Goal: Task Accomplishment & Management: Complete application form

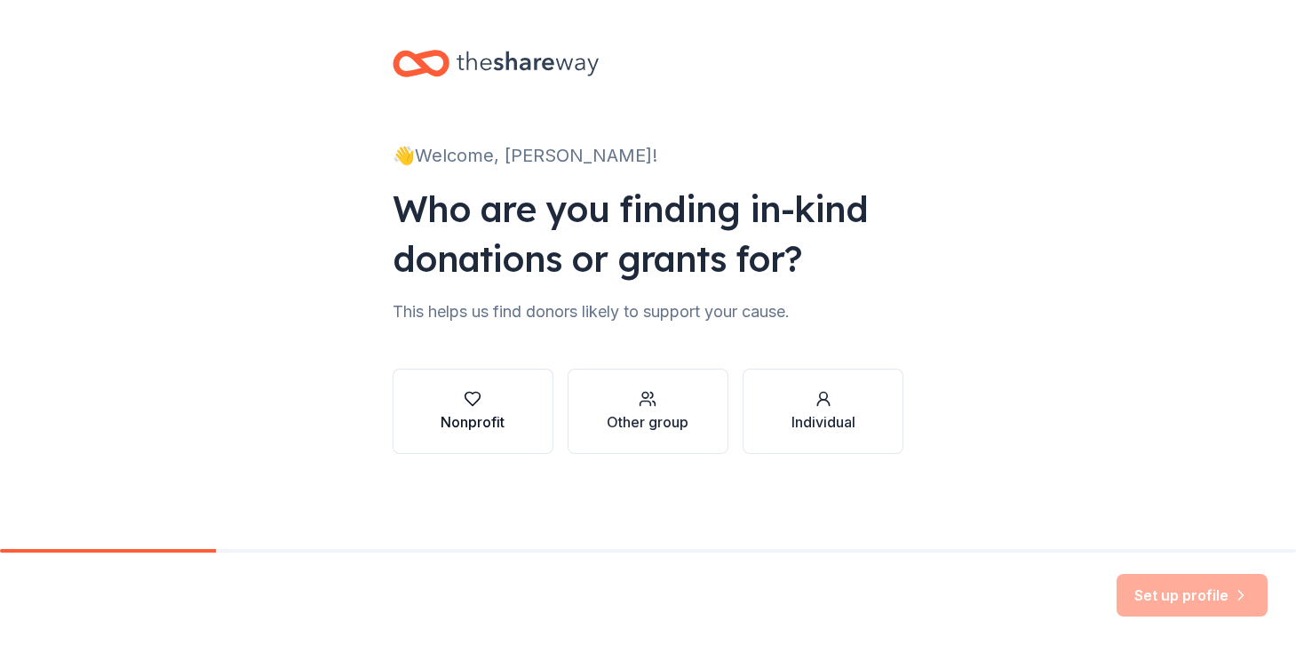
click at [504, 415] on div "Nonprofit" at bounding box center [472, 421] width 64 height 21
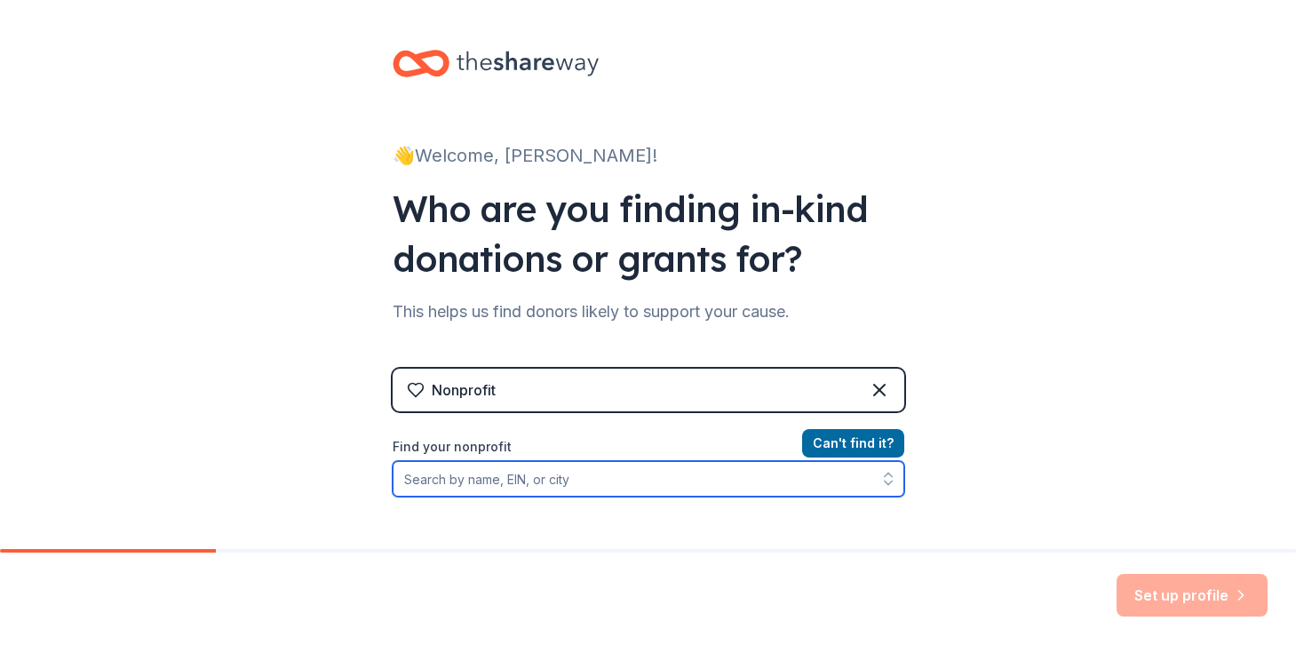
click at [713, 486] on input "Find your nonprofit" at bounding box center [647, 479] width 511 height 36
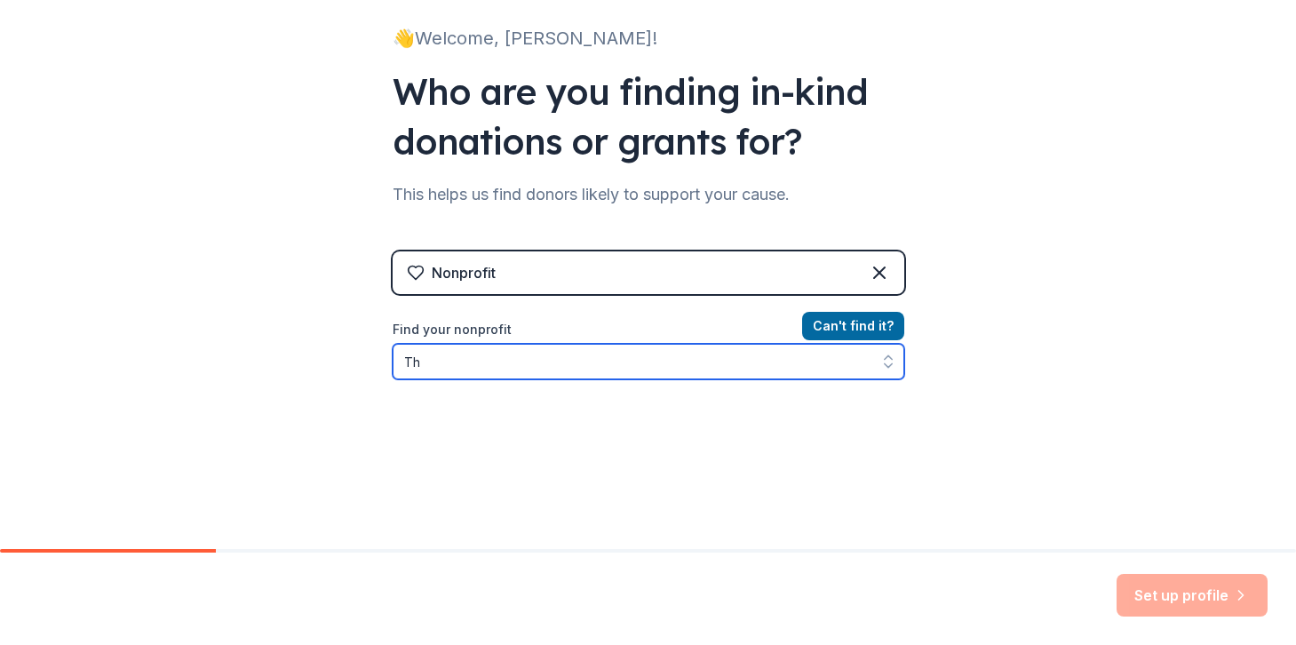
type input "T"
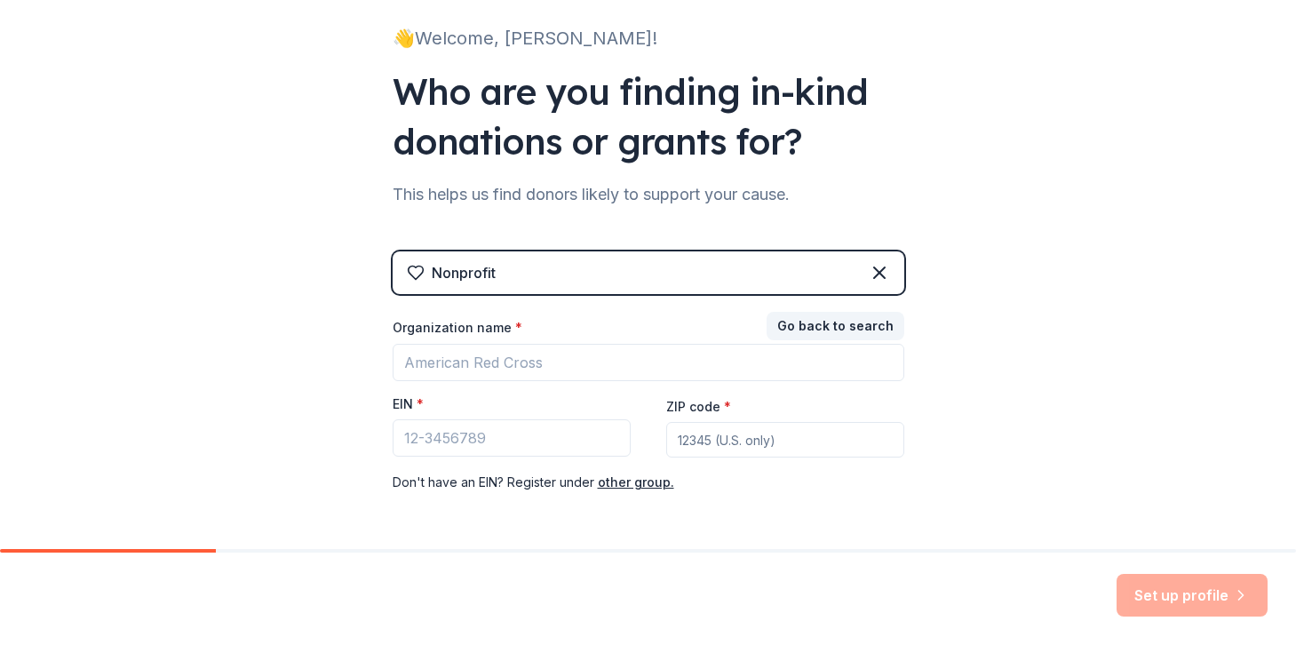
click at [619, 290] on div "Nonprofit" at bounding box center [647, 272] width 511 height 43
click at [617, 274] on div "Nonprofit" at bounding box center [647, 272] width 511 height 43
click at [879, 266] on icon at bounding box center [878, 272] width 21 height 21
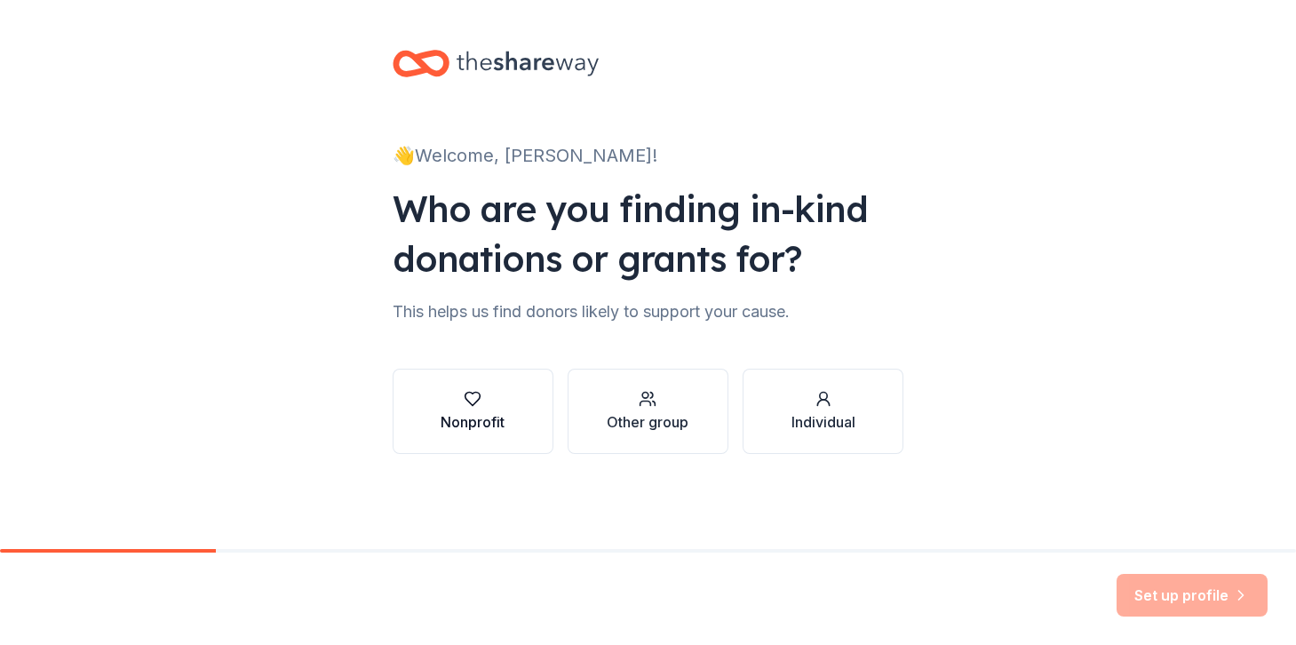
click at [461, 411] on div "Nonprofit" at bounding box center [472, 421] width 64 height 21
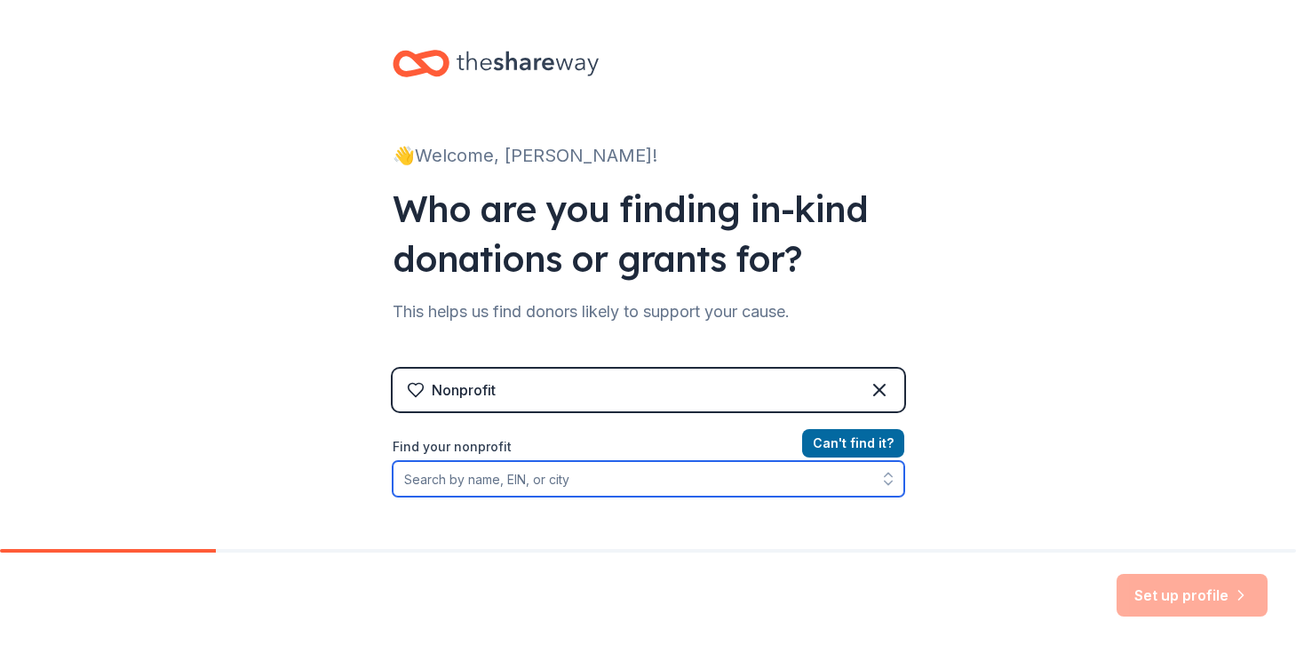
click at [543, 484] on input "Find your nonprofit" at bounding box center [647, 479] width 511 height 36
type input "G"
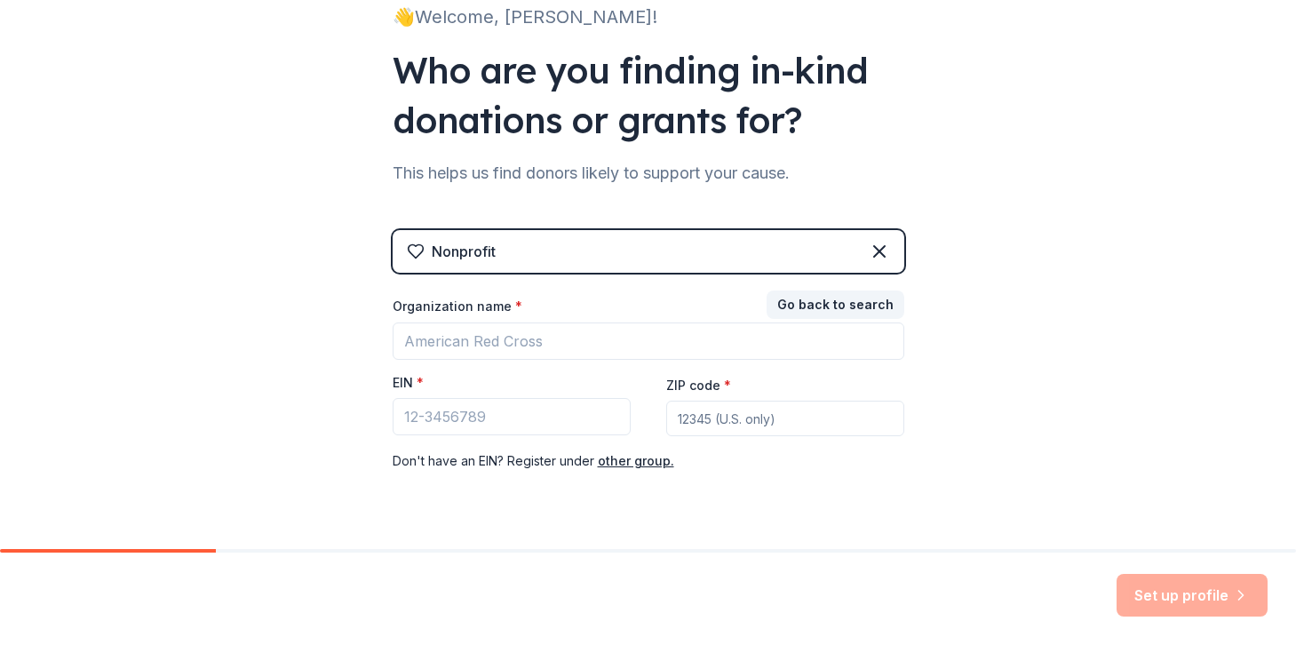
scroll to position [170, 0]
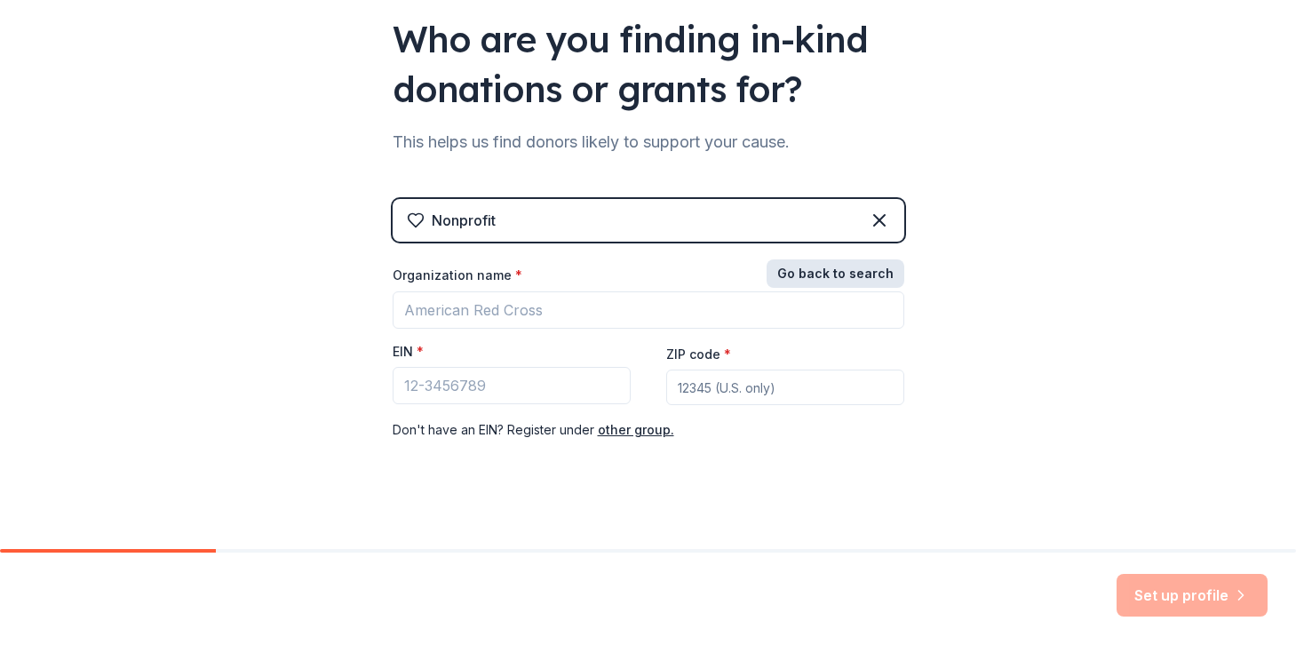
click at [824, 275] on button "Go back to search" at bounding box center [835, 273] width 138 height 28
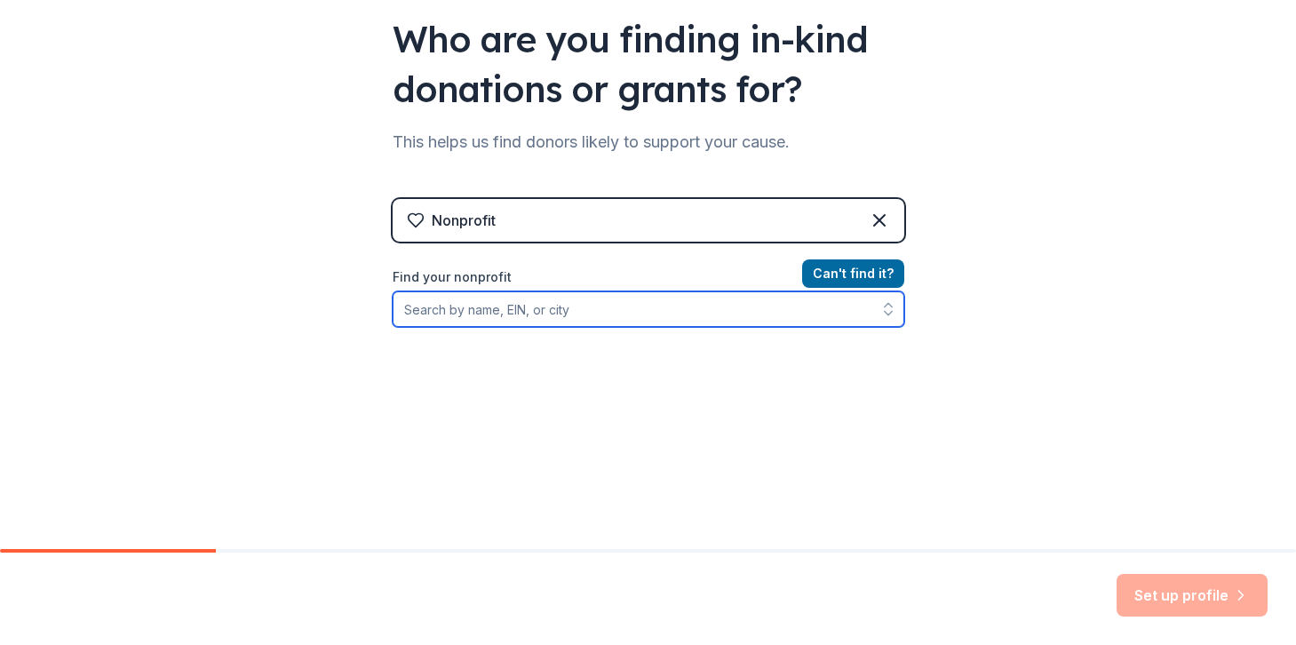
click at [591, 312] on input "Find your nonprofit" at bounding box center [647, 309] width 511 height 36
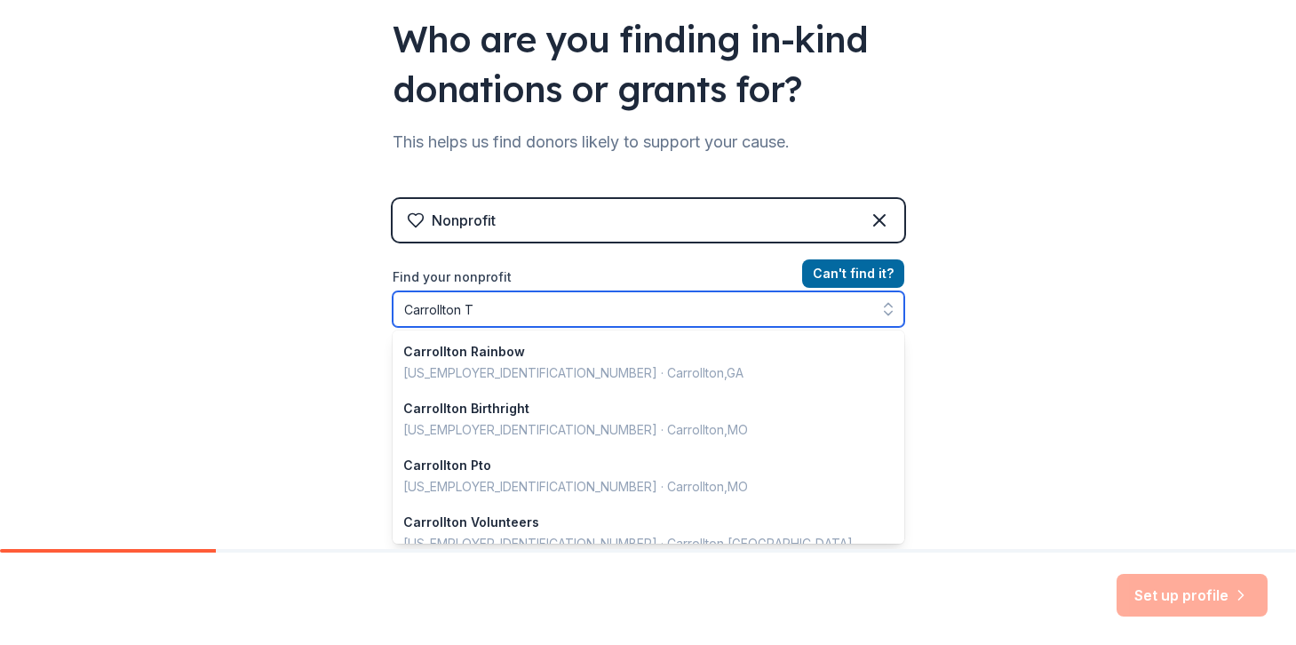
type input "Carrollton Tx"
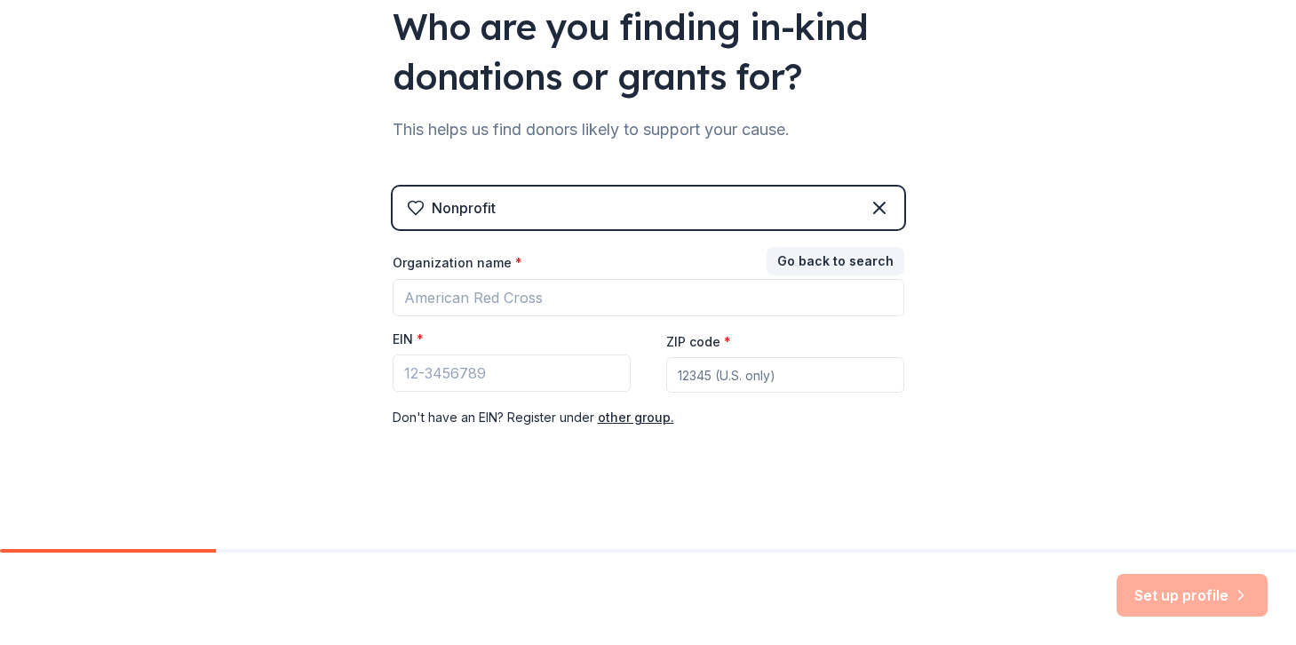
scroll to position [182, 0]
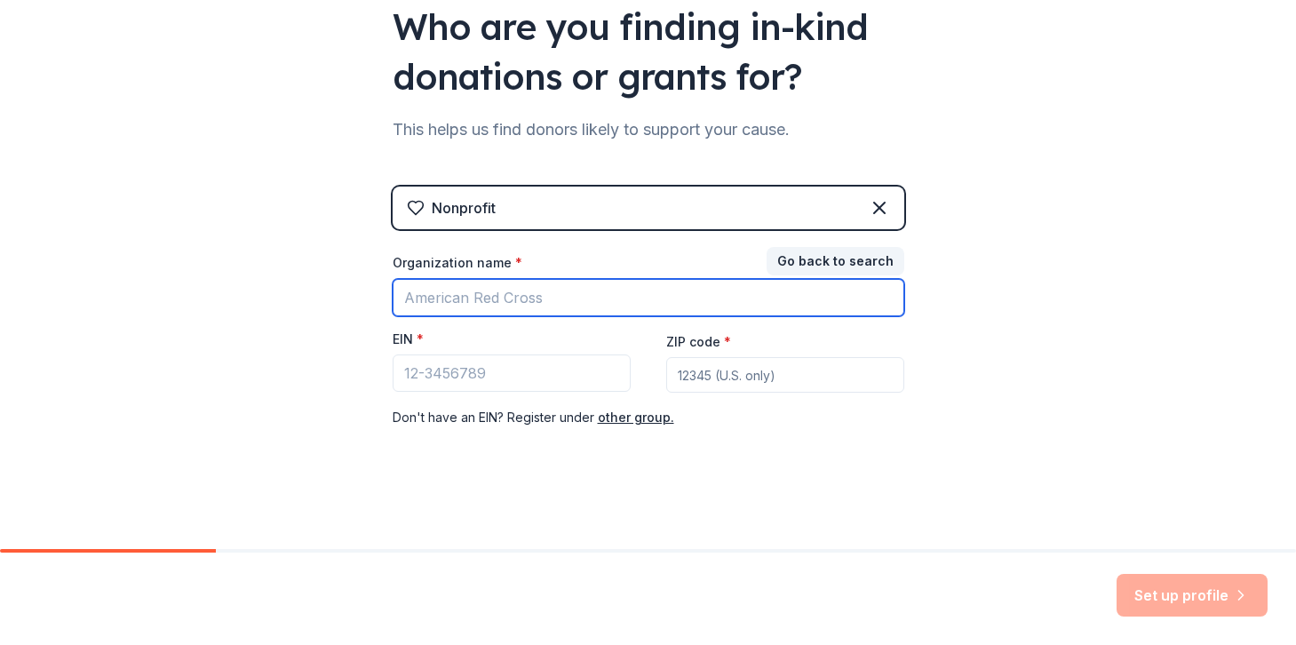
click at [564, 303] on input "Organization name *" at bounding box center [647, 297] width 511 height 37
type input "[DEMOGRAPHIC_DATA][GEOGRAPHIC_DATA]"
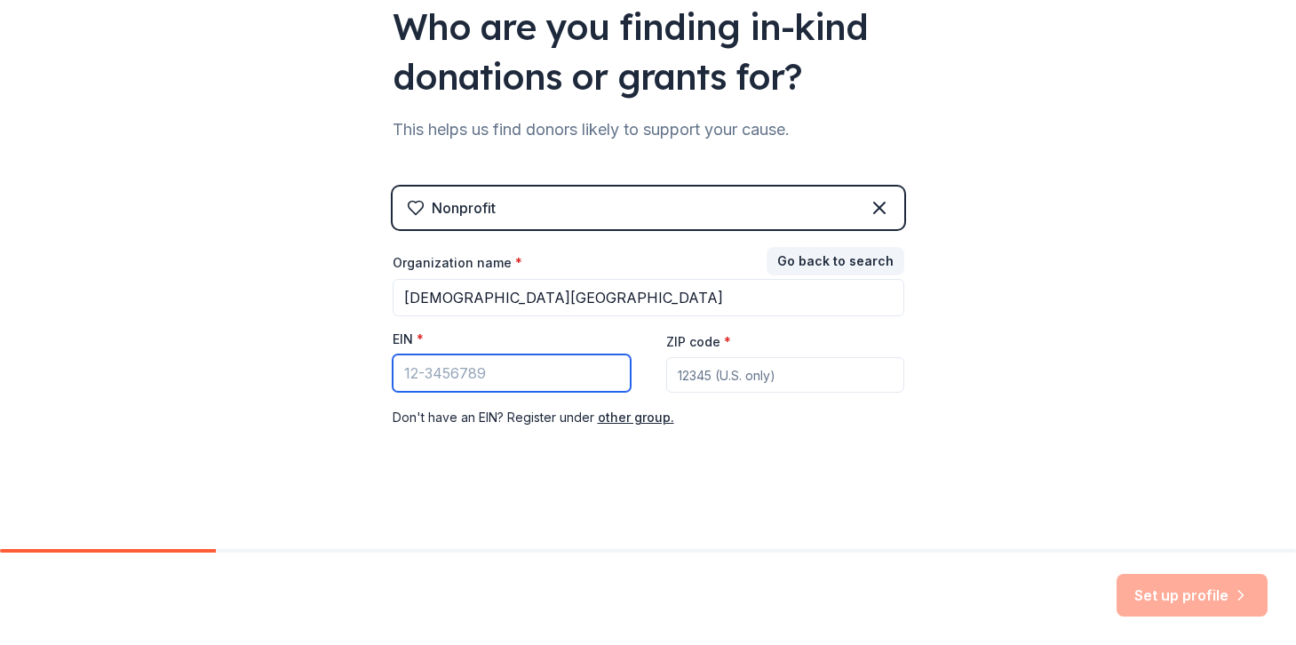
click at [543, 383] on input "EIN *" at bounding box center [511, 372] width 238 height 37
type input "[US_EMPLOYER_IDENTIFICATION_NUMBER]"
click at [717, 374] on input "ZIP code *" at bounding box center [785, 375] width 238 height 36
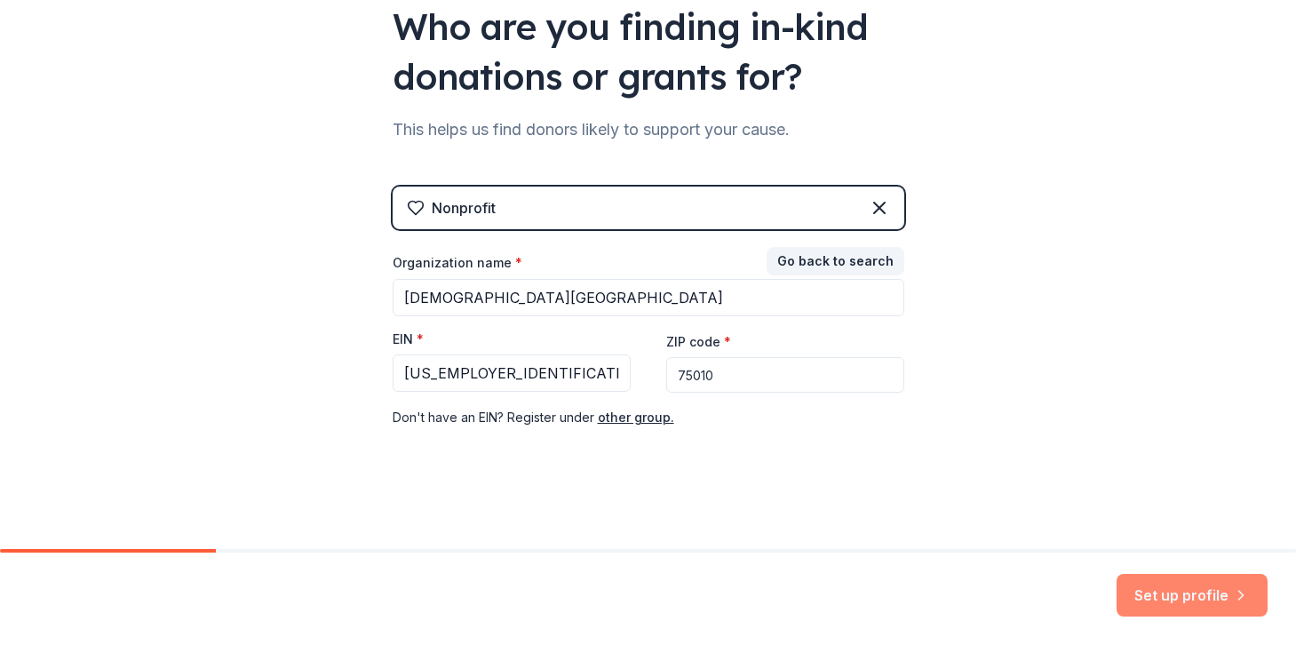
type input "75010"
click at [1185, 595] on button "Set up profile" at bounding box center [1191, 595] width 151 height 43
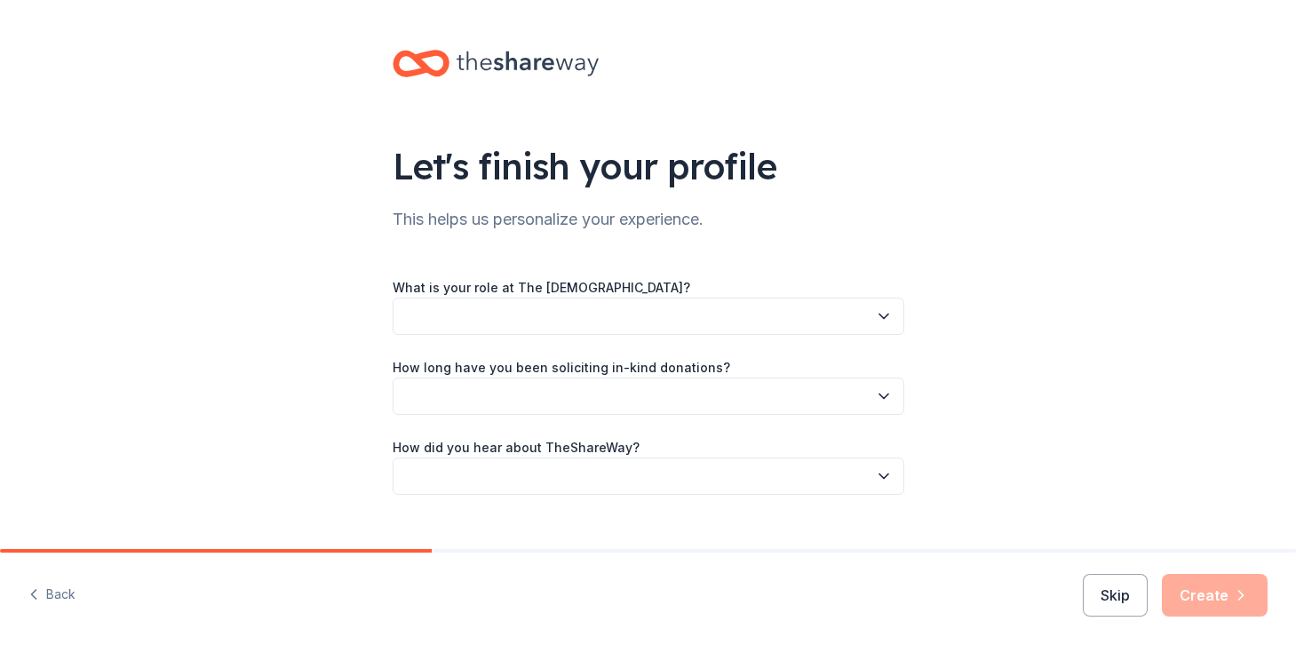
click at [595, 323] on button "button" at bounding box center [647, 315] width 511 height 37
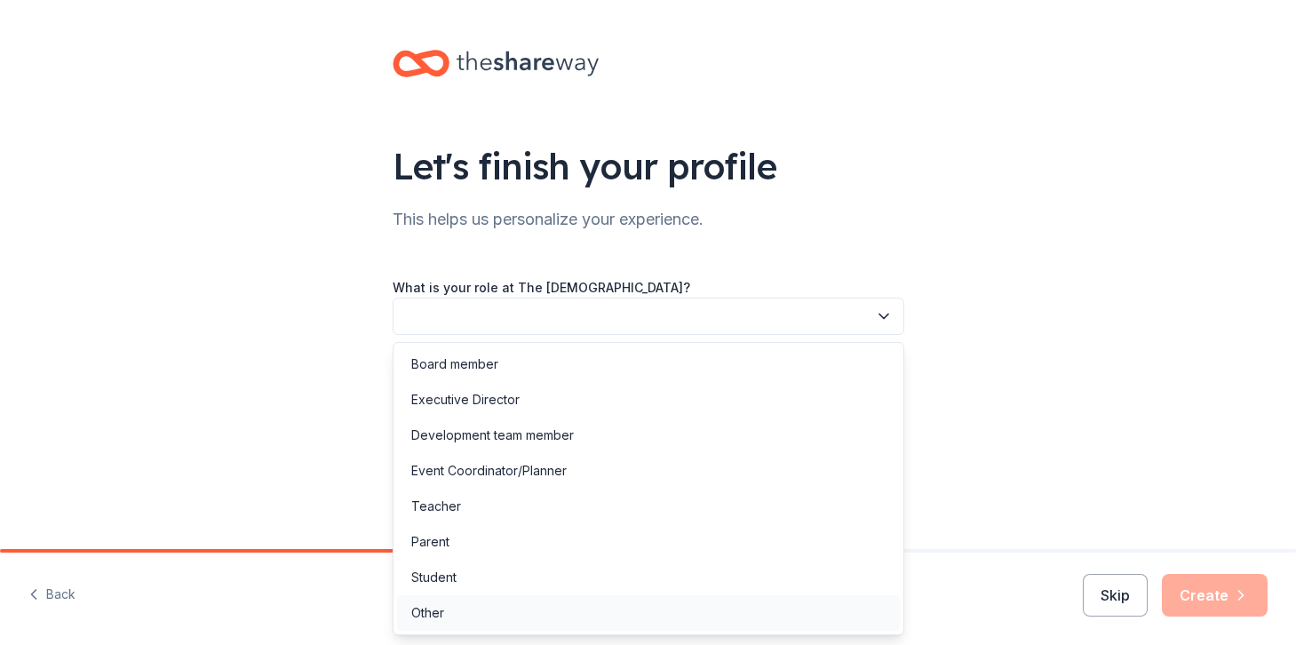
click at [511, 606] on div "Other" at bounding box center [648, 613] width 503 height 36
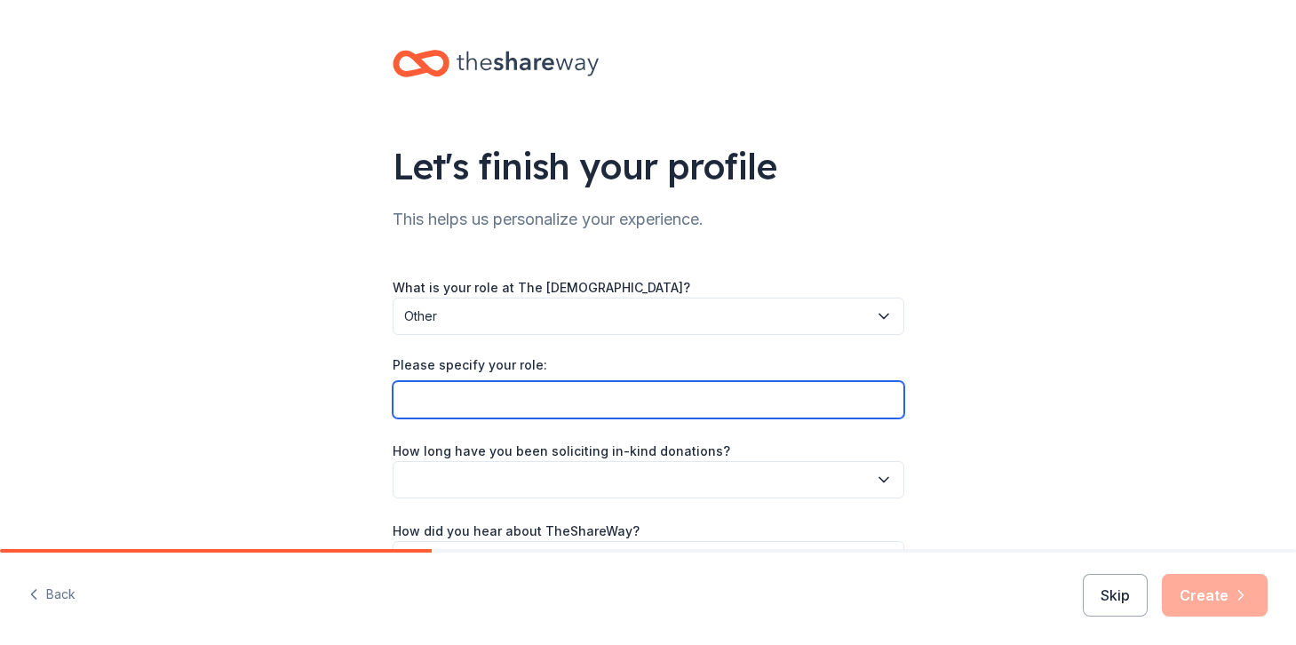
click at [538, 408] on input "Please specify your role:" at bounding box center [647, 399] width 511 height 37
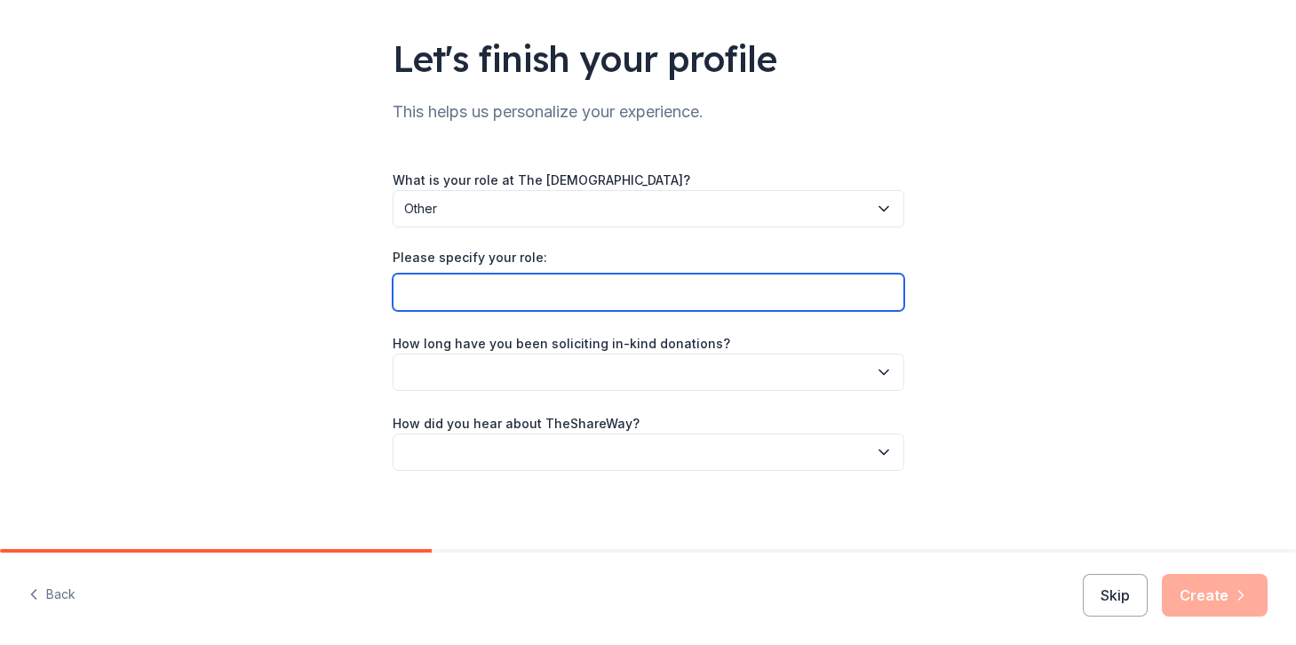
scroll to position [114, 0]
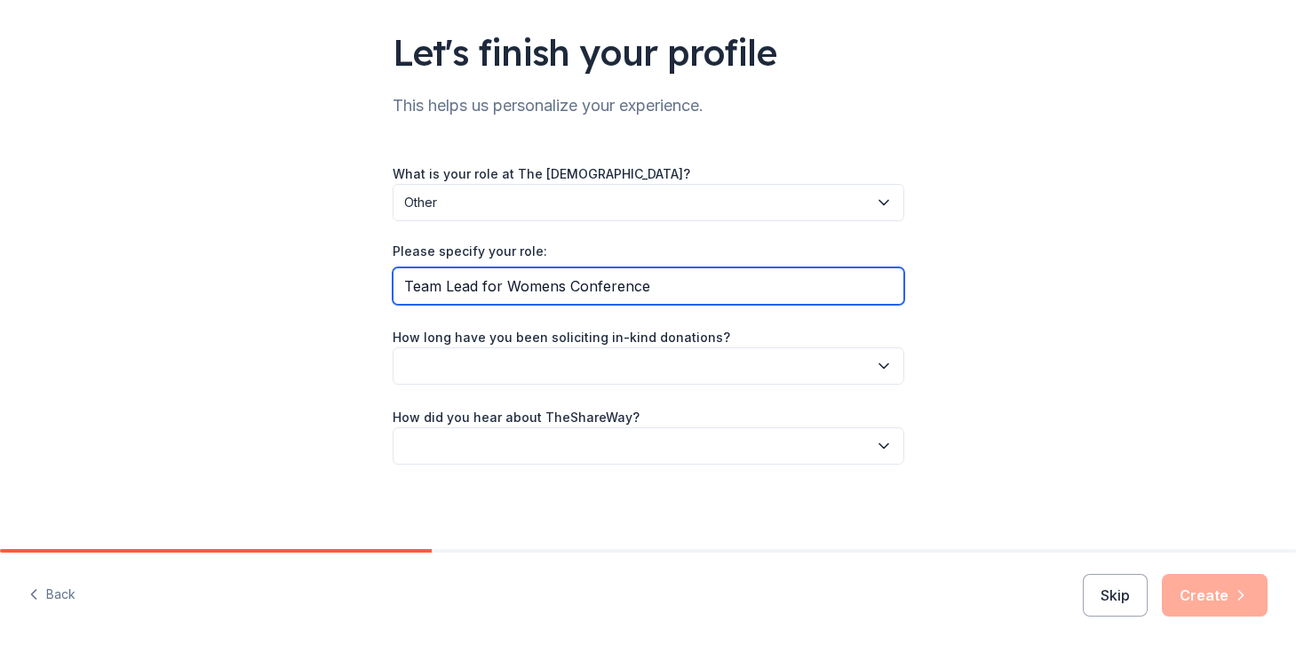
type input "Team Lead for Womens Conference"
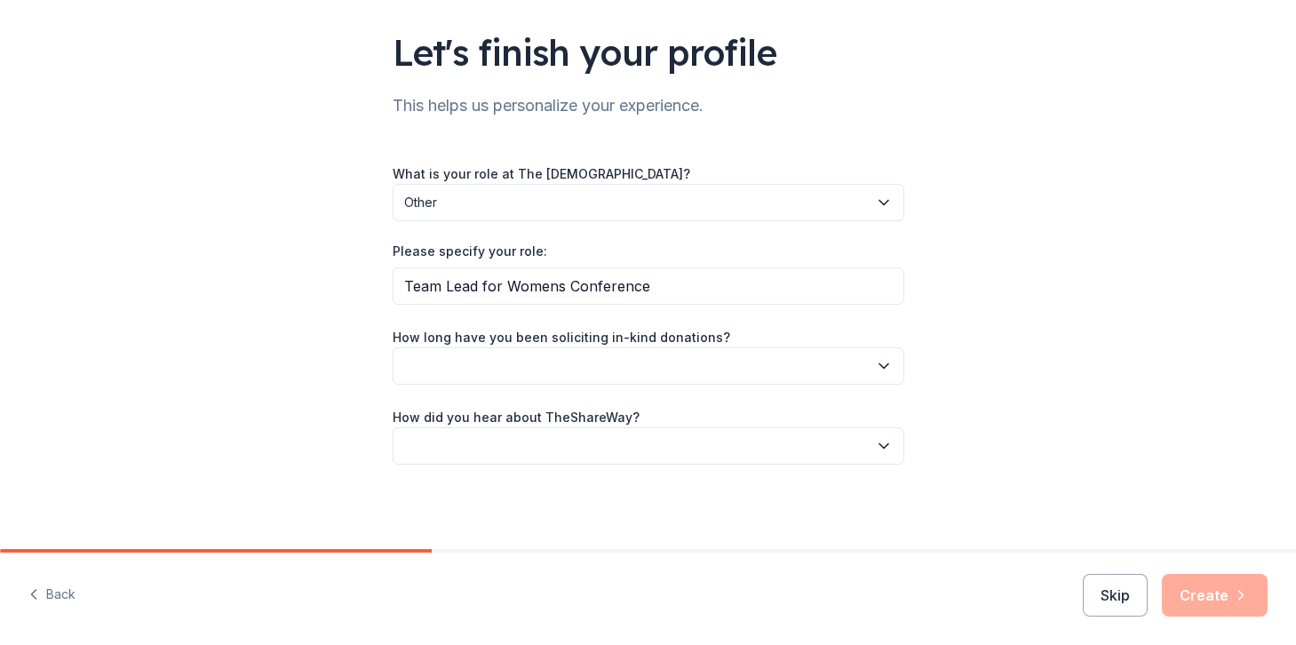
click at [536, 361] on button "button" at bounding box center [647, 365] width 511 height 37
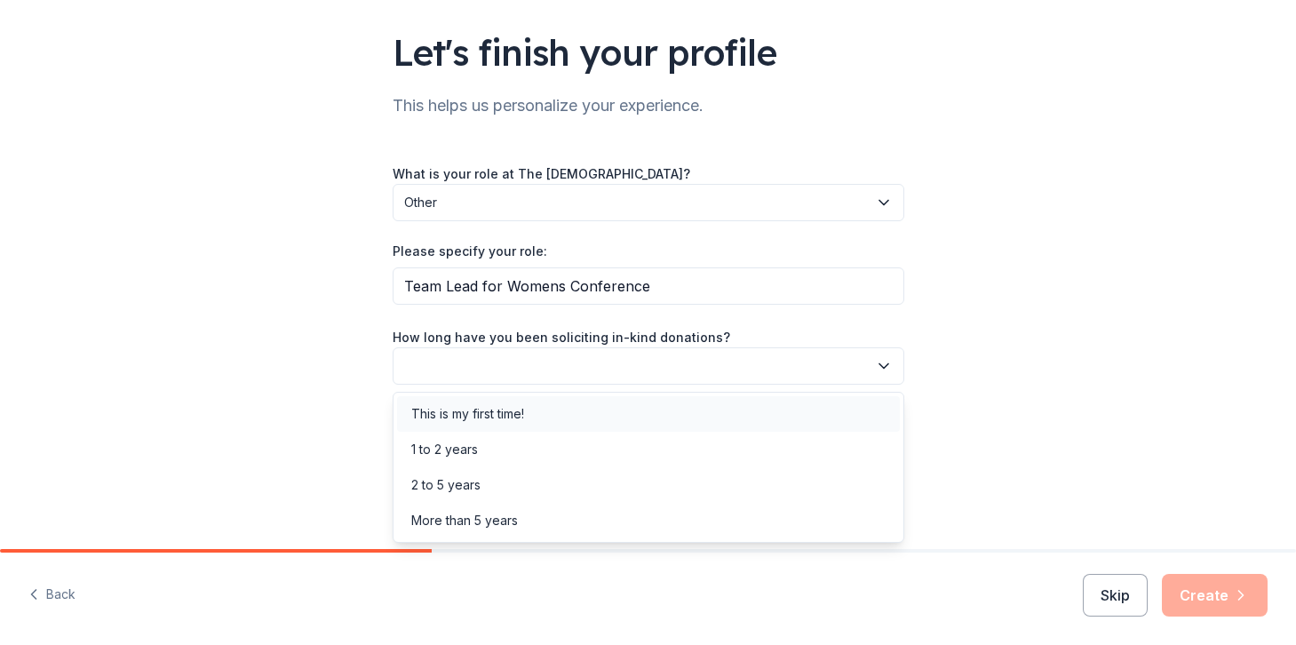
click at [530, 416] on div "This is my first time!" at bounding box center [648, 414] width 503 height 36
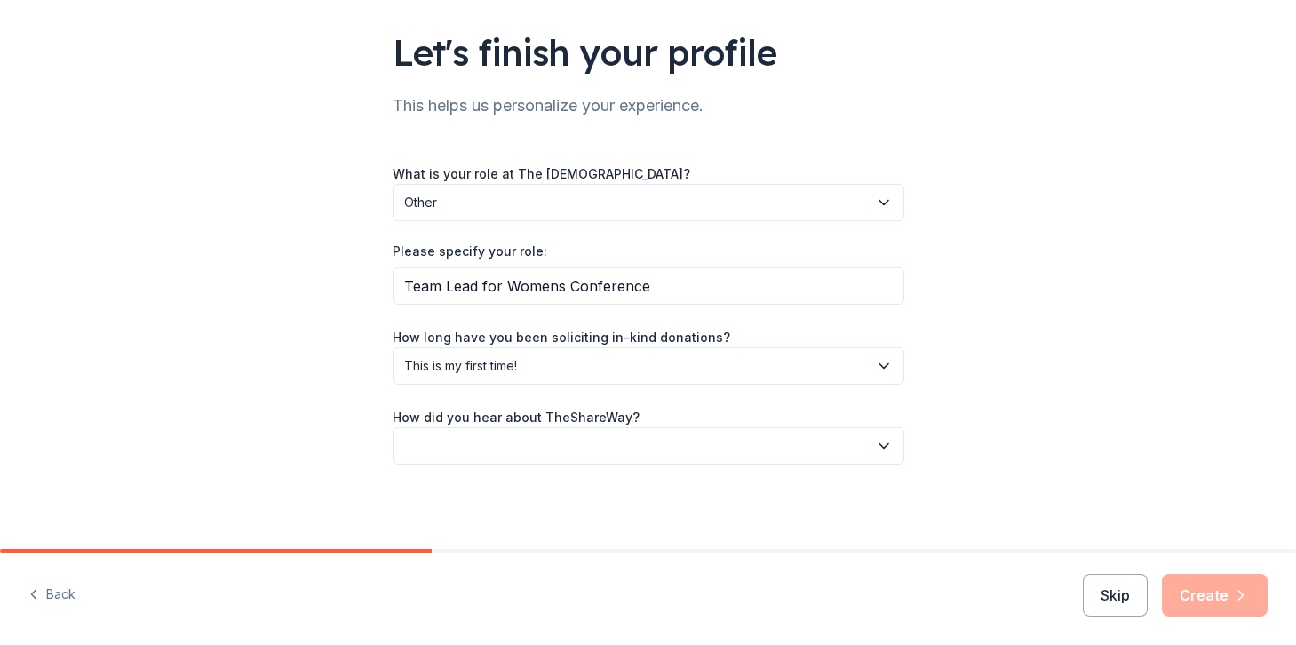
click at [529, 440] on button "button" at bounding box center [647, 445] width 511 height 37
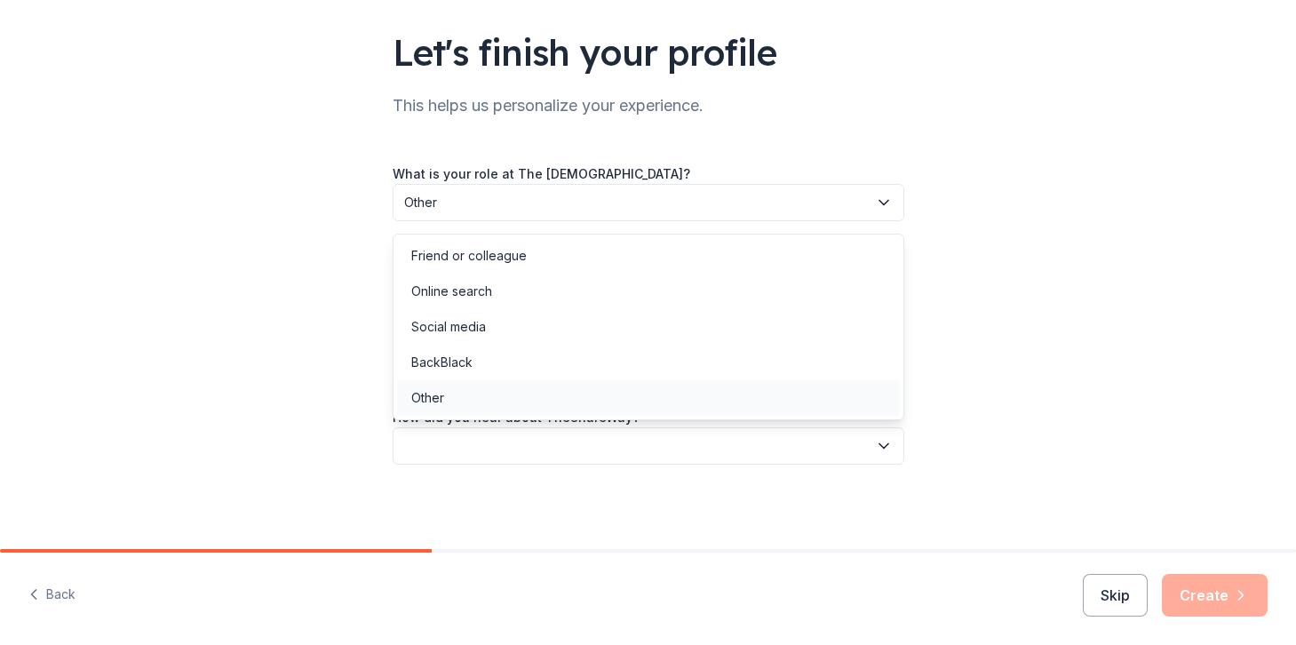
click at [499, 398] on div "Other" at bounding box center [648, 398] width 503 height 36
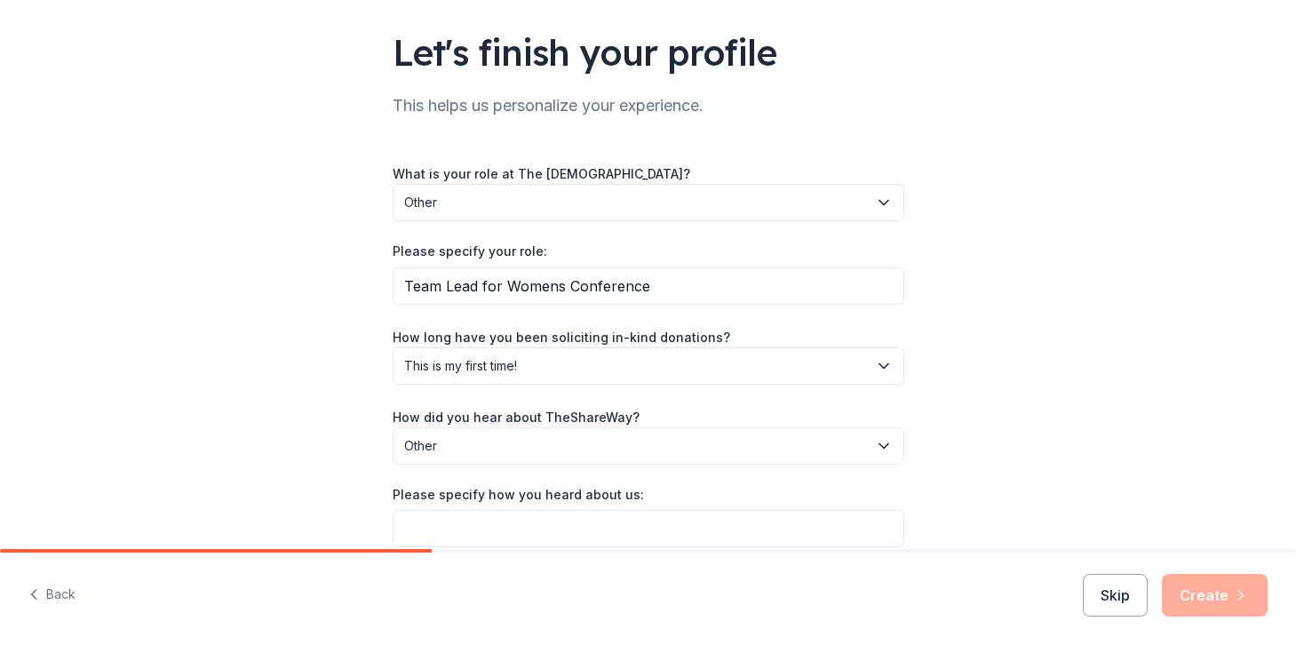
scroll to position [197, 0]
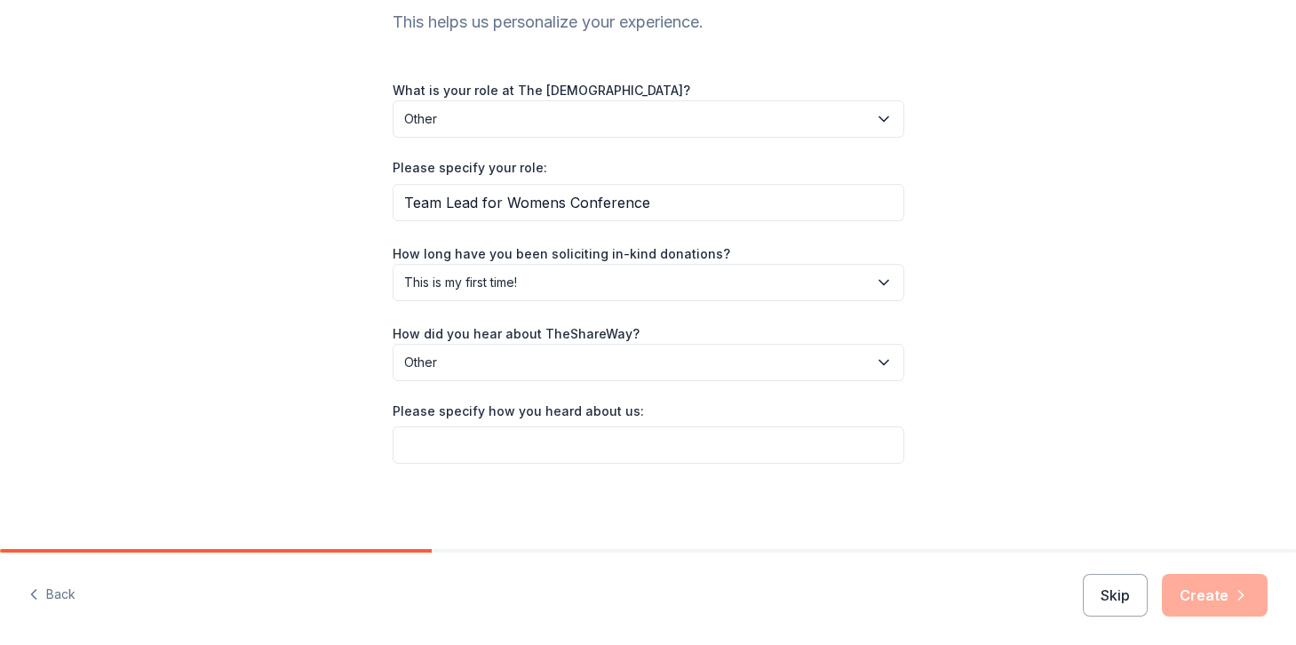
click at [587, 369] on span "Other" at bounding box center [636, 362] width 464 height 21
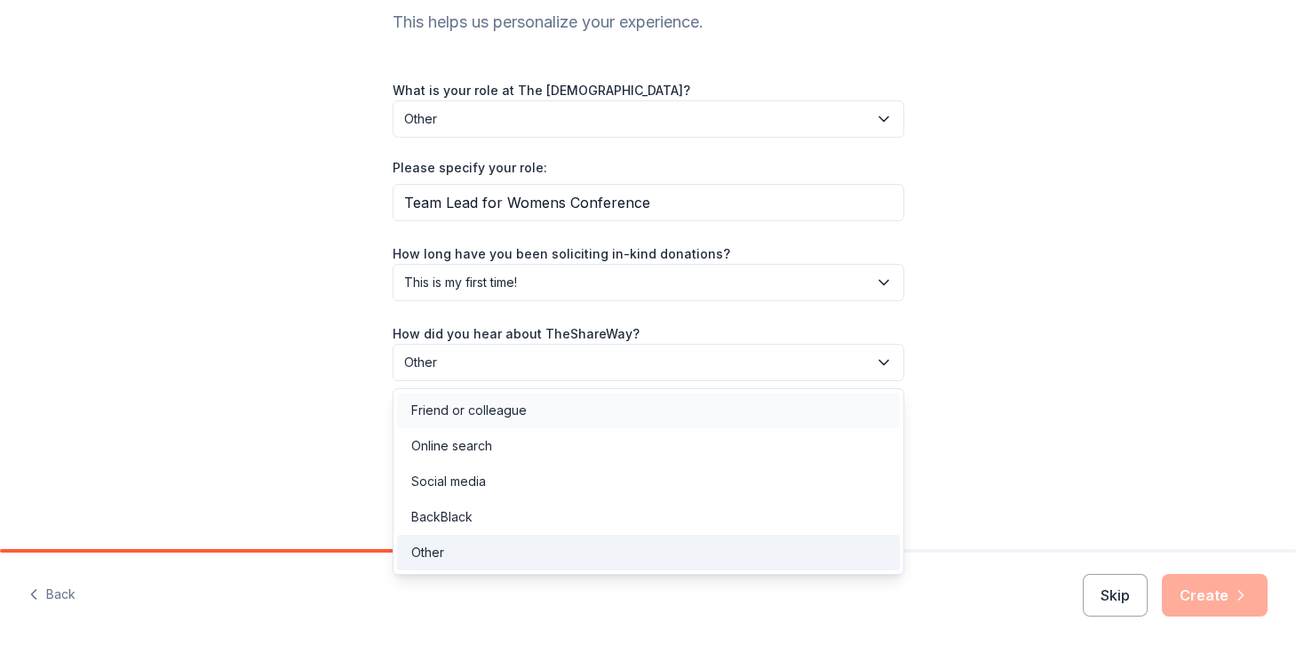
click at [557, 411] on div "Friend or colleague" at bounding box center [648, 410] width 503 height 36
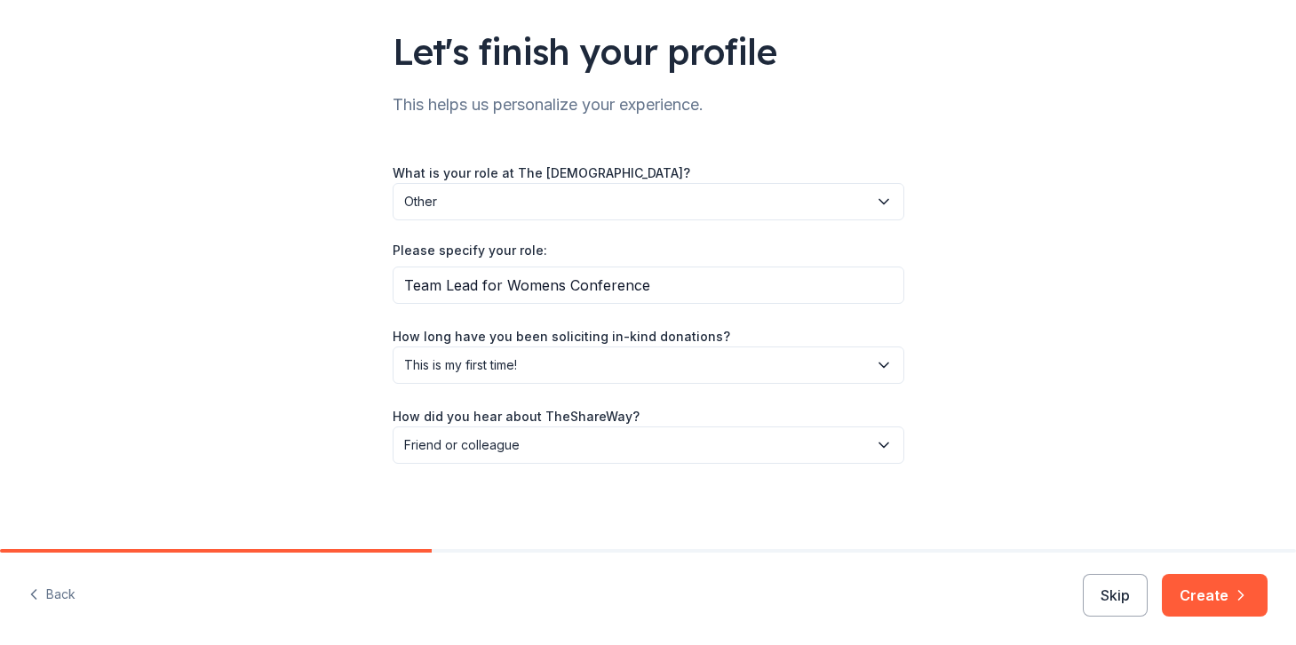
scroll to position [114, 0]
click at [1209, 595] on button "Create" at bounding box center [1214, 595] width 106 height 43
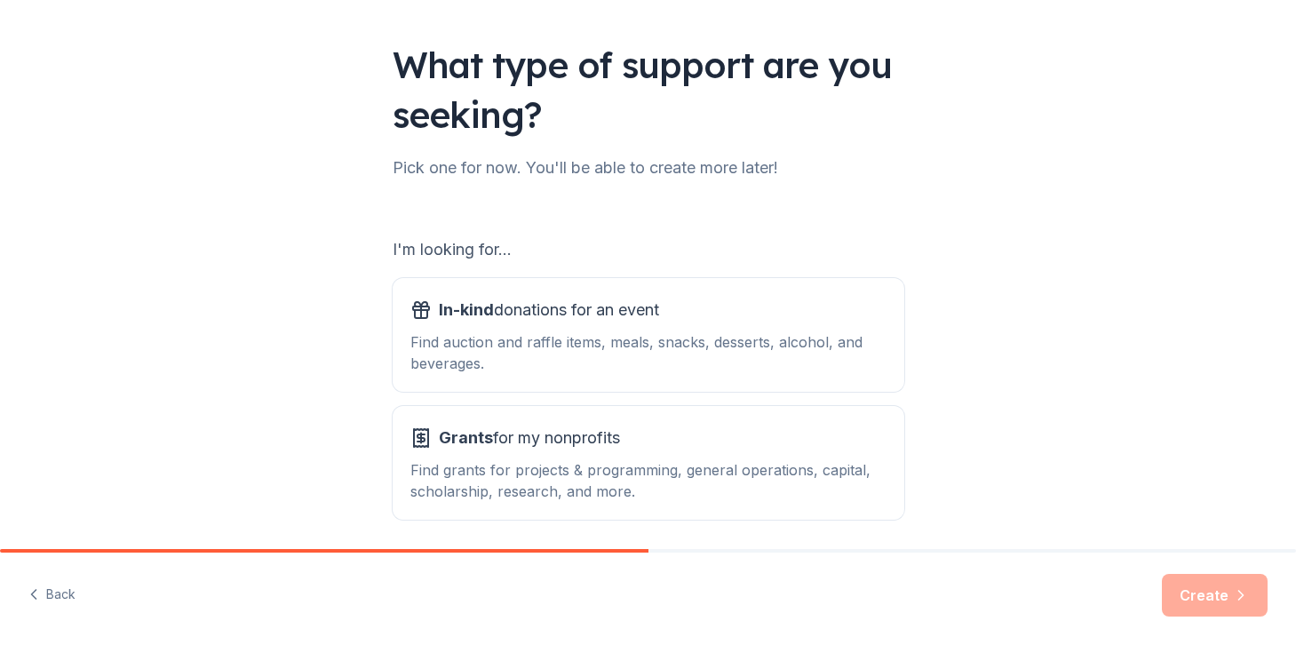
scroll to position [109, 0]
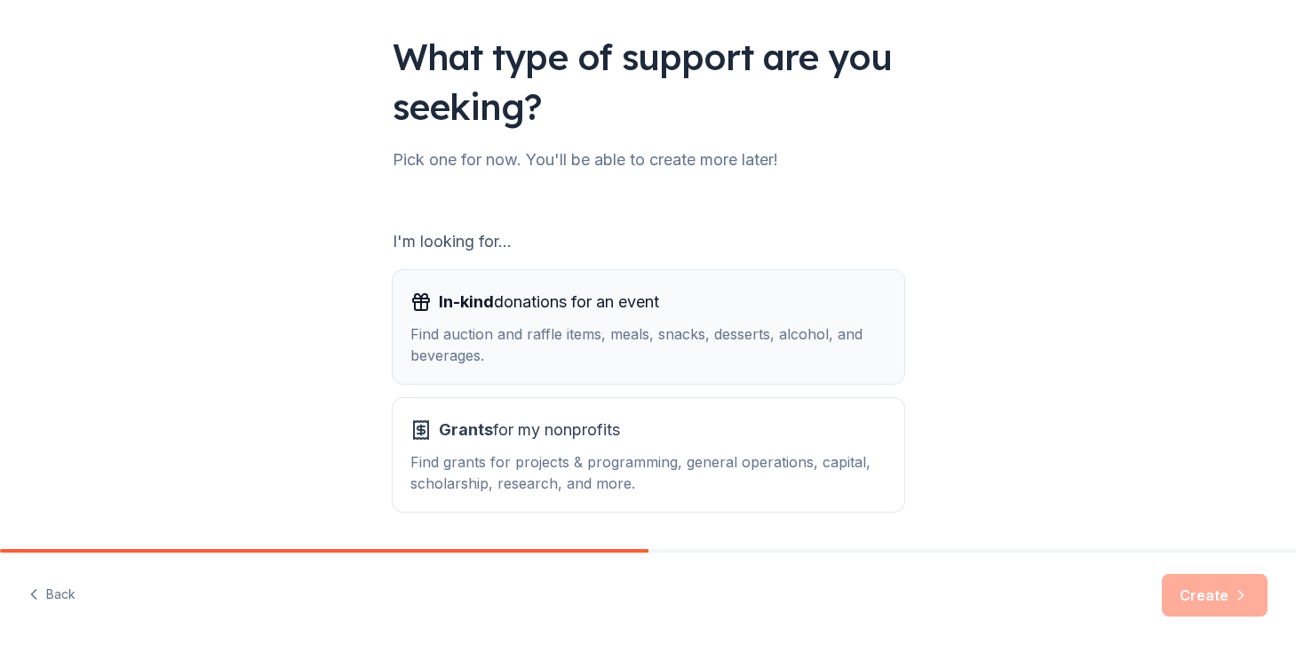
click at [540, 329] on div "Find auction and raffle items, meals, snacks, desserts, alcohol, and beverages." at bounding box center [648, 344] width 476 height 43
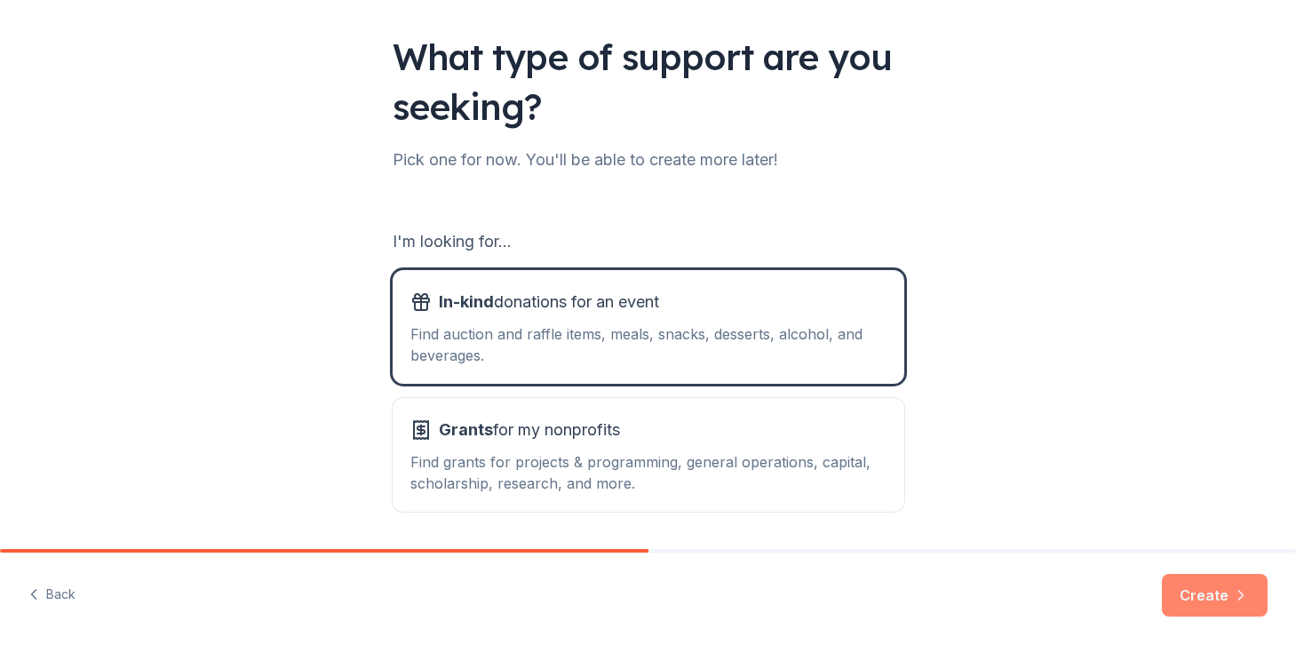
click at [1209, 592] on button "Create" at bounding box center [1214, 595] width 106 height 43
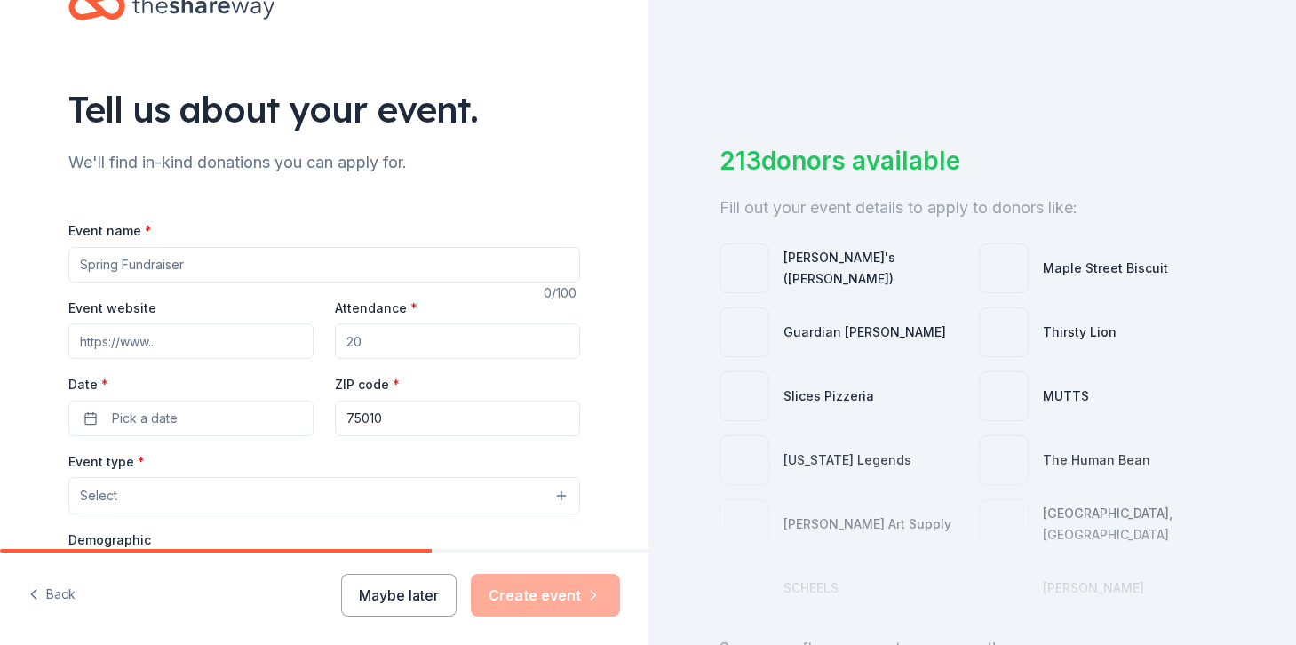
scroll to position [73, 0]
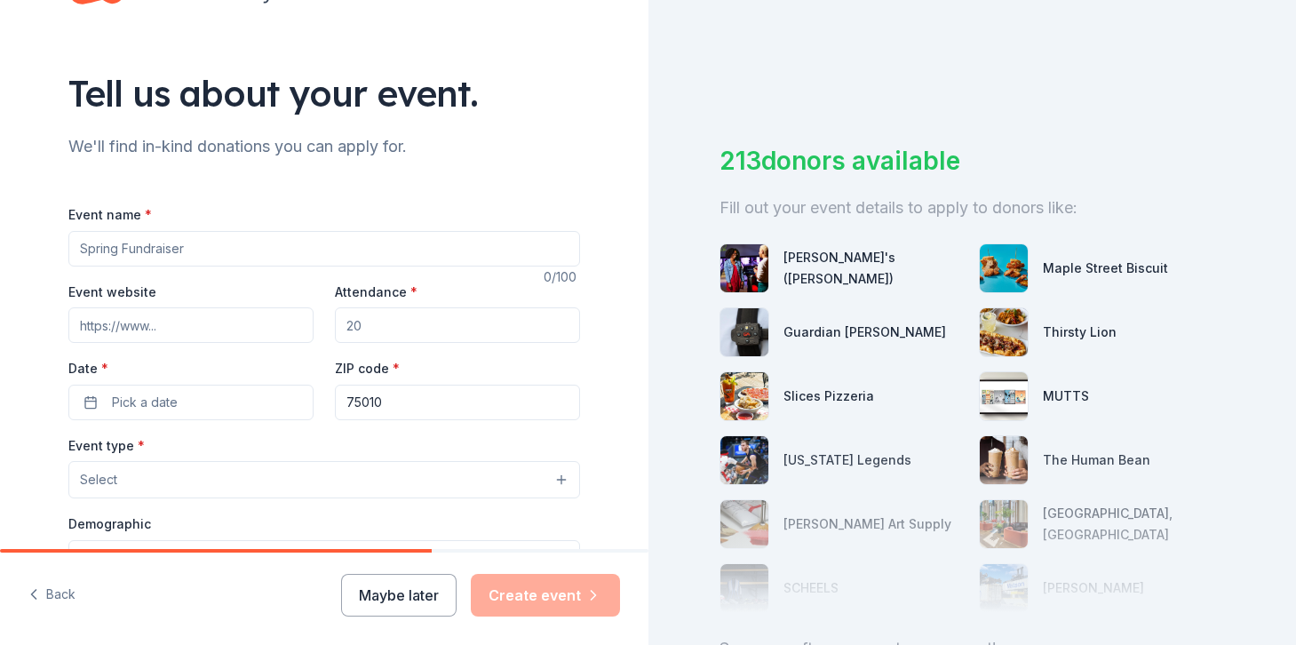
click at [233, 257] on input "Event name *" at bounding box center [323, 249] width 511 height 36
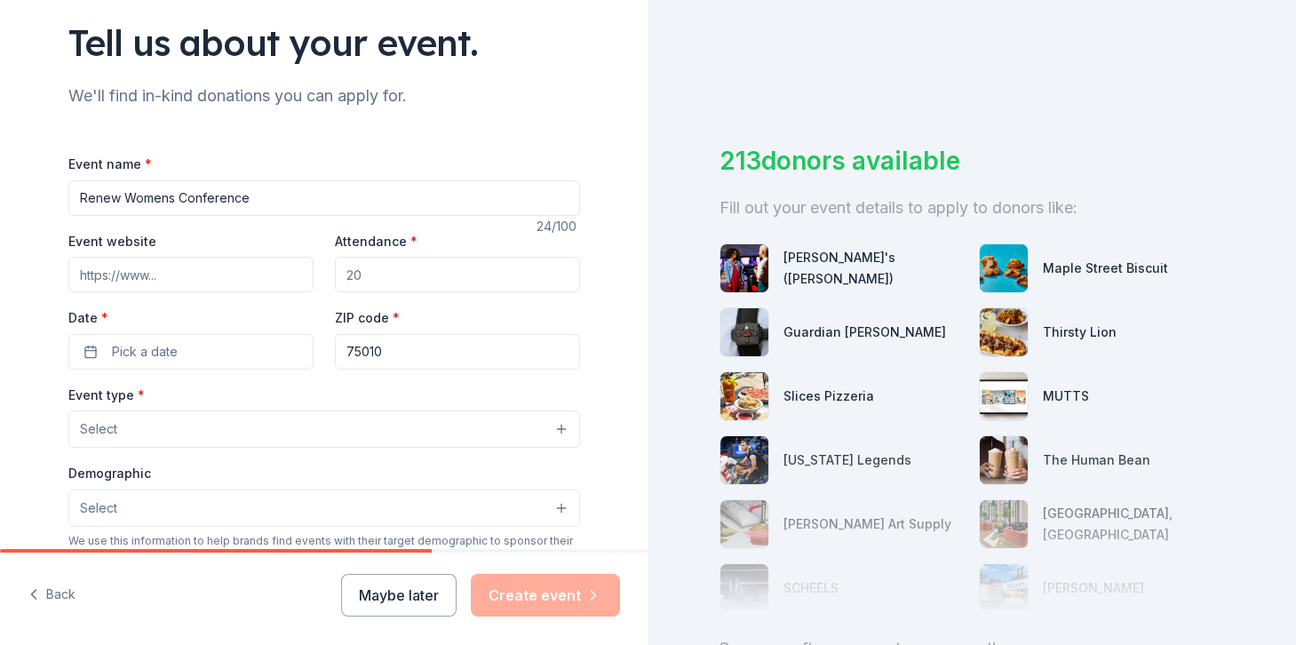
scroll to position [144, 0]
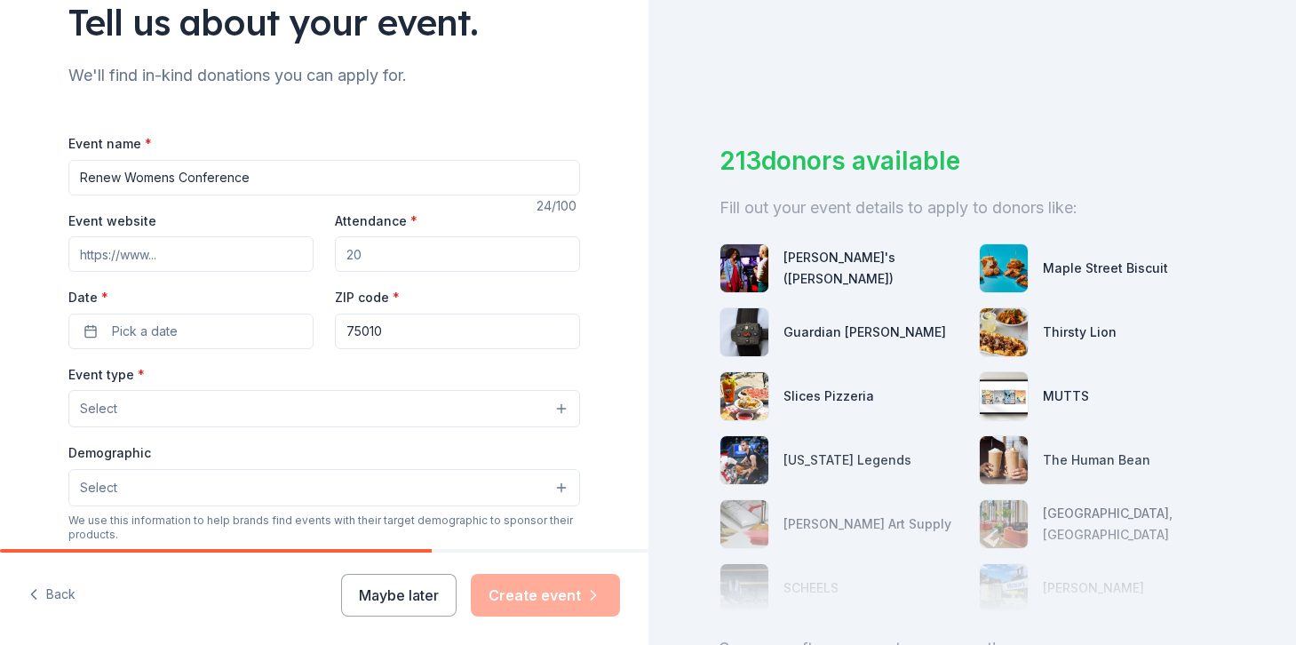
type input "Renew Womens Conference"
click at [387, 249] on input "Attendance *" at bounding box center [457, 254] width 245 height 36
type input "250"
click at [230, 331] on button "Pick a date" at bounding box center [190, 331] width 245 height 36
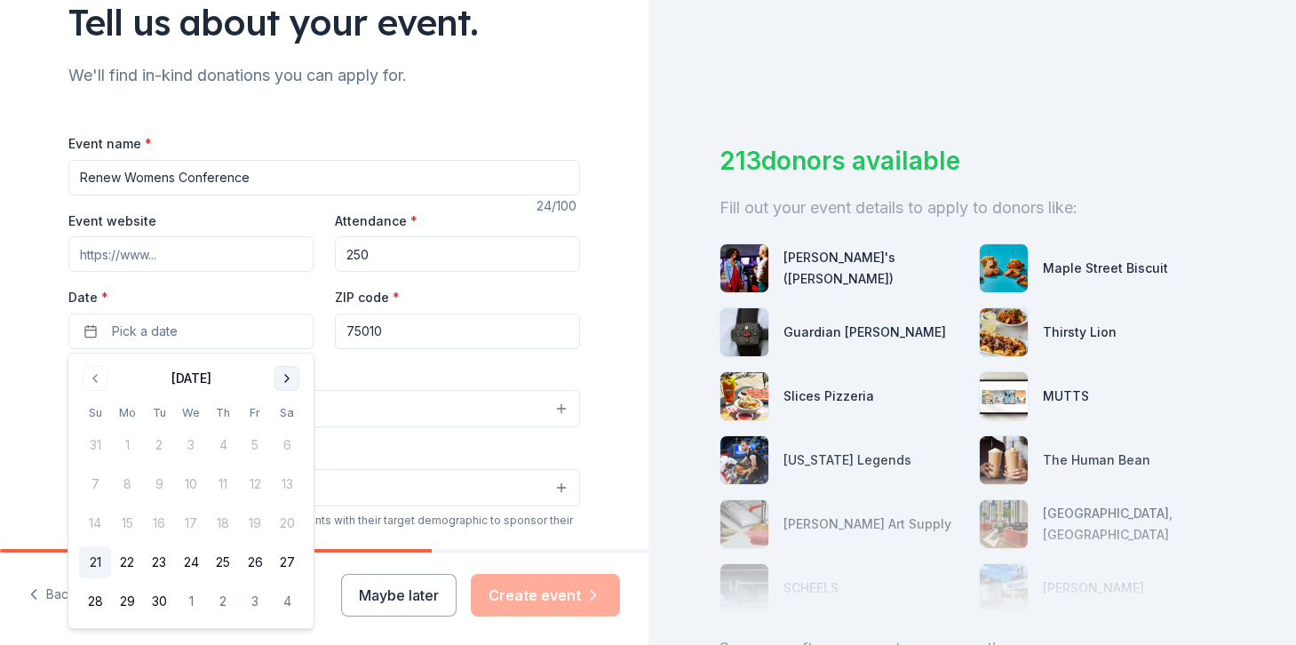
click at [288, 370] on button "Go to next month" at bounding box center [286, 378] width 25 height 25
click at [250, 562] on button "24" at bounding box center [255, 562] width 32 height 32
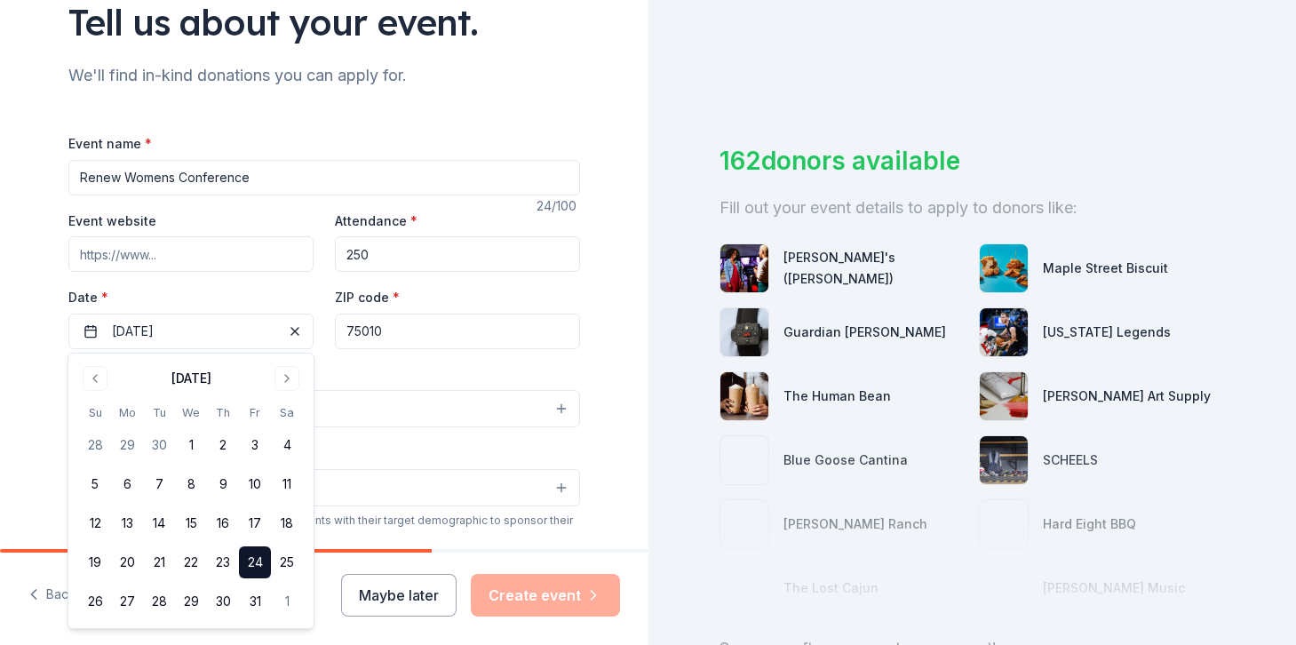
click at [392, 371] on div "Event type * Select" at bounding box center [323, 395] width 511 height 65
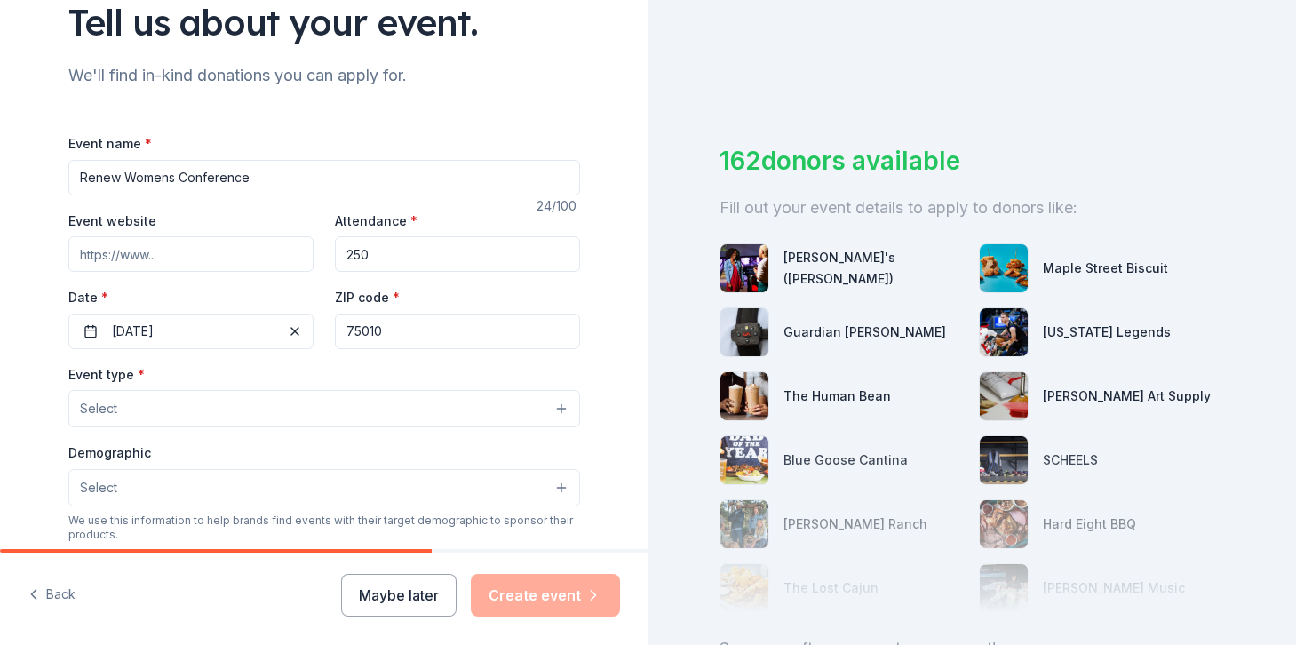
click at [273, 415] on button "Select" at bounding box center [323, 408] width 511 height 37
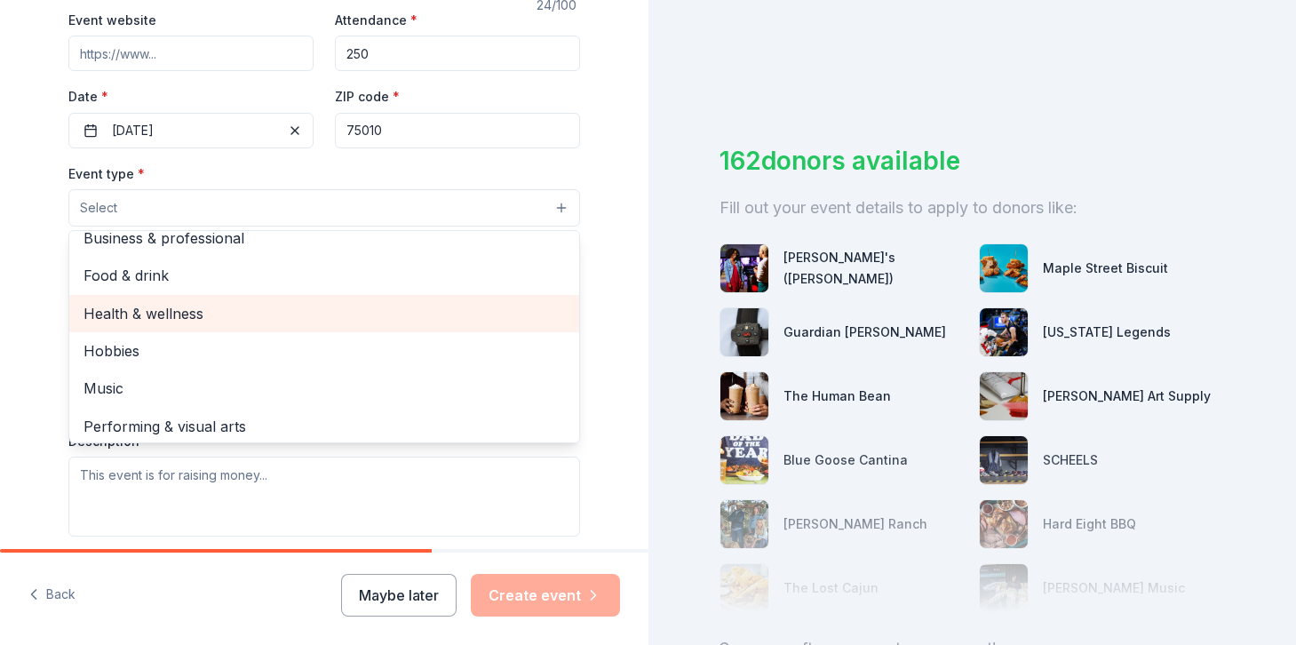
scroll to position [59, 0]
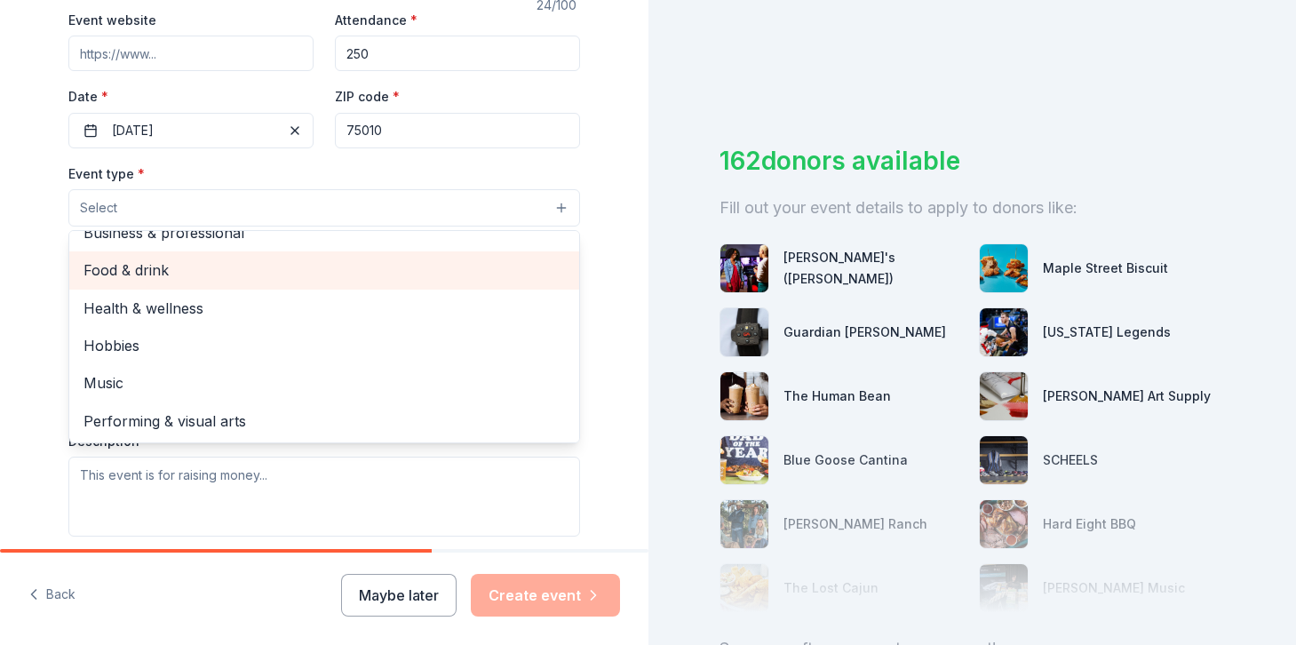
click at [237, 283] on div "Food & drink" at bounding box center [324, 269] width 510 height 37
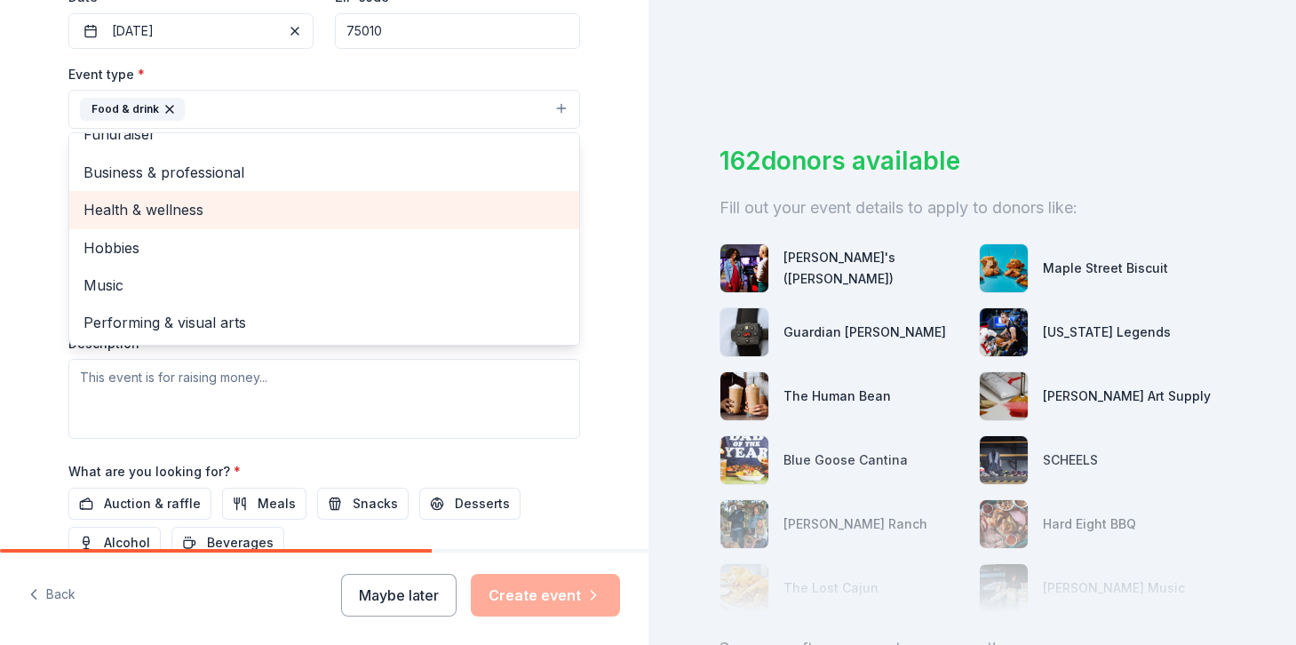
scroll to position [456, 0]
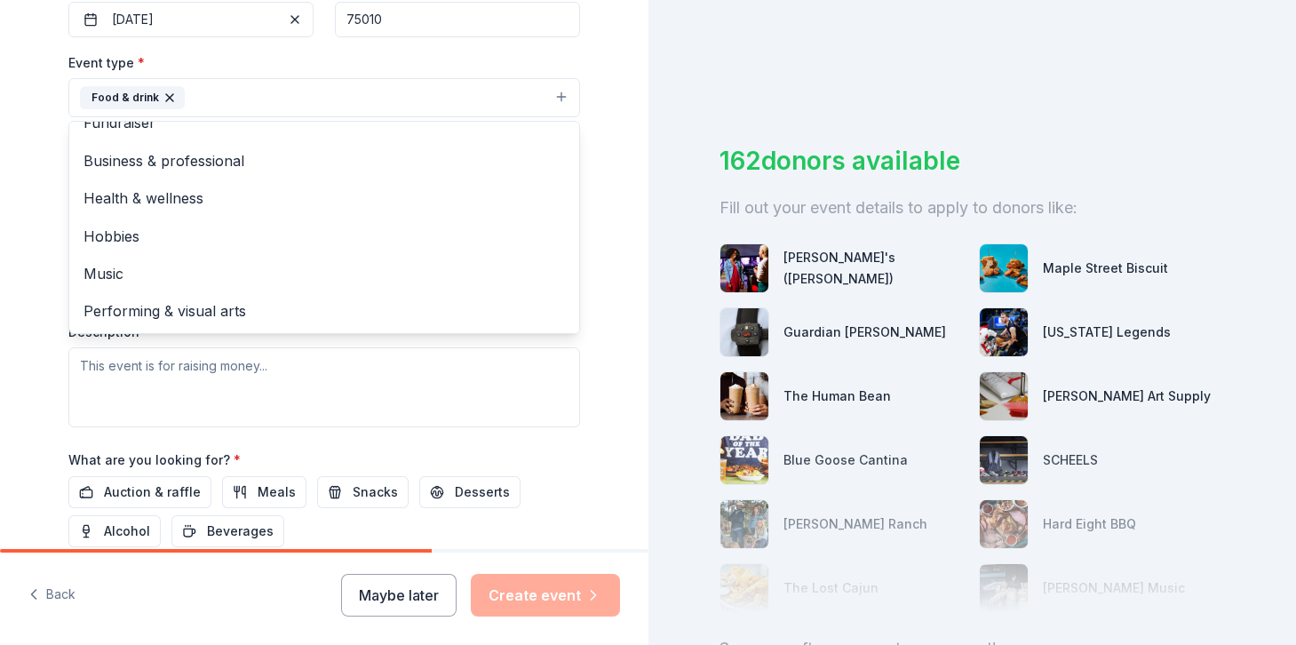
click at [33, 386] on div "Tell us about your event. We'll find in-kind donations you can apply for. Event…" at bounding box center [324, 136] width 648 height 1184
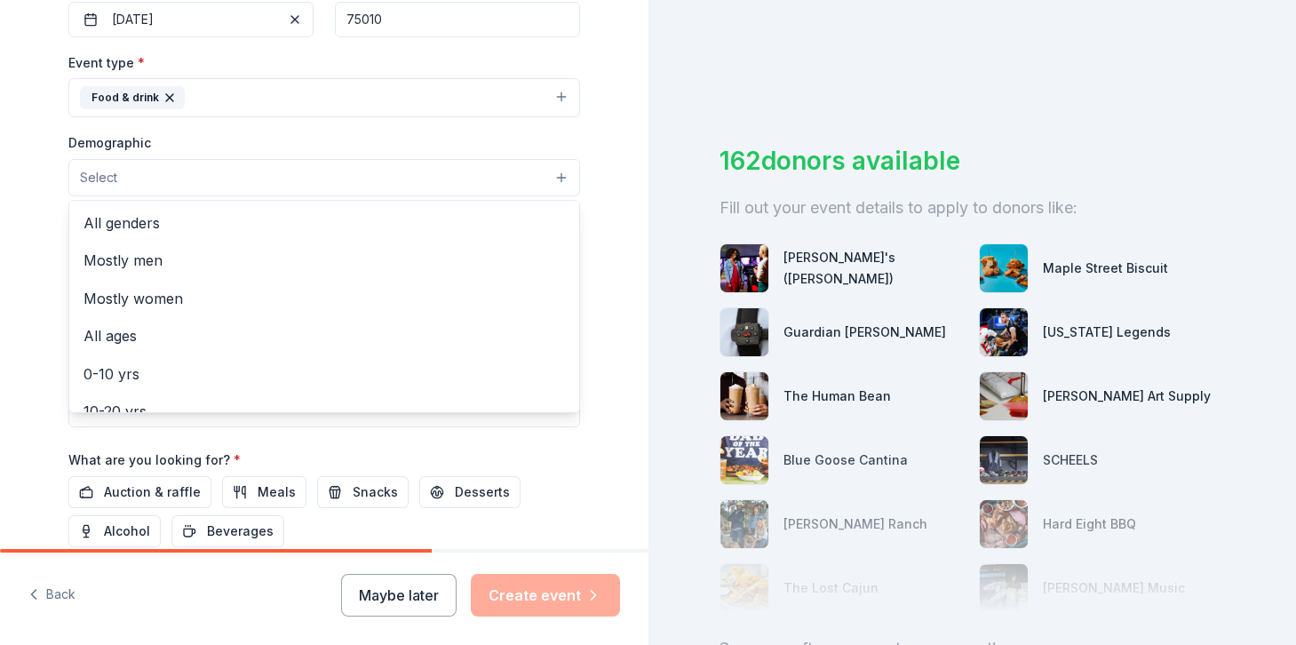
click at [194, 182] on button "Select" at bounding box center [323, 177] width 511 height 37
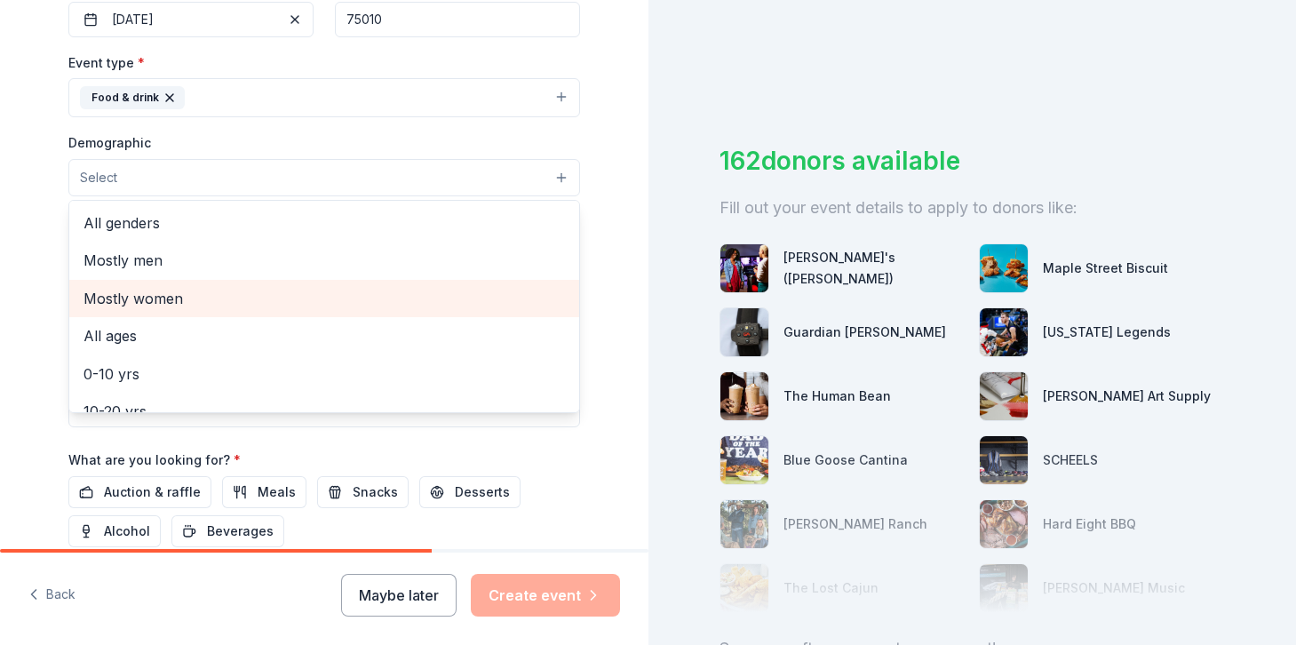
click at [189, 296] on span "Mostly women" at bounding box center [323, 298] width 481 height 23
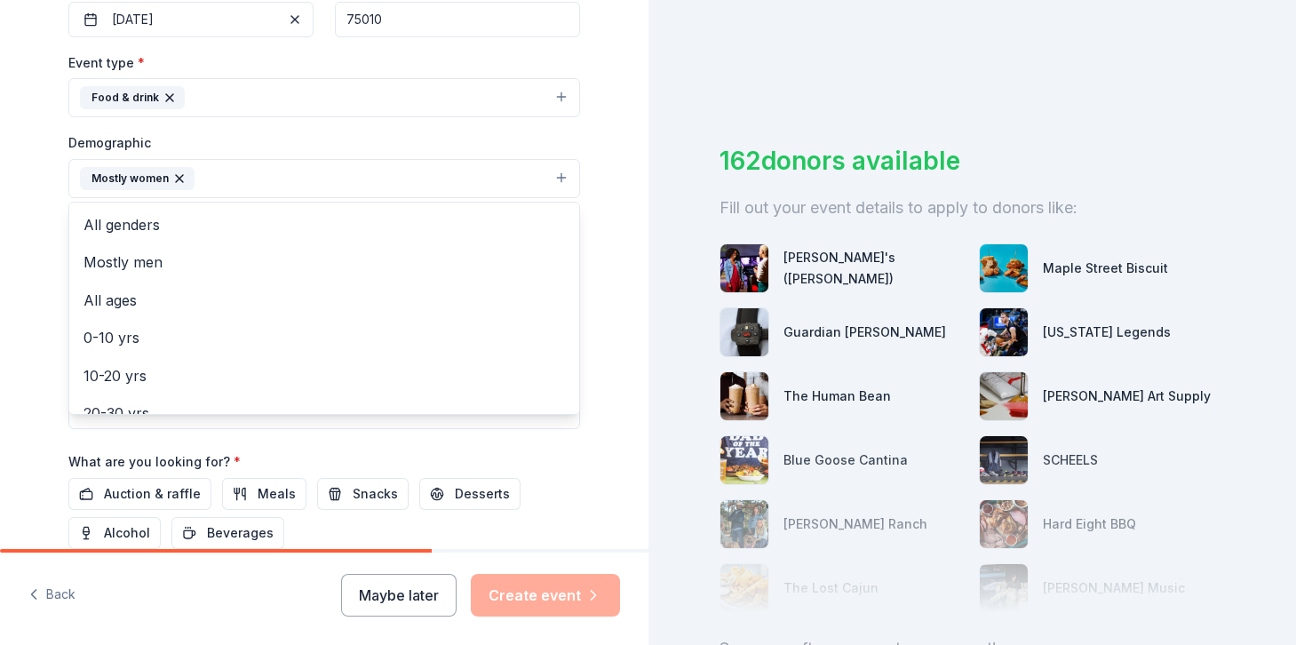
click at [50, 308] on div "Tell us about your event. We'll find in-kind donations you can apply for. Event…" at bounding box center [324, 136] width 568 height 1185
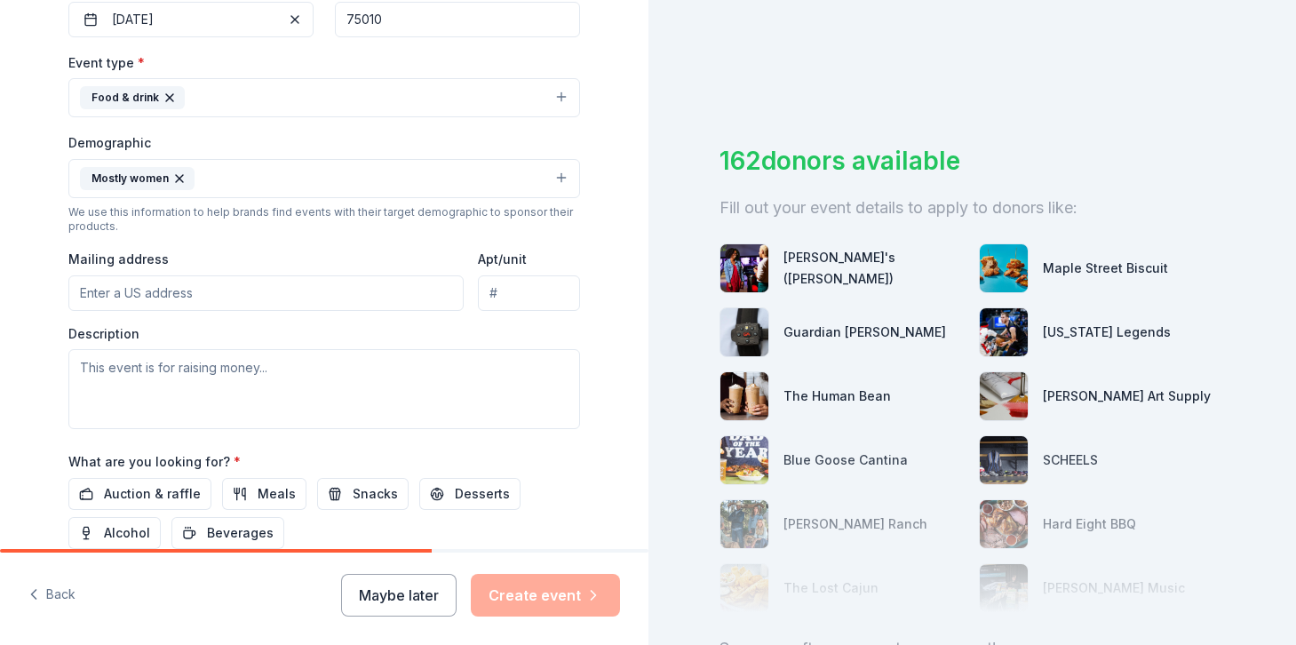
click at [232, 184] on button "Mostly women" at bounding box center [323, 178] width 511 height 39
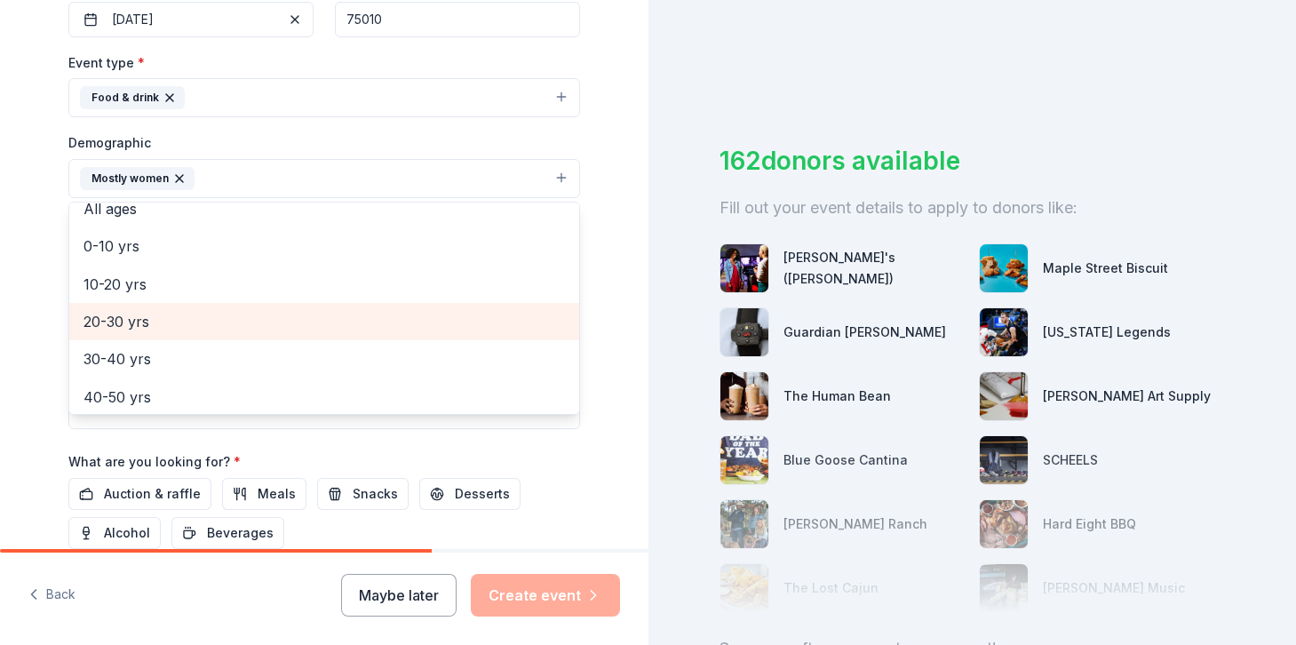
scroll to position [89, 0]
click at [180, 317] on span "20-30 yrs" at bounding box center [323, 324] width 481 height 23
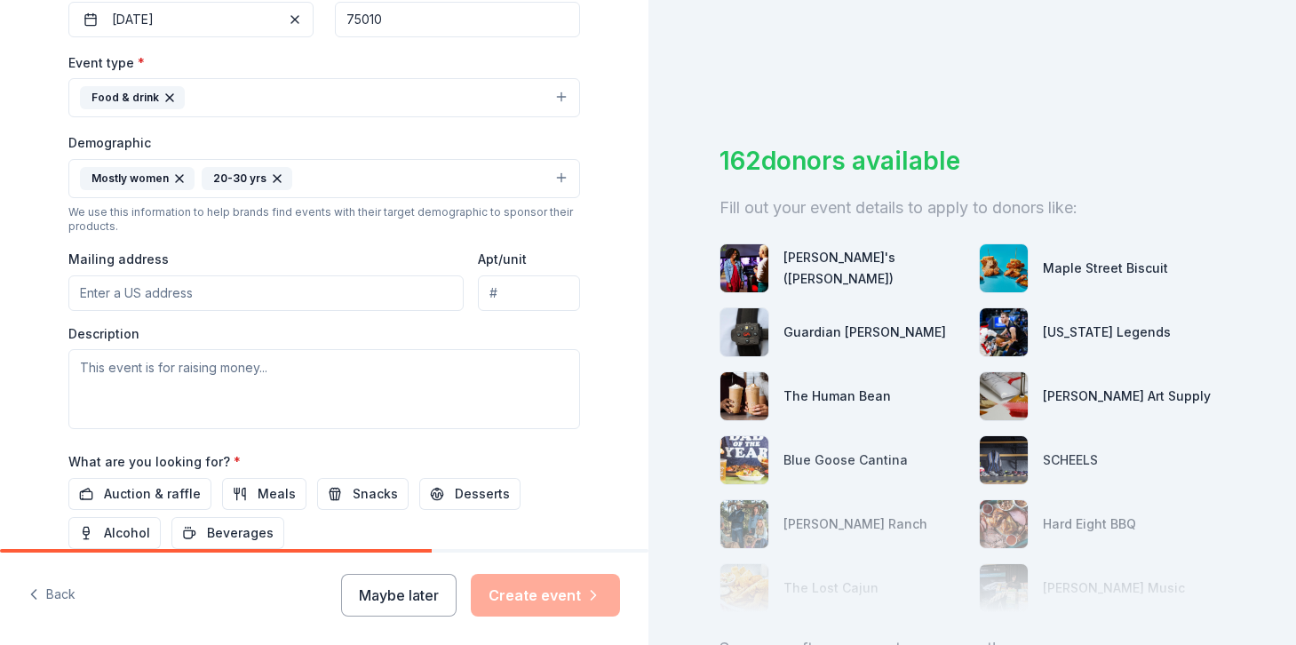
click at [320, 185] on button "Mostly women 20-30 yrs" at bounding box center [323, 178] width 511 height 39
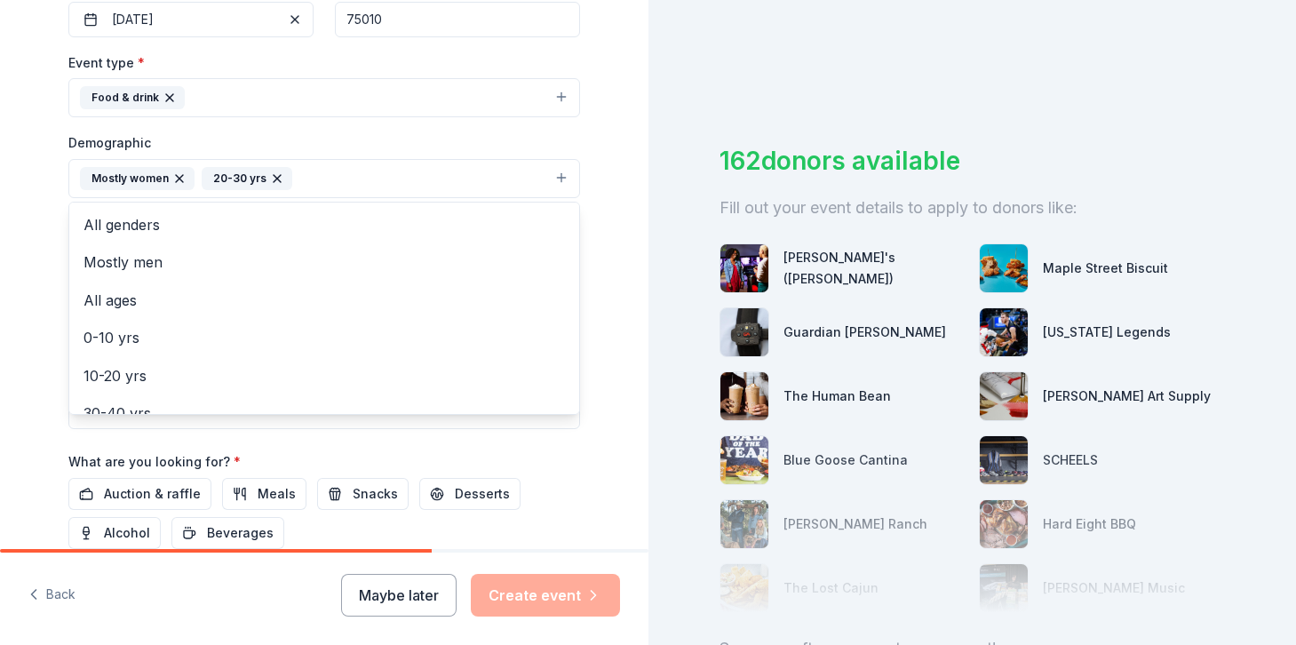
click at [320, 185] on button "Mostly women 20-30 yrs" at bounding box center [323, 178] width 511 height 39
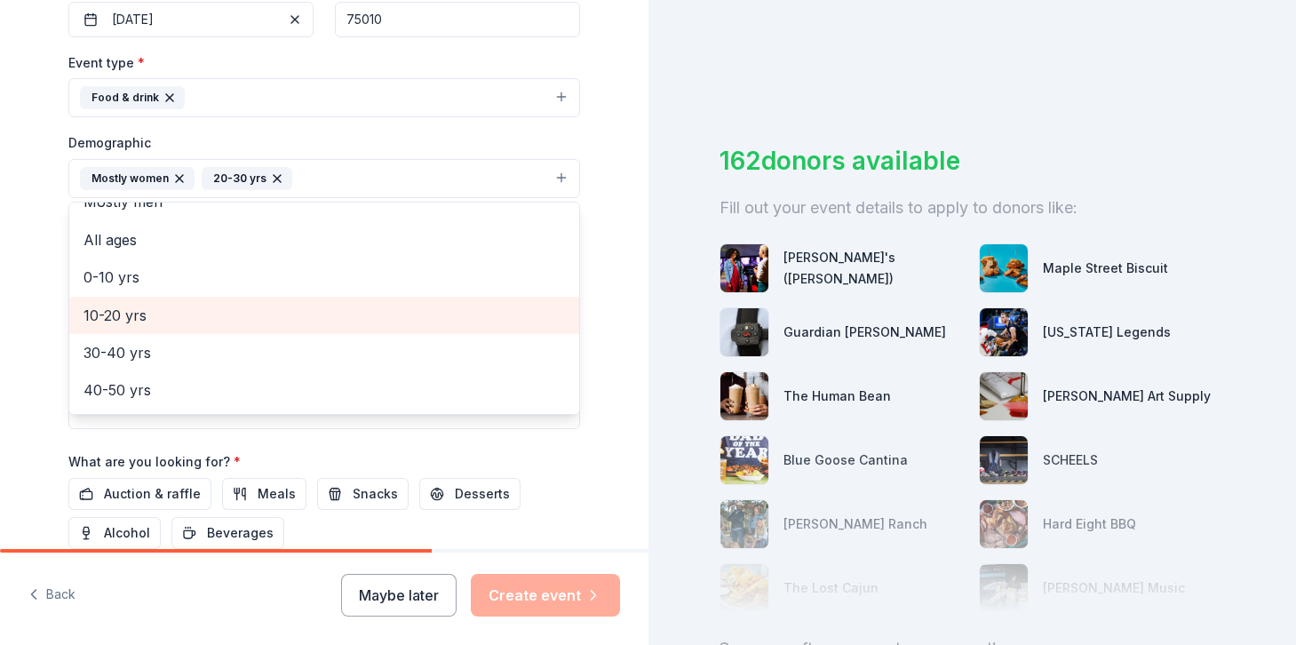
scroll to position [88, 0]
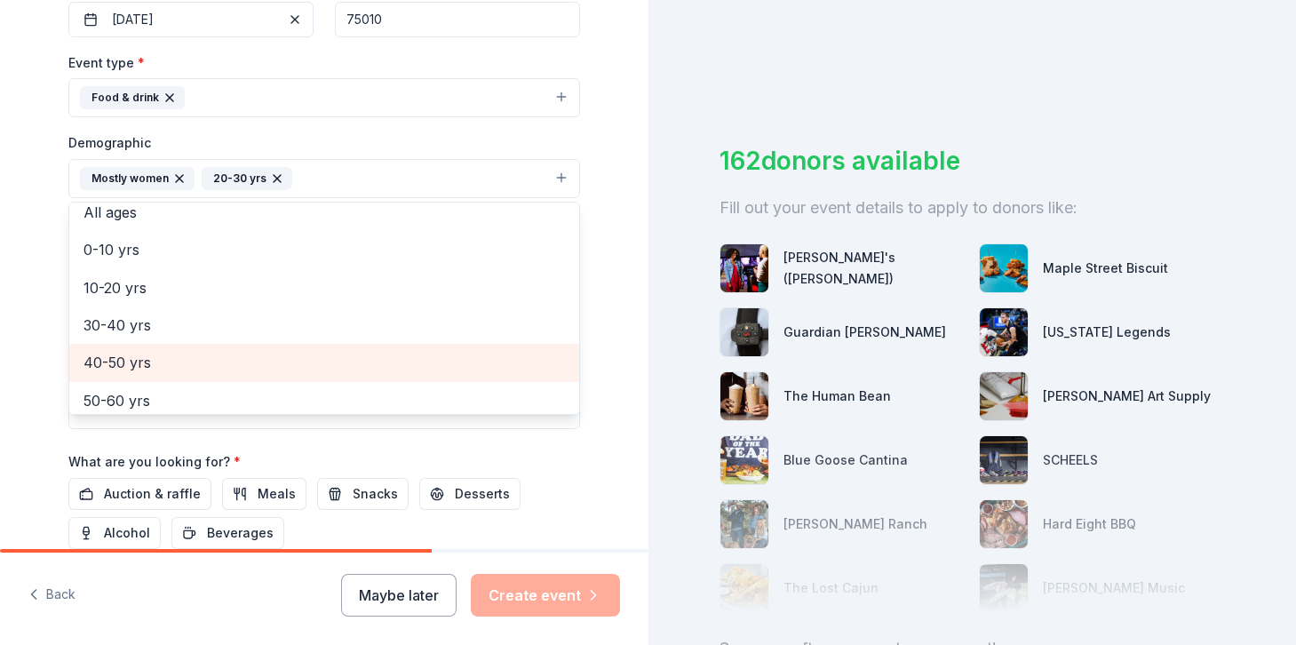
click at [205, 369] on span "40-50 yrs" at bounding box center [323, 362] width 481 height 23
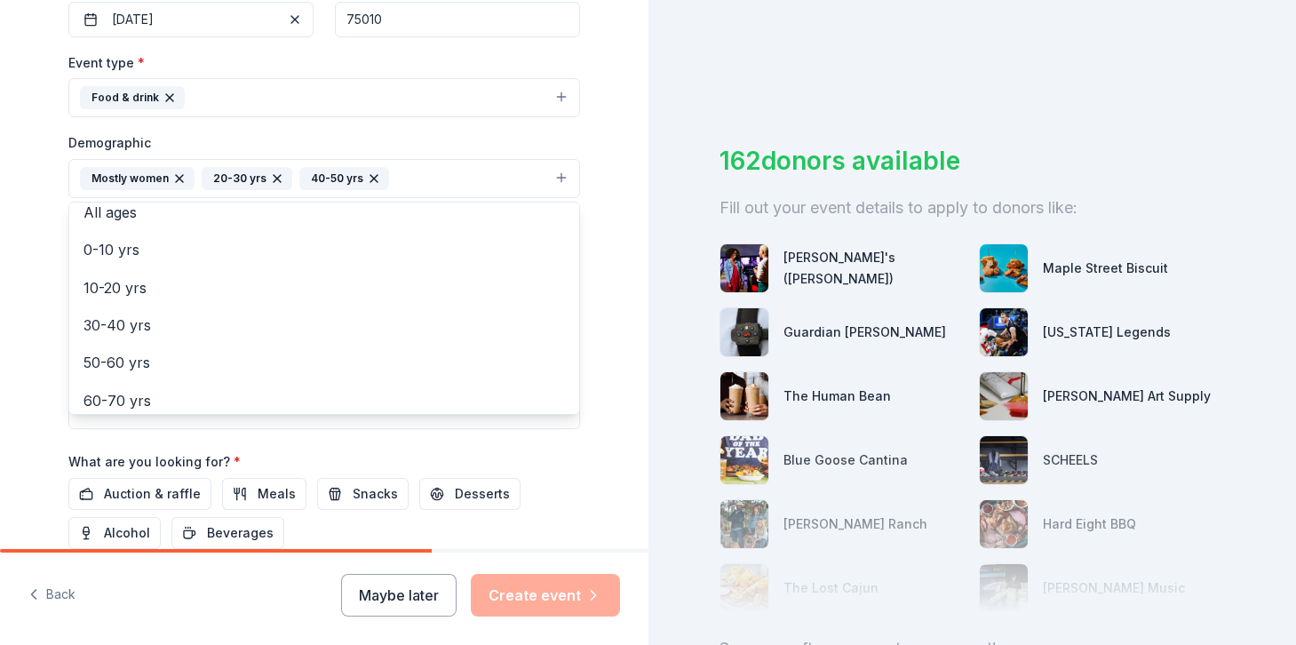
click at [427, 187] on button "Mostly women 20-30 yrs 40-50 yrs" at bounding box center [323, 178] width 511 height 39
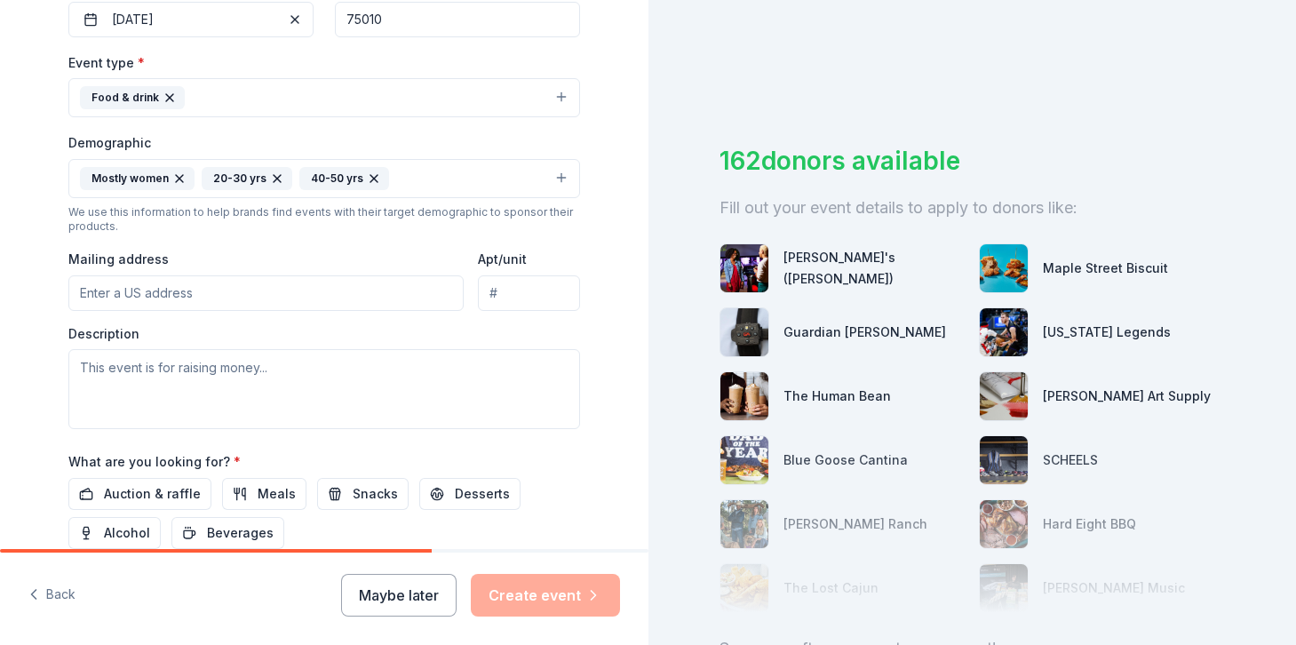
click at [427, 187] on button "Mostly women 20-30 yrs 40-50 yrs" at bounding box center [323, 178] width 511 height 39
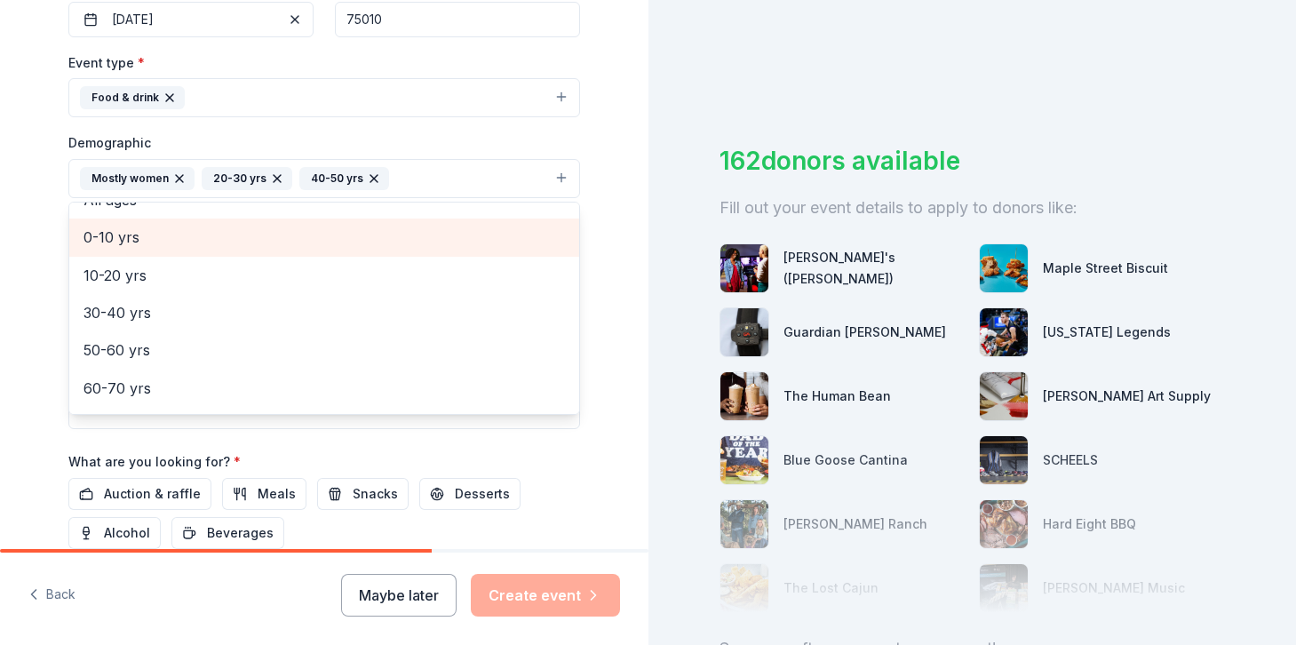
scroll to position [132, 0]
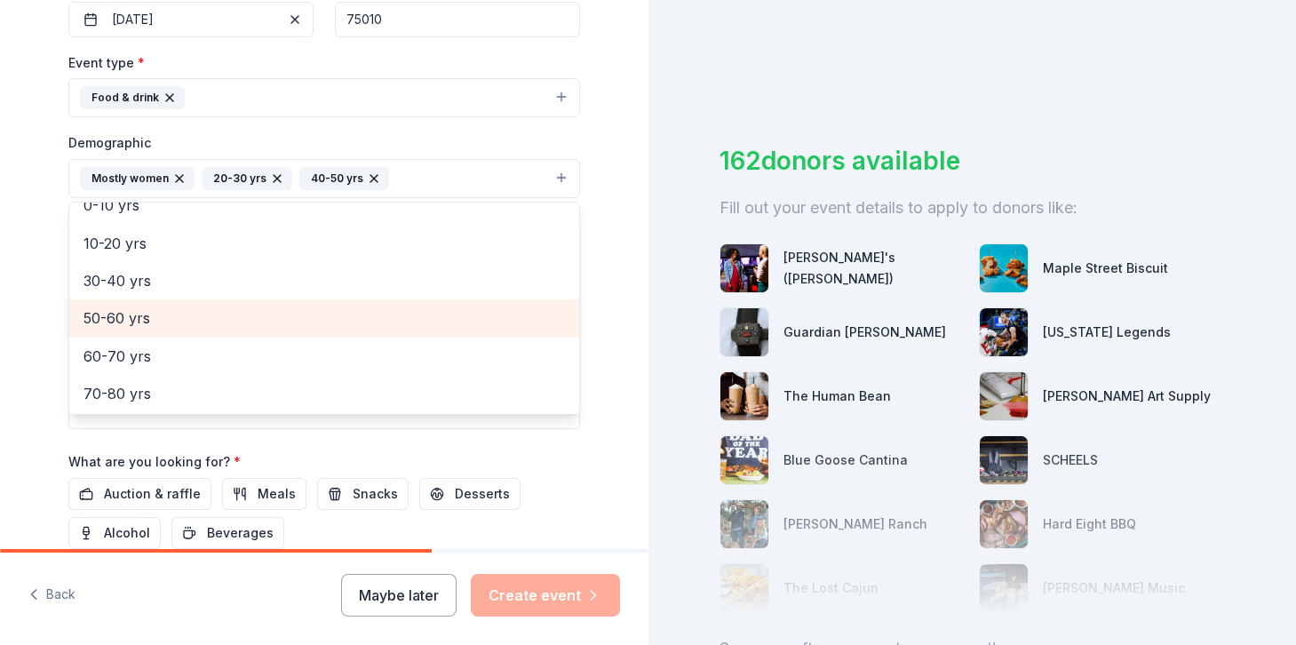
click at [258, 335] on div "50-60 yrs" at bounding box center [324, 317] width 510 height 37
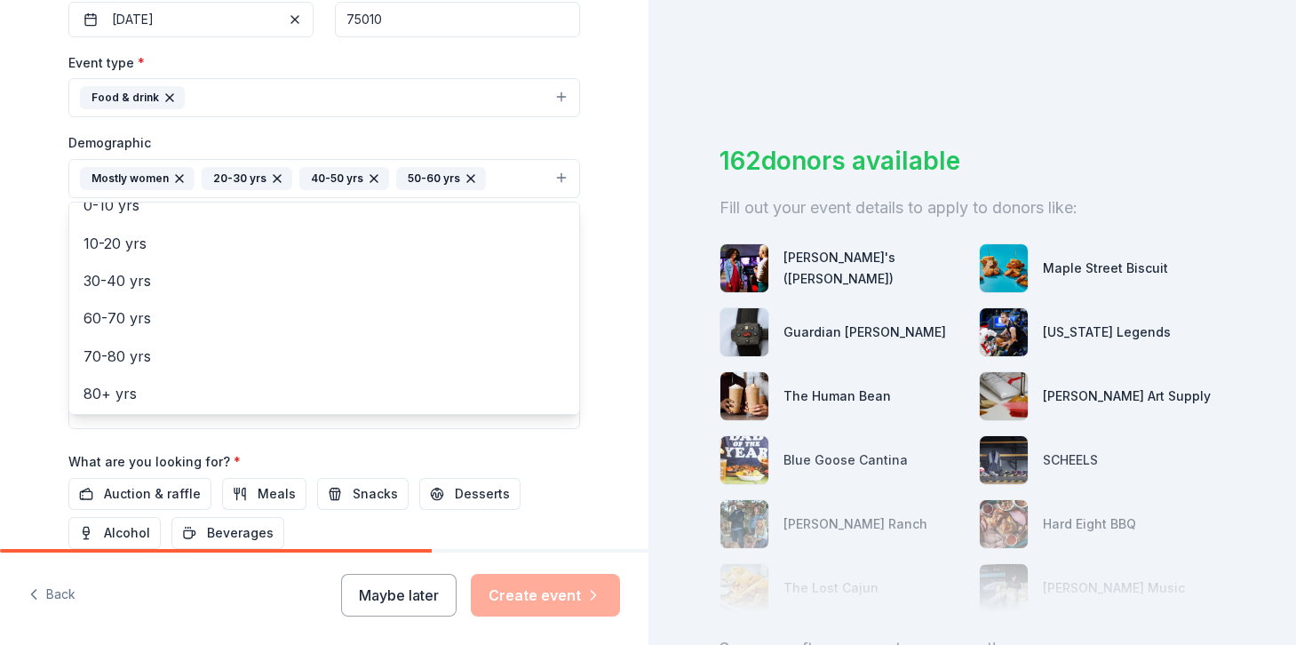
click at [513, 174] on button "Mostly women 20-30 yrs 40-50 yrs 50-60 yrs" at bounding box center [323, 178] width 511 height 39
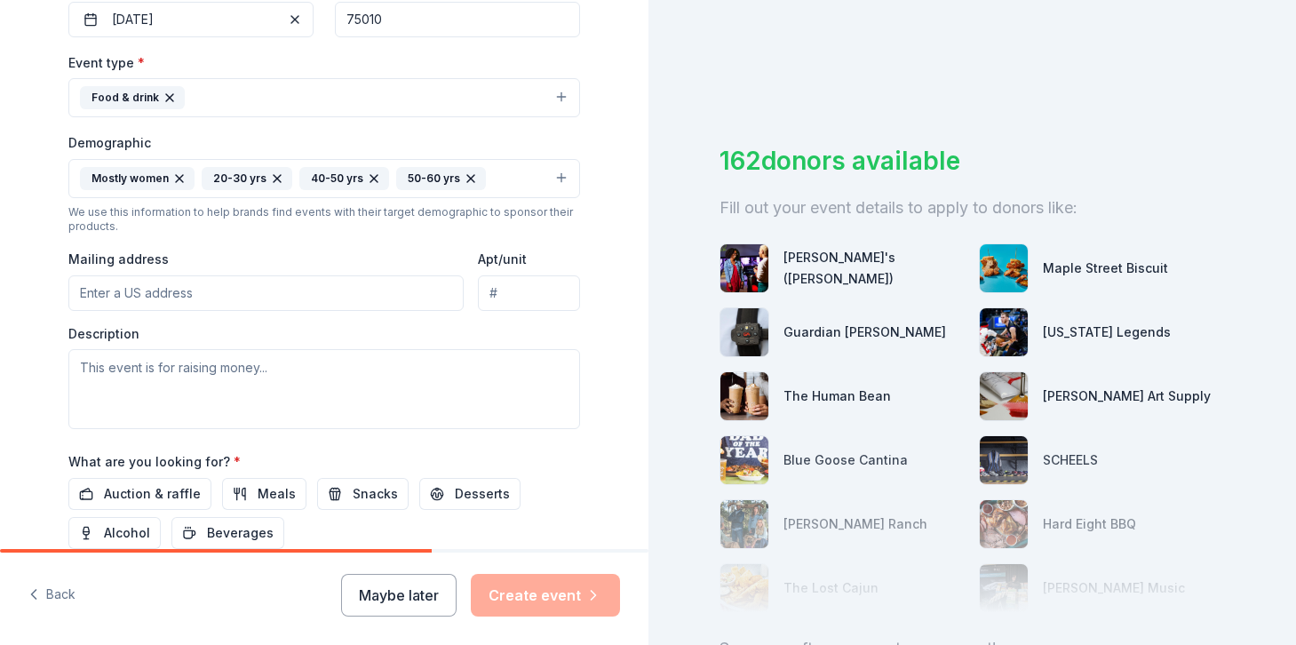
click at [513, 174] on button "Mostly women 20-30 yrs 40-50 yrs 50-60 yrs" at bounding box center [323, 178] width 511 height 39
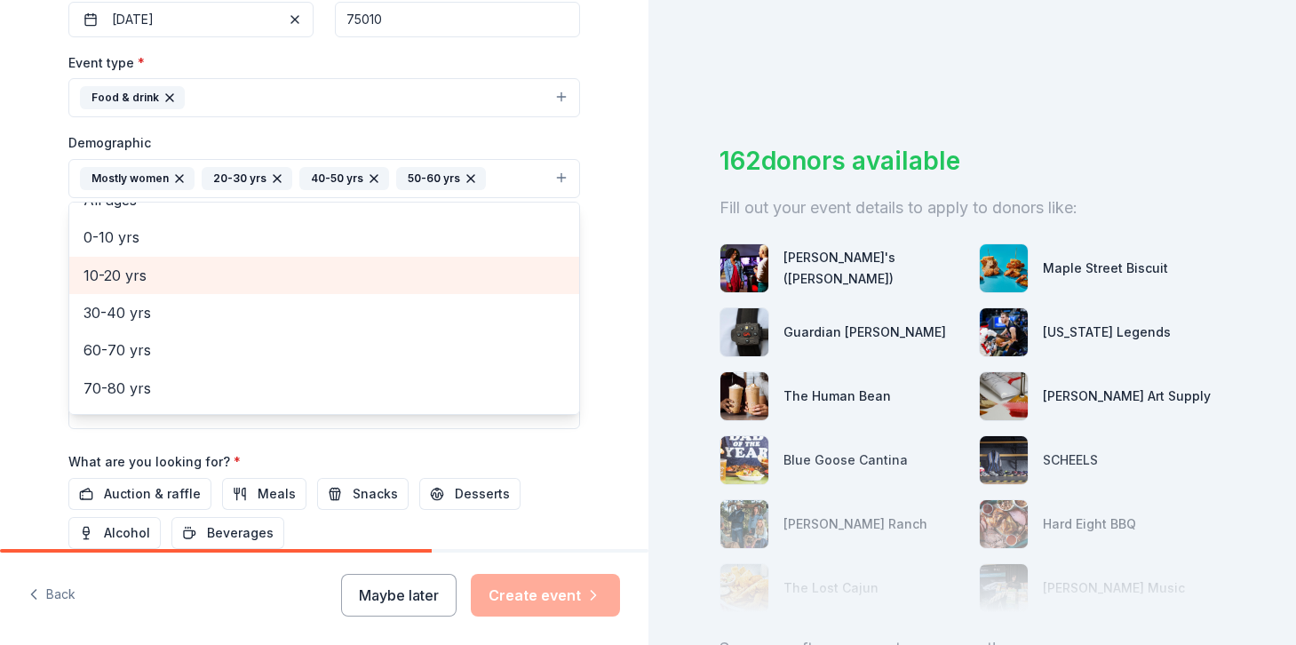
scroll to position [134, 0]
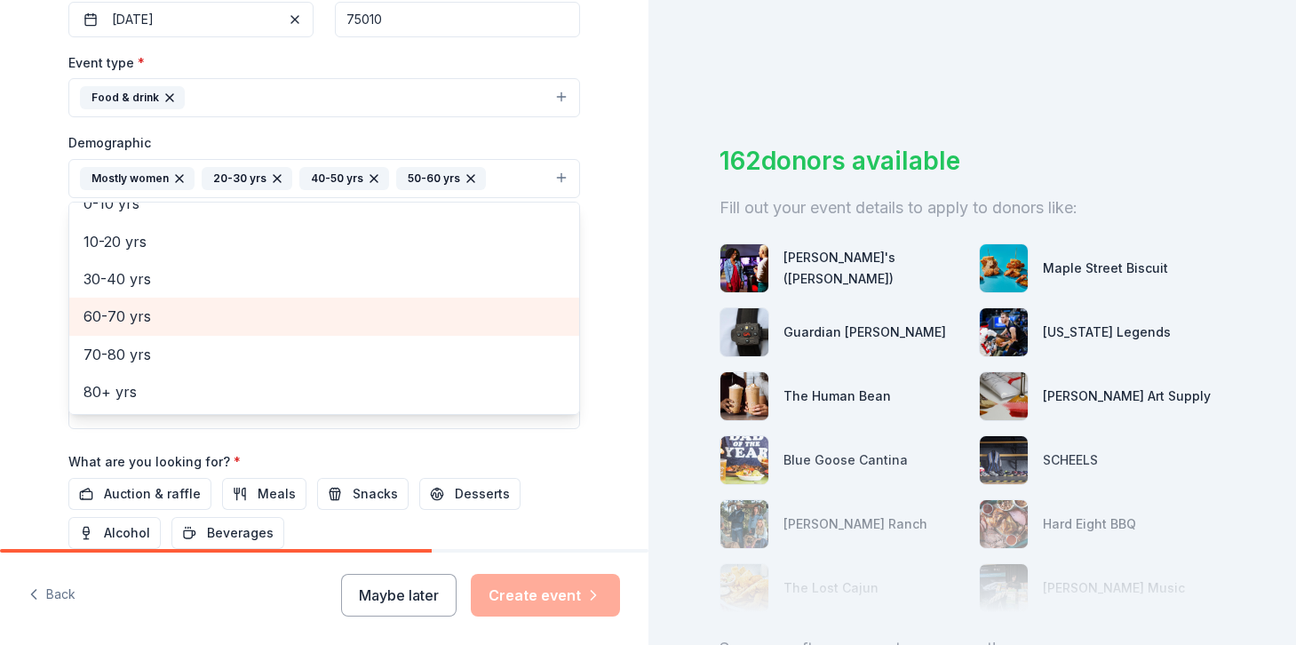
click at [288, 328] on span "60-70 yrs" at bounding box center [323, 316] width 481 height 23
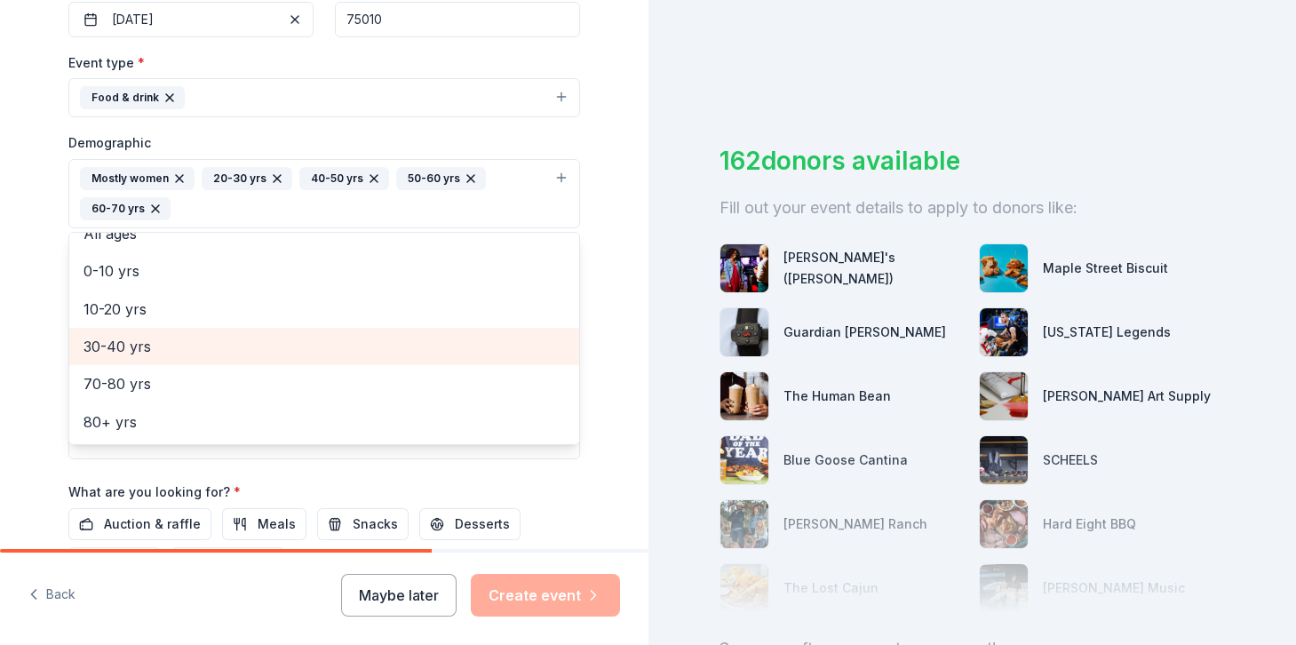
scroll to position [97, 0]
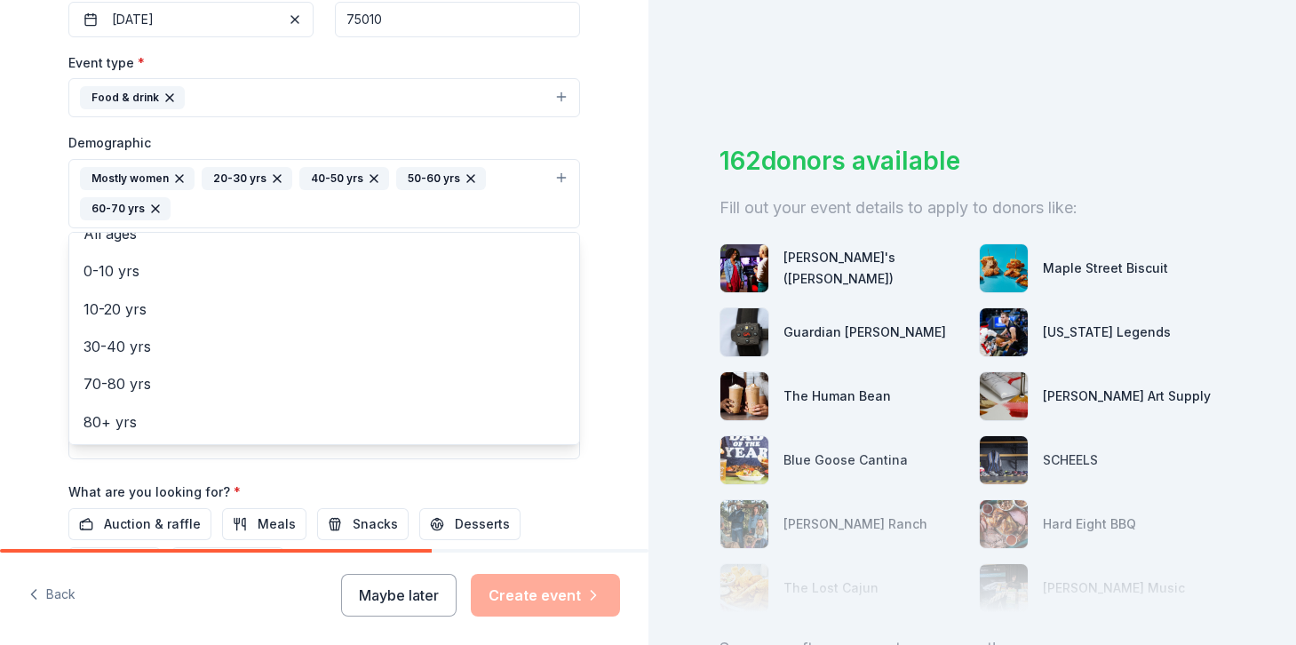
click at [40, 368] on div "Tell us about your event. We'll find in-kind donations you can apply for. Event…" at bounding box center [324, 152] width 568 height 1216
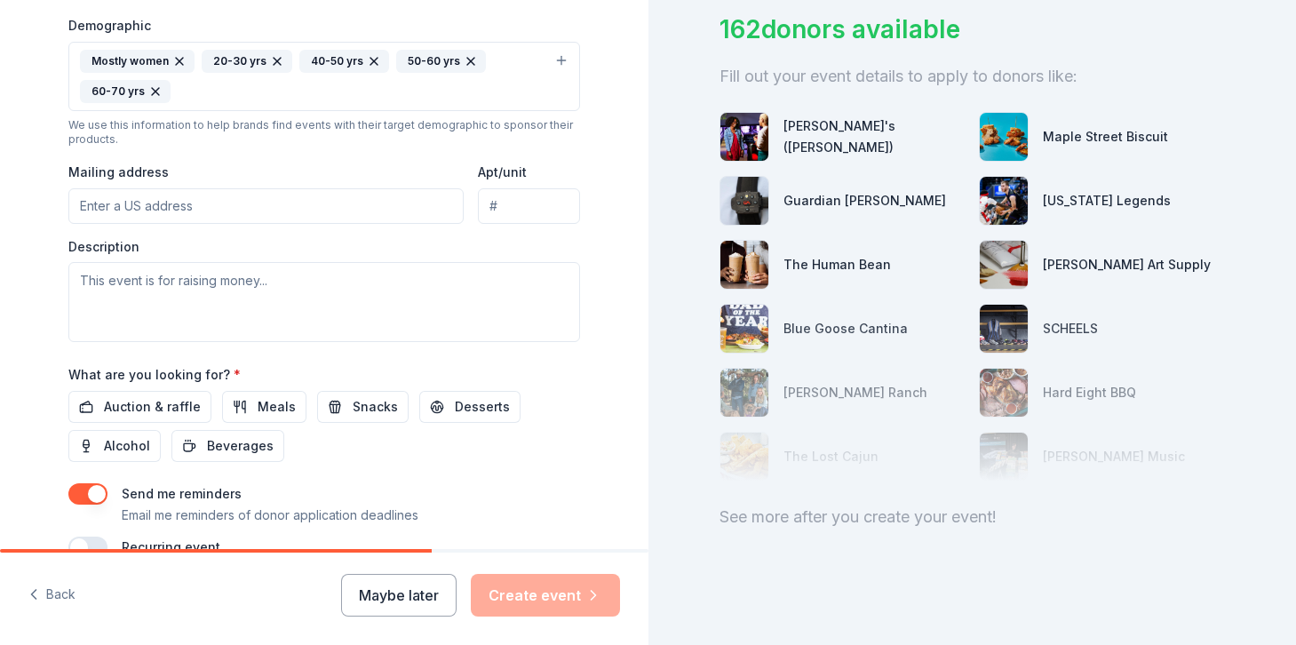
scroll to position [575, 0]
click at [224, 440] on span "Beverages" at bounding box center [240, 442] width 67 height 21
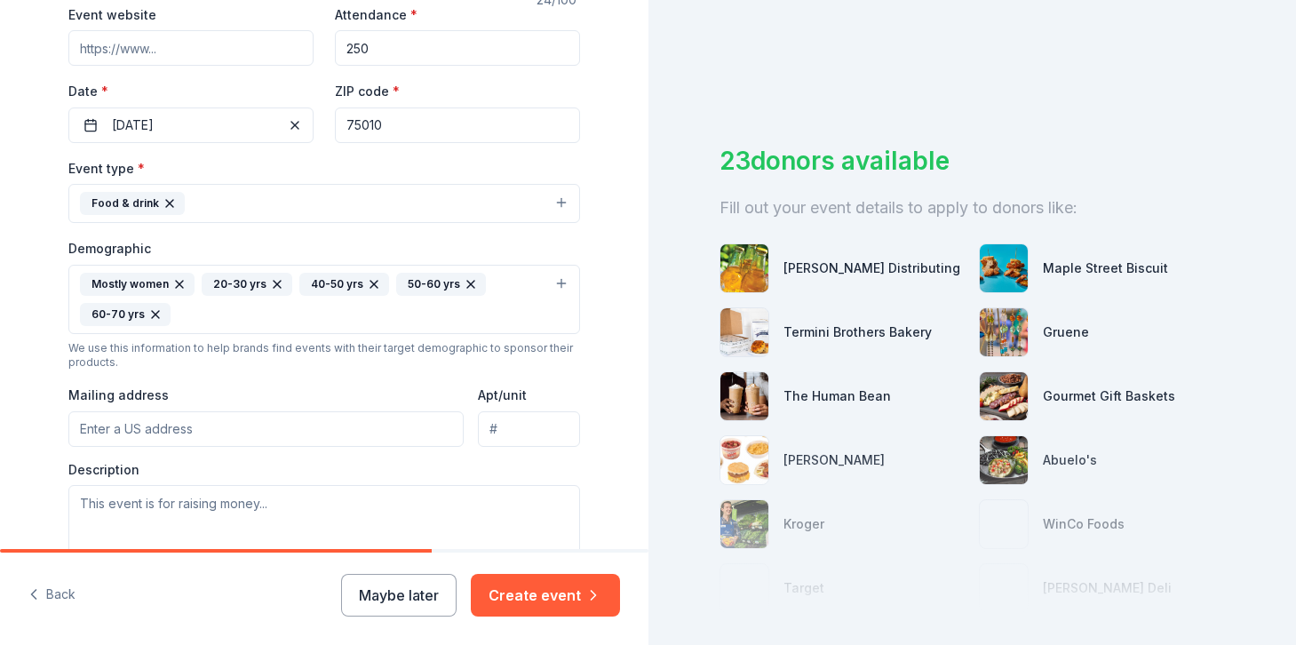
scroll to position [409, 0]
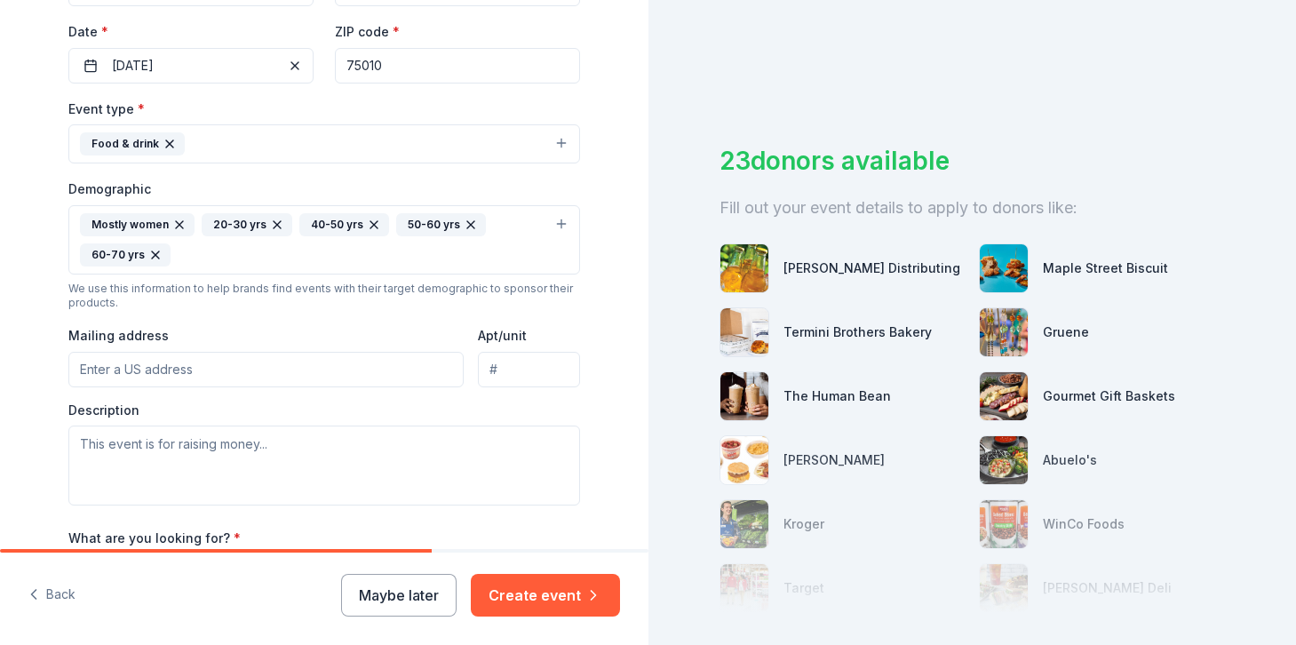
click at [169, 371] on input "Mailing address" at bounding box center [265, 370] width 395 height 36
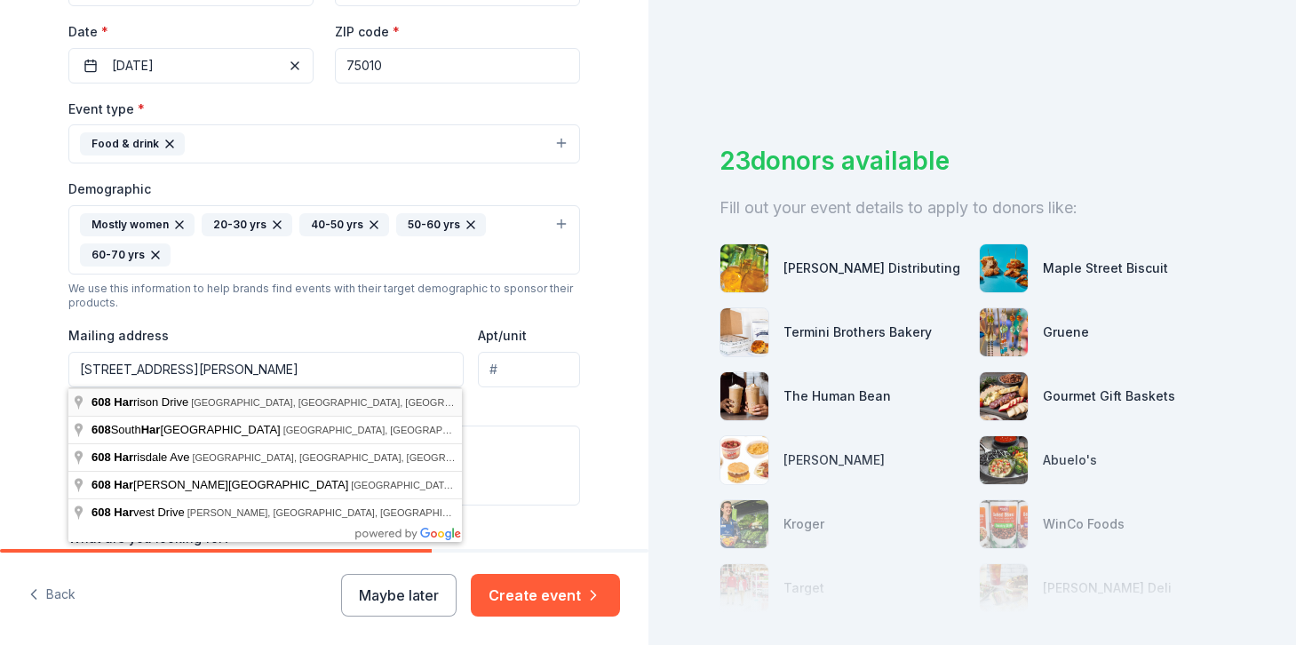
type input "608 Harrison Drive, Coppell, TX, 75019"
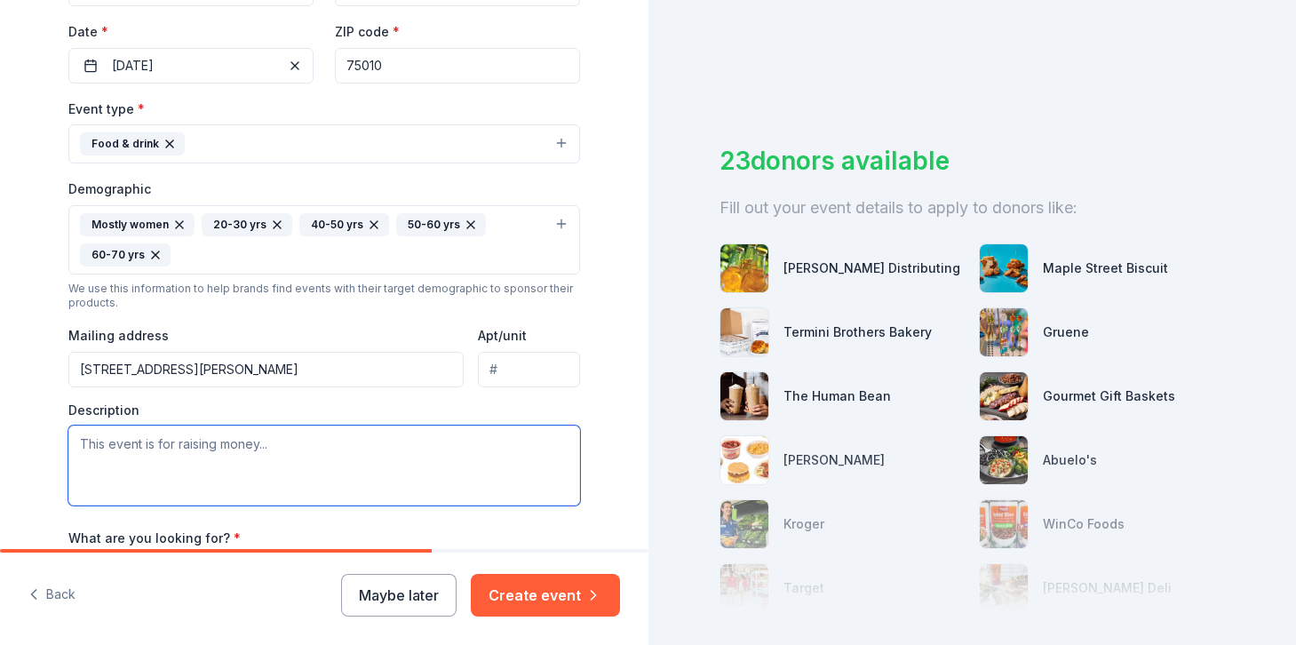
click at [260, 465] on textarea at bounding box center [323, 465] width 511 height 80
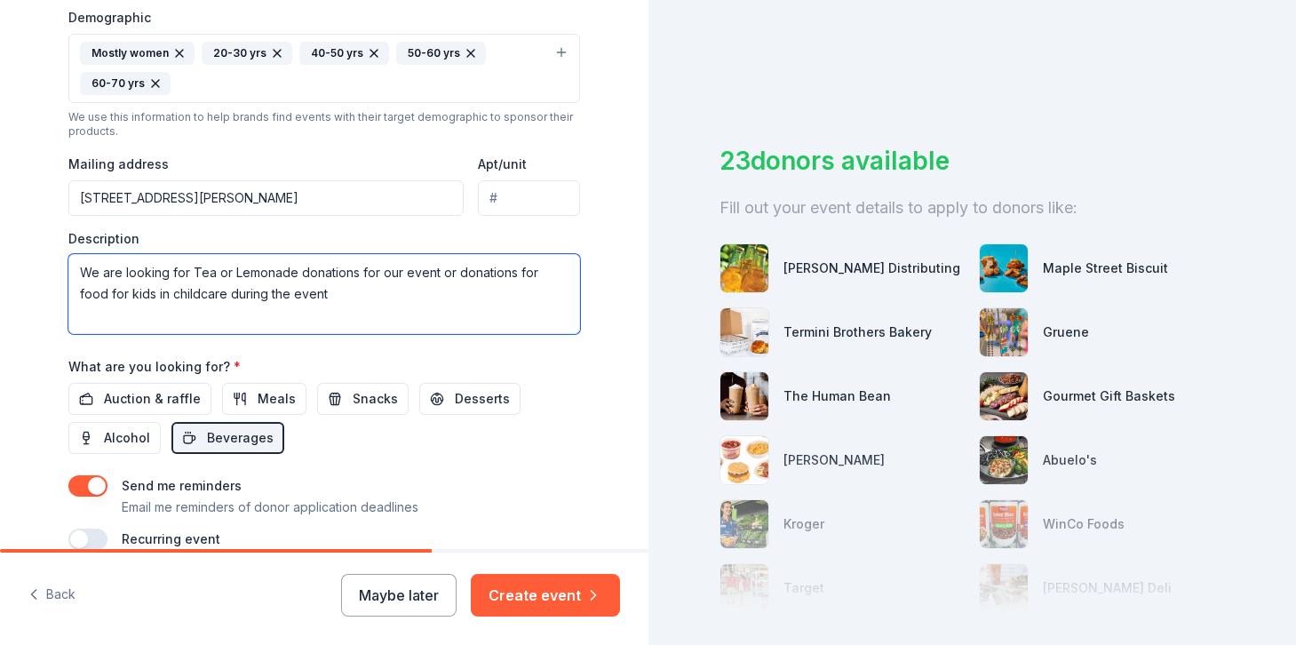
scroll to position [586, 0]
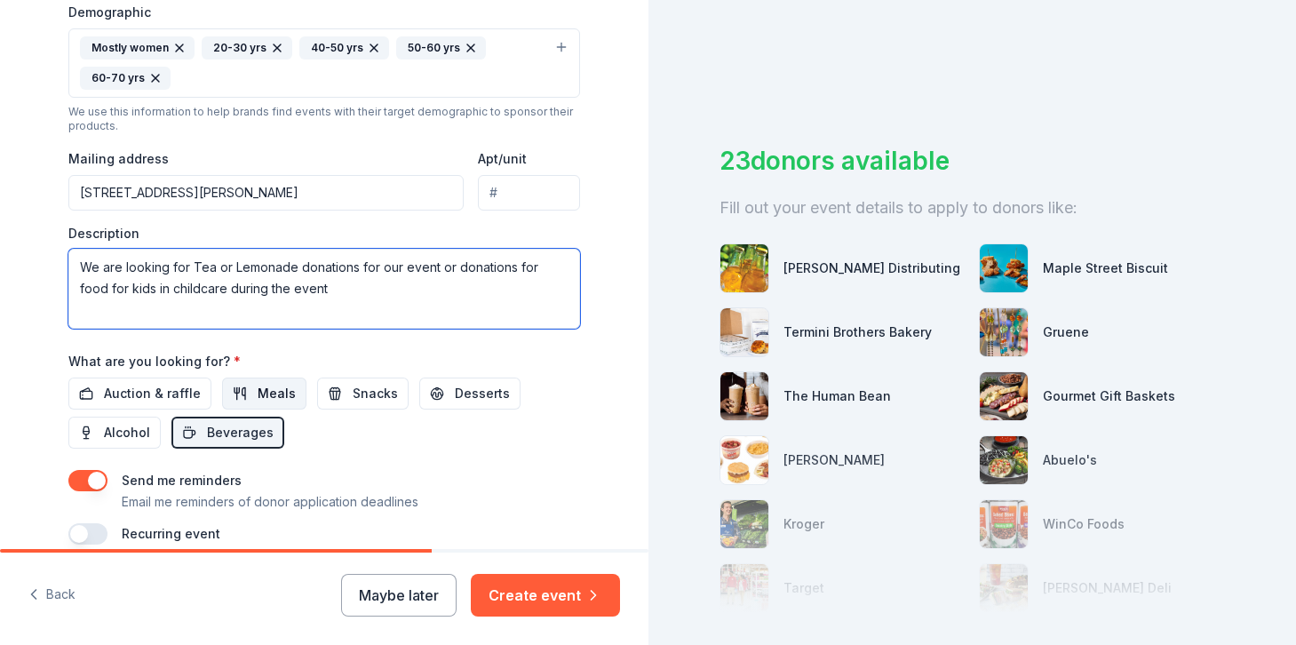
type textarea "We are looking for Tea or Lemonade donations for our event or donations for foo…"
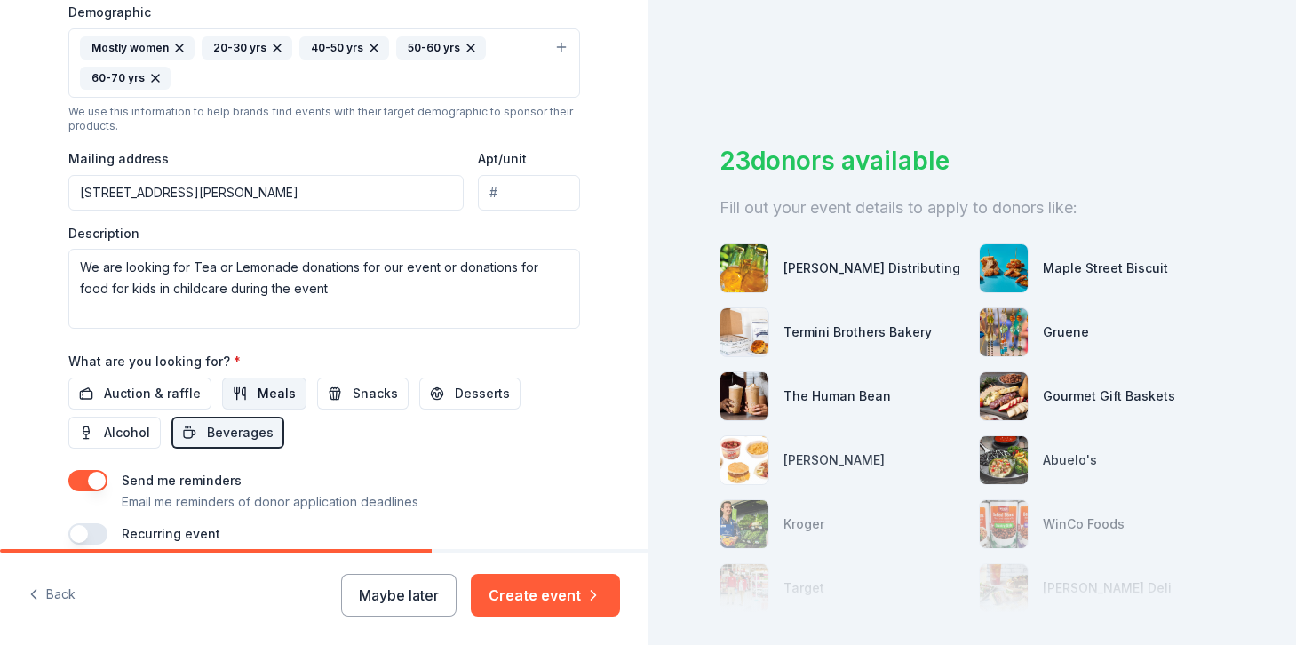
click at [286, 395] on span "Meals" at bounding box center [277, 393] width 38 height 21
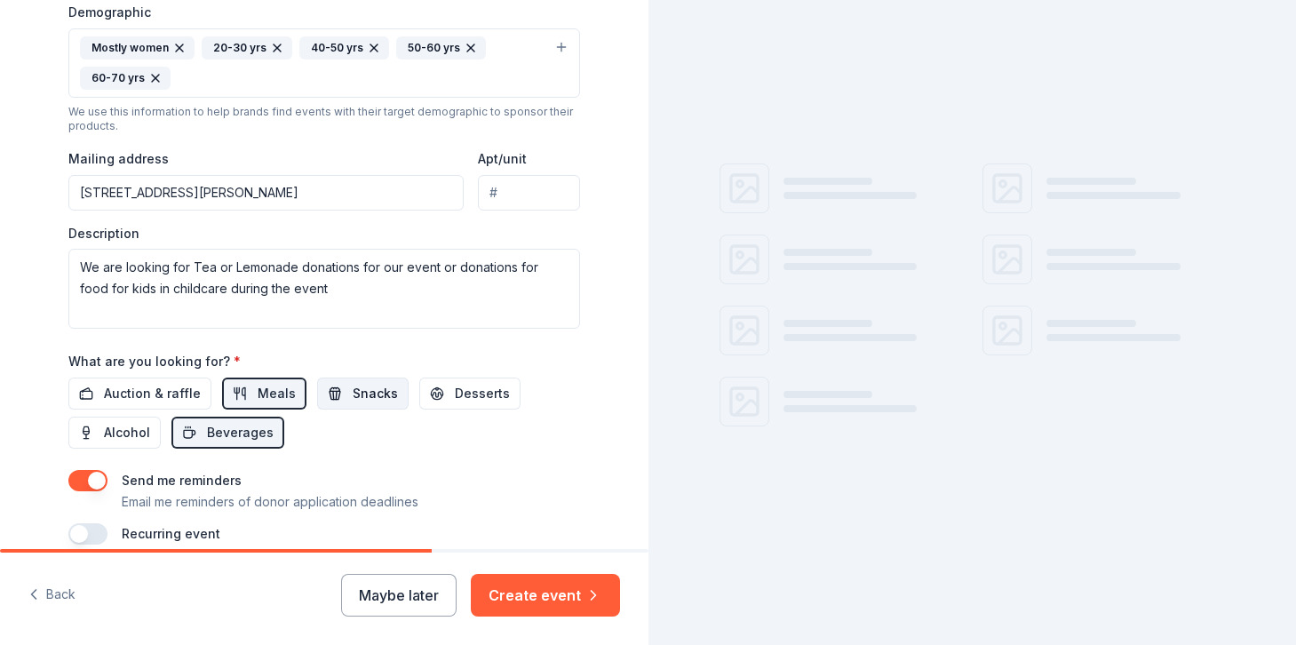
click at [327, 394] on button "Snacks" at bounding box center [362, 393] width 91 height 32
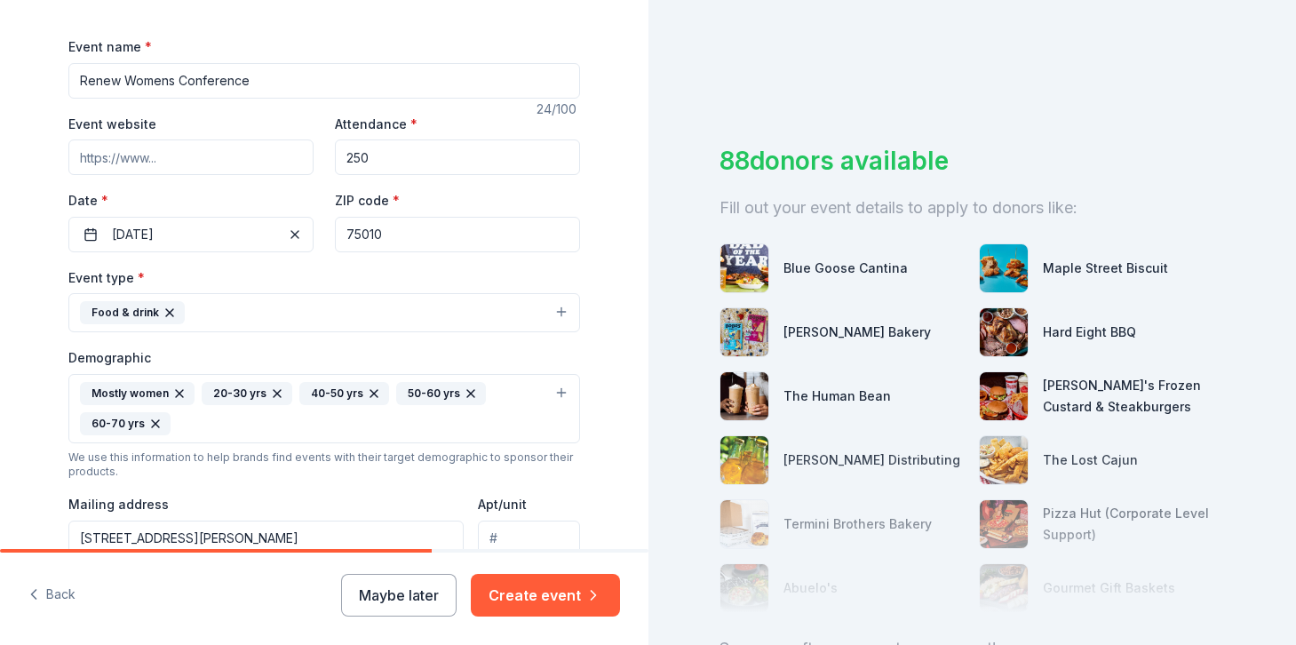
scroll to position [232, 0]
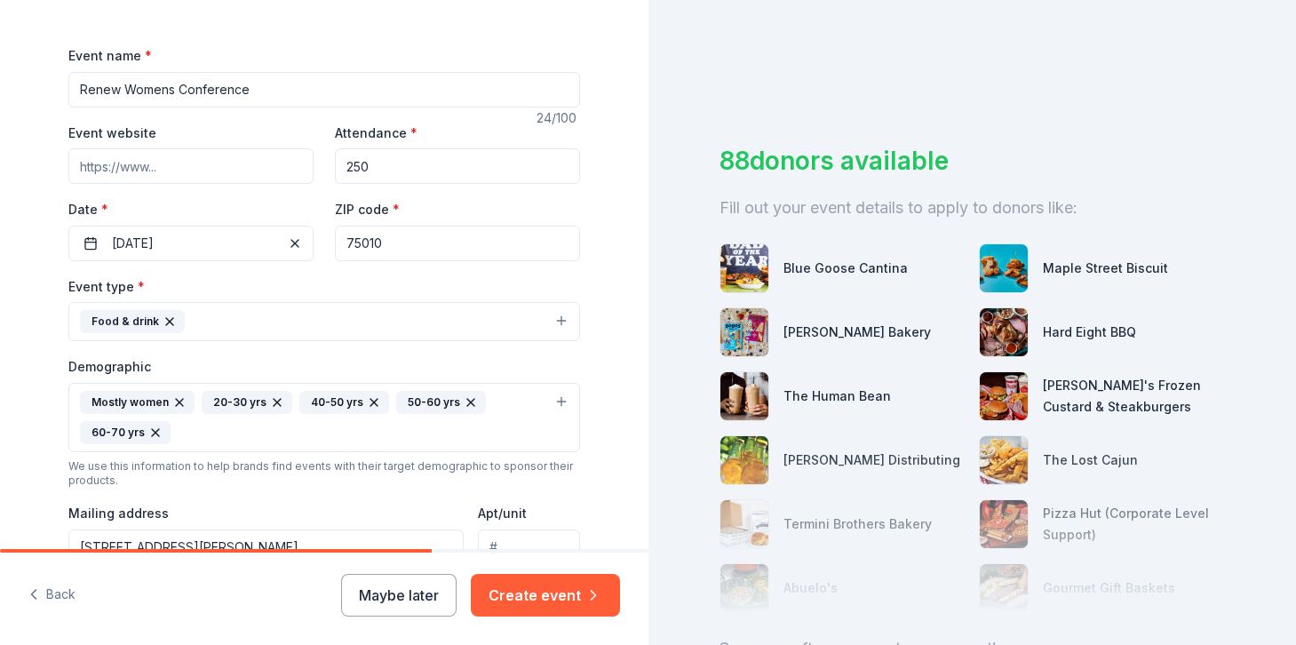
click at [171, 173] on input "Event website" at bounding box center [190, 166] width 245 height 36
paste input "https://theheartlandchurch.com/events/renew"
type input "https://theheartlandchurch.com/events/renew"
click at [532, 595] on button "Create event" at bounding box center [545, 595] width 149 height 43
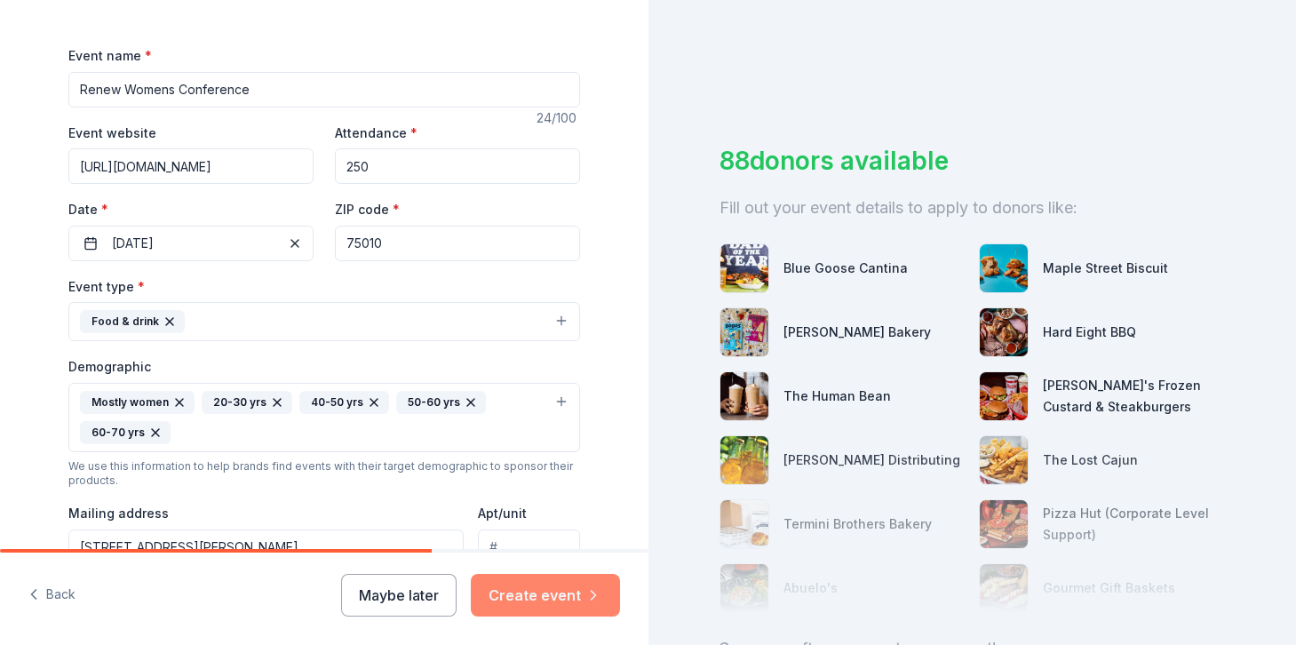
scroll to position [0, 0]
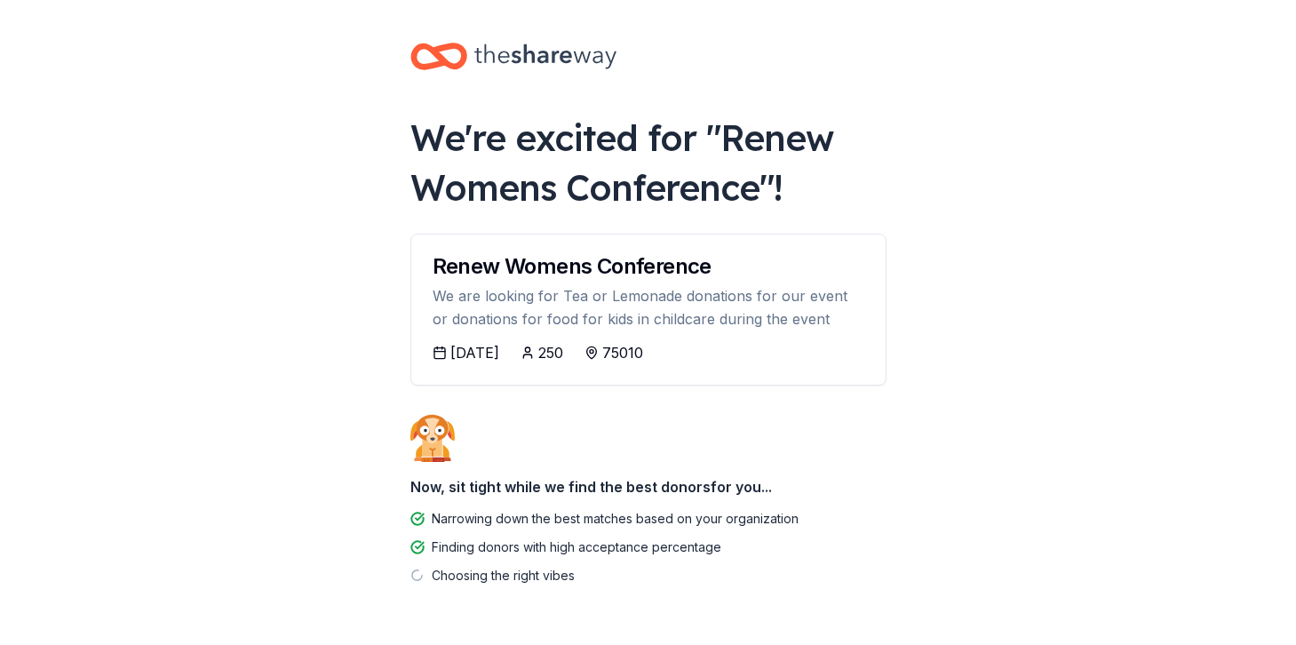
scroll to position [59, 0]
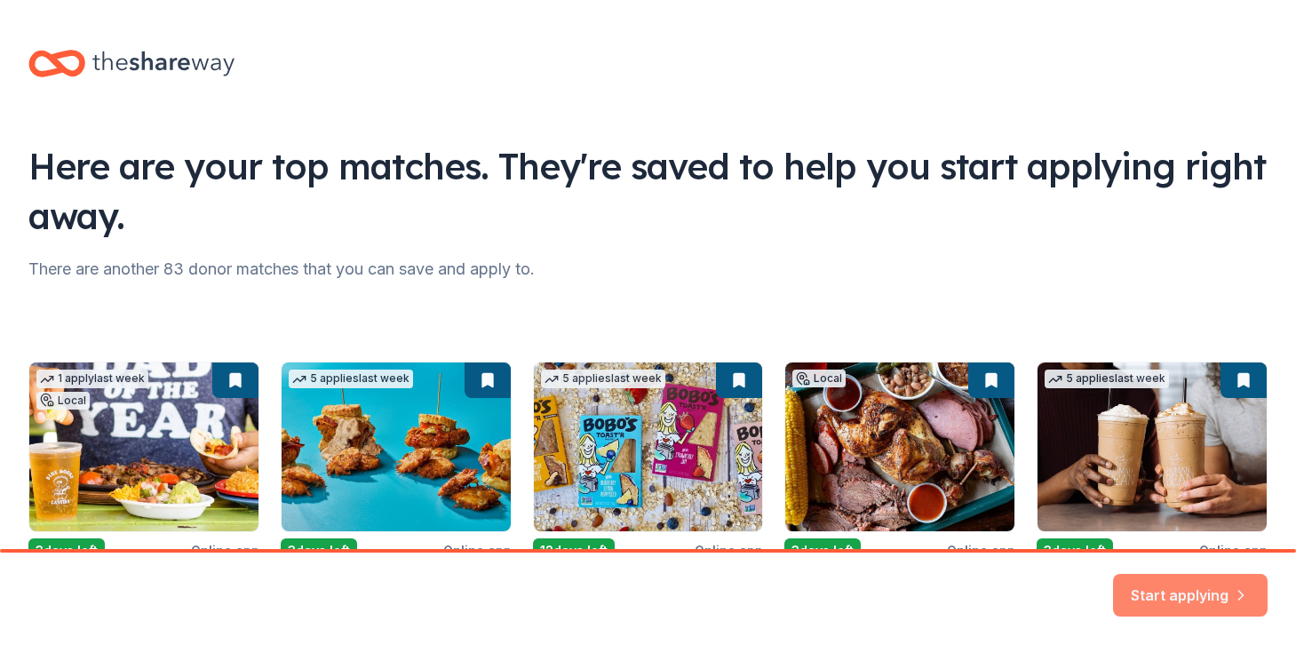
click at [1220, 599] on button "Start applying" at bounding box center [1190, 584] width 155 height 43
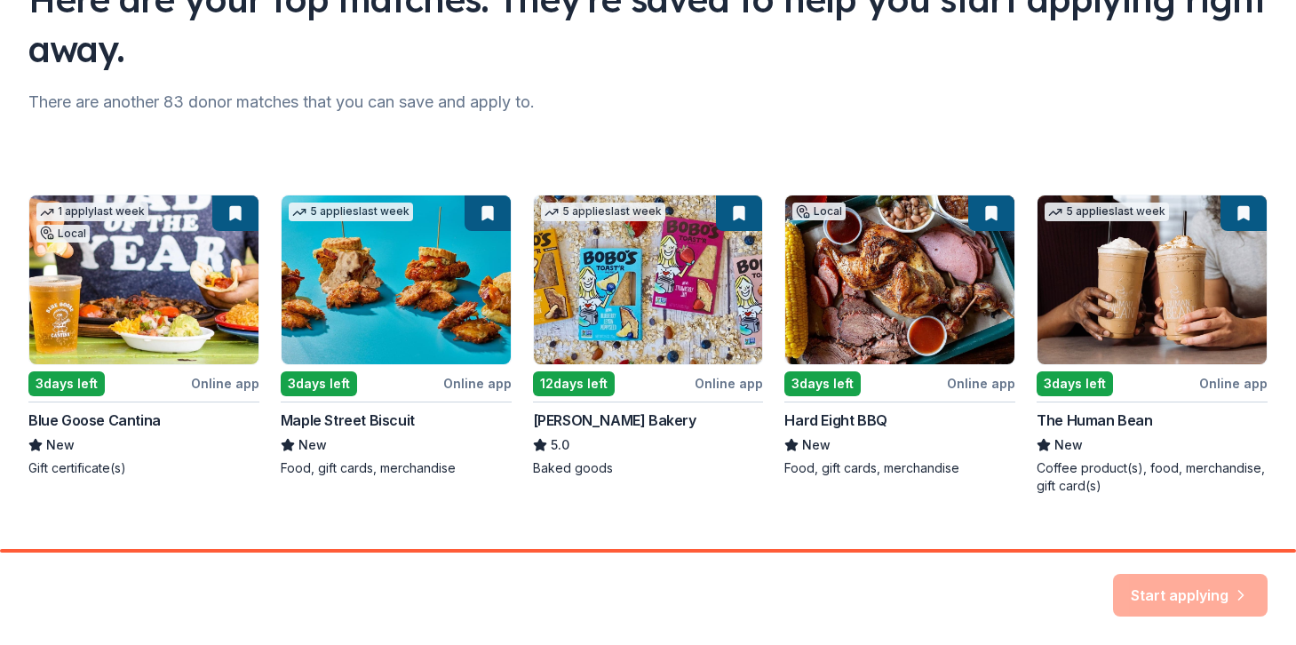
scroll to position [198, 0]
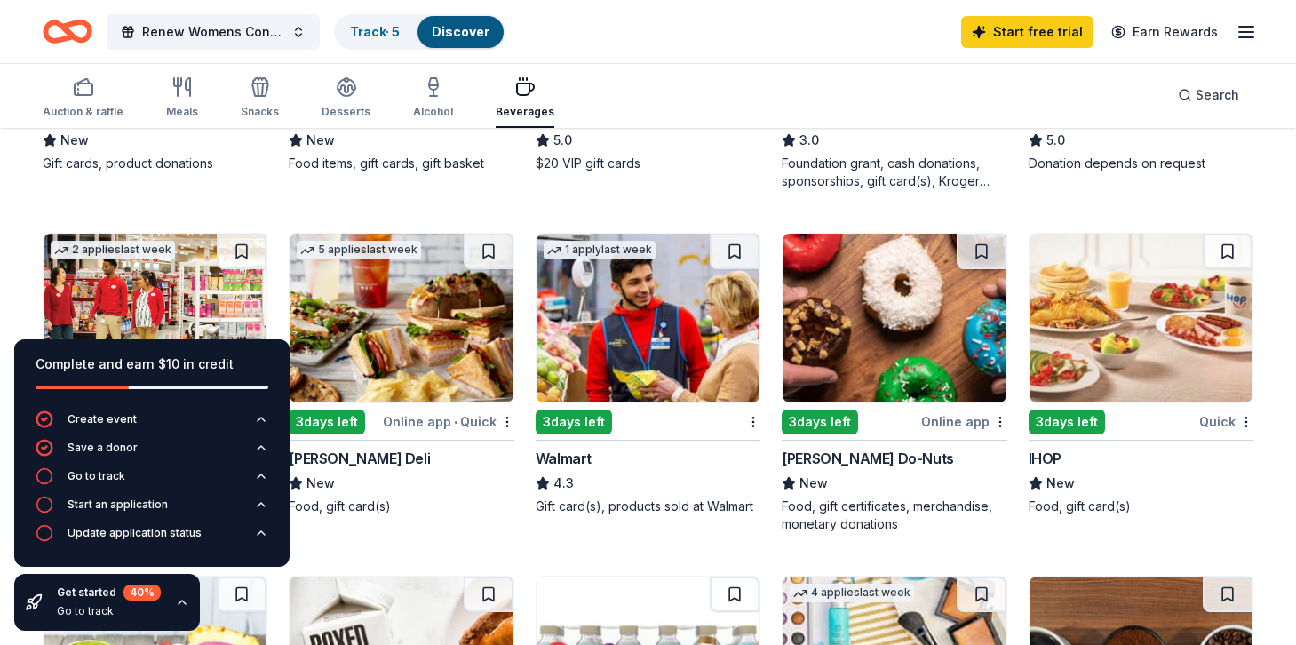
scroll to position [792, 0]
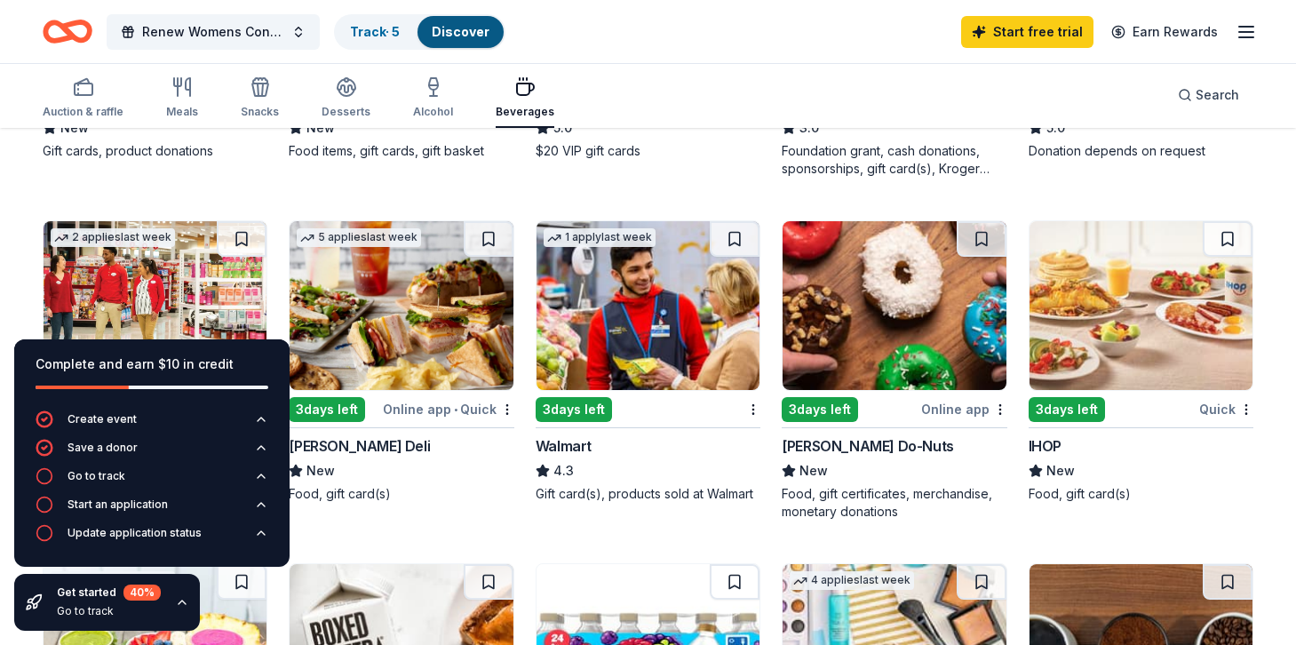
click at [406, 338] on img at bounding box center [400, 305] width 223 height 169
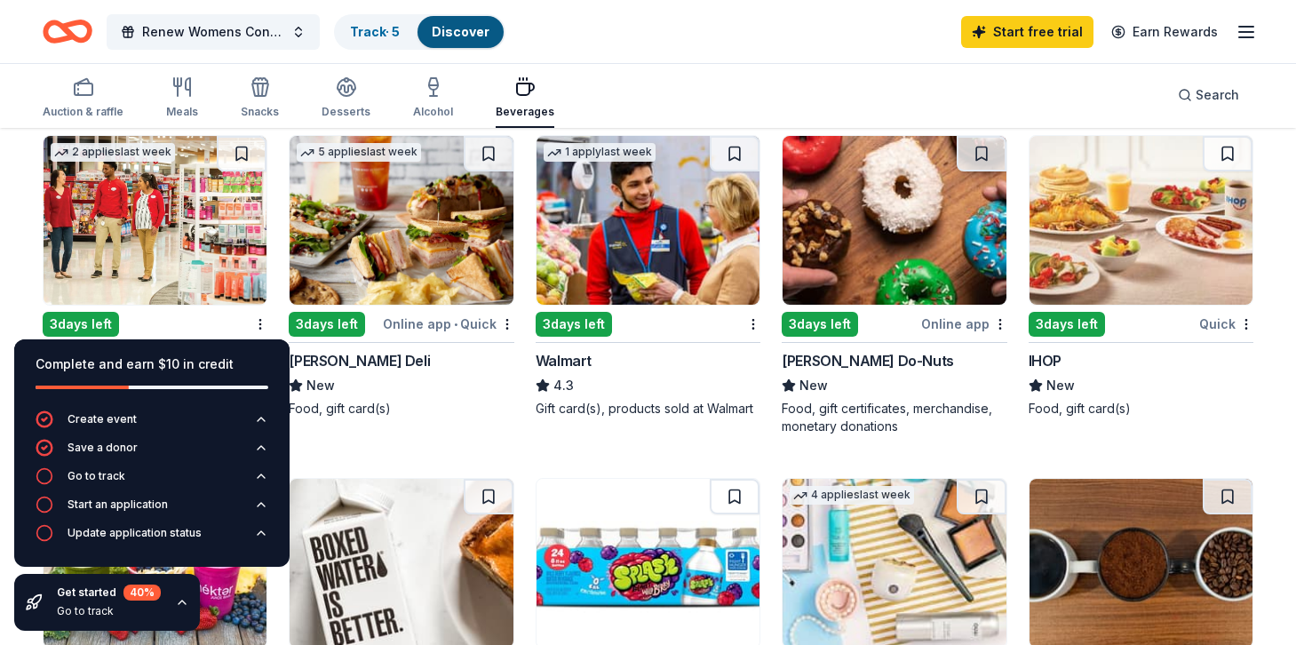
scroll to position [921, 0]
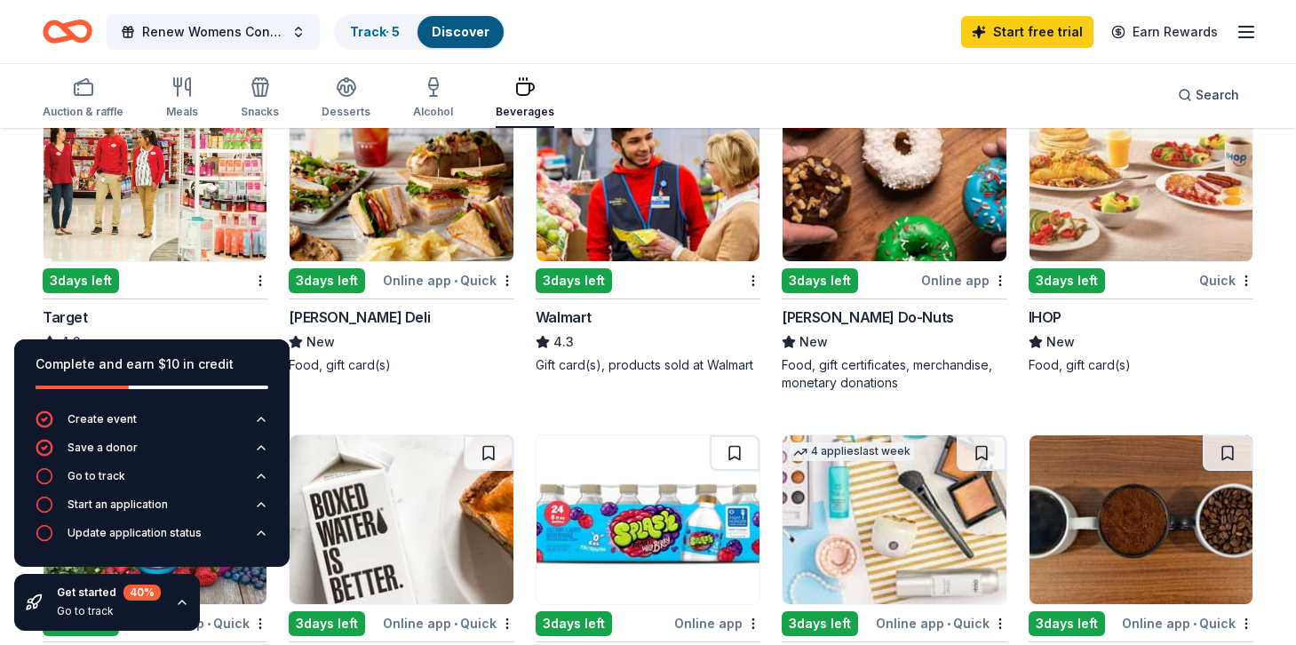
click at [186, 186] on img at bounding box center [155, 176] width 223 height 169
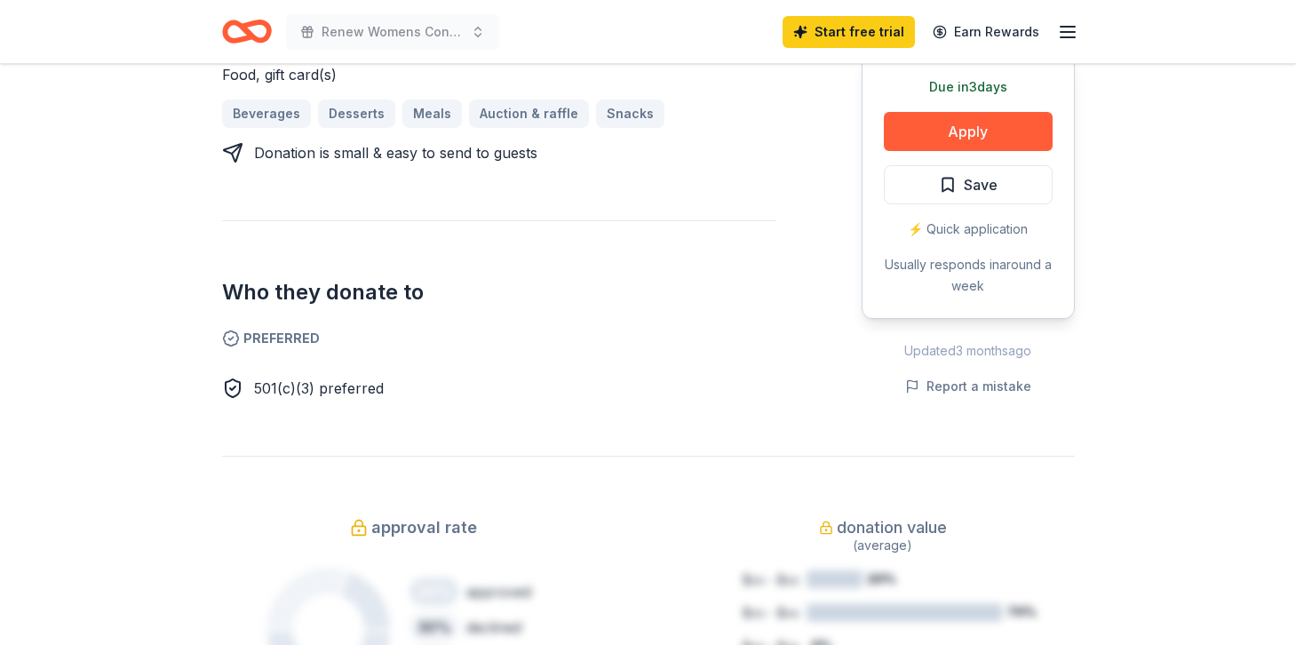
scroll to position [683, 0]
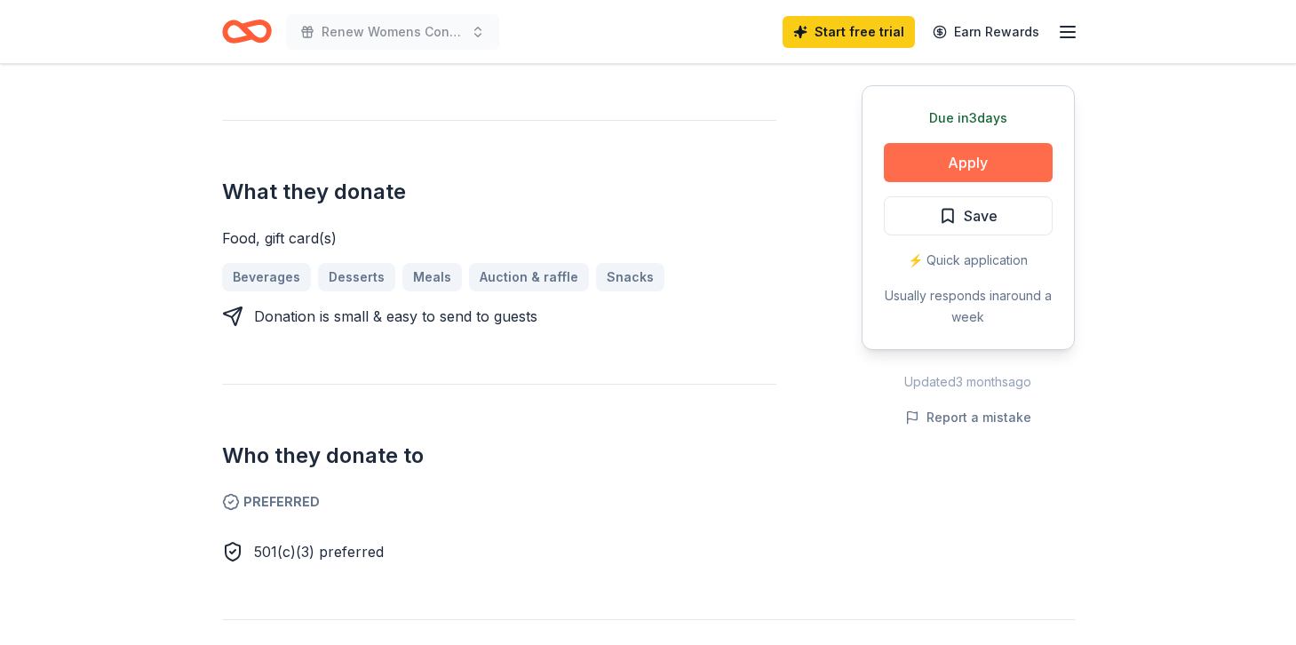
click at [947, 159] on button "Apply" at bounding box center [968, 162] width 169 height 39
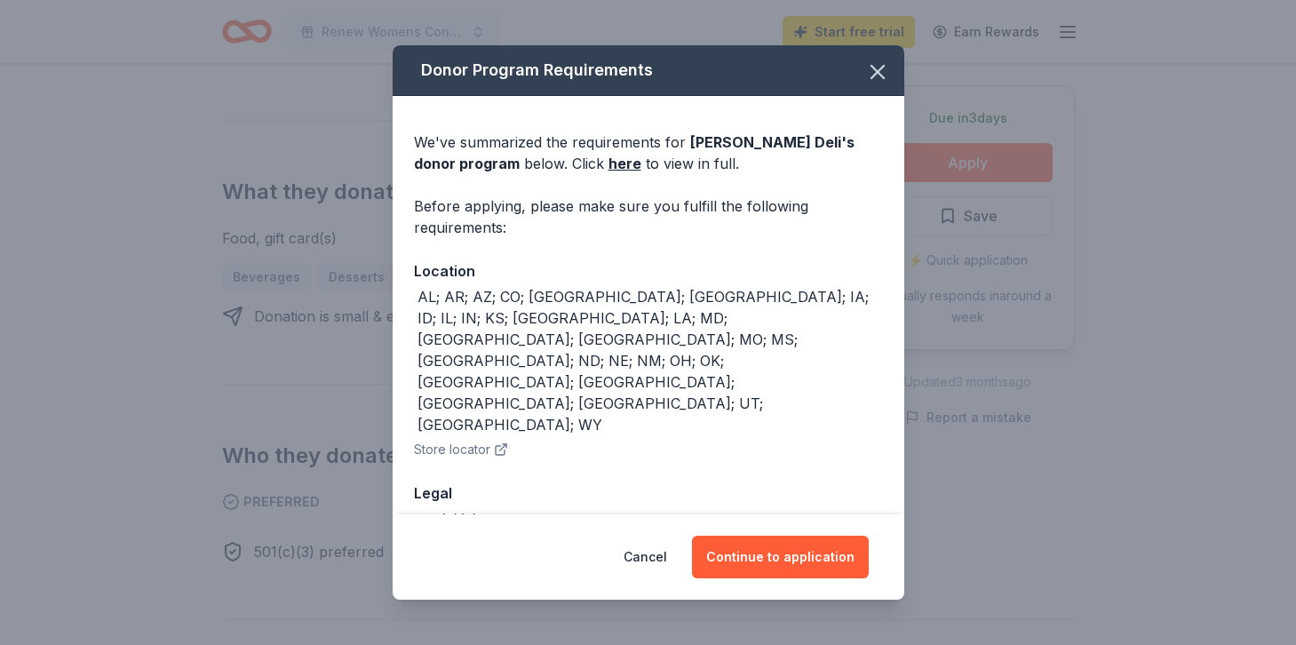
scroll to position [3, 0]
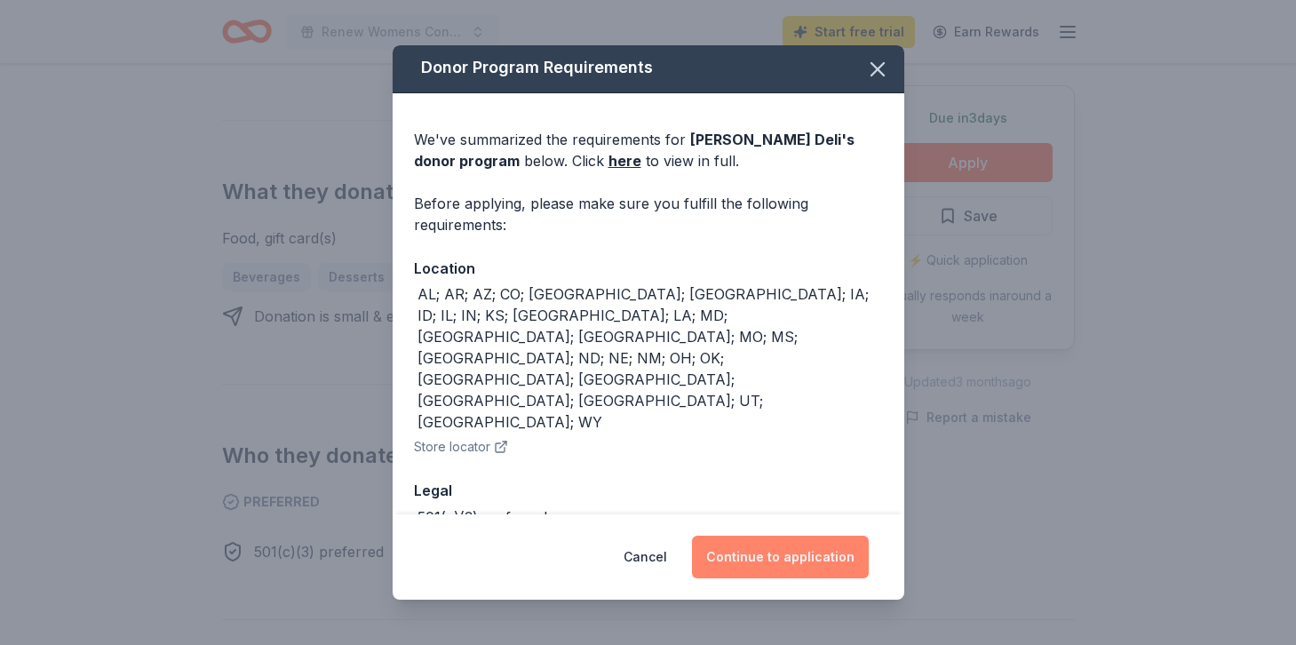
click at [765, 567] on button "Continue to application" at bounding box center [780, 556] width 177 height 43
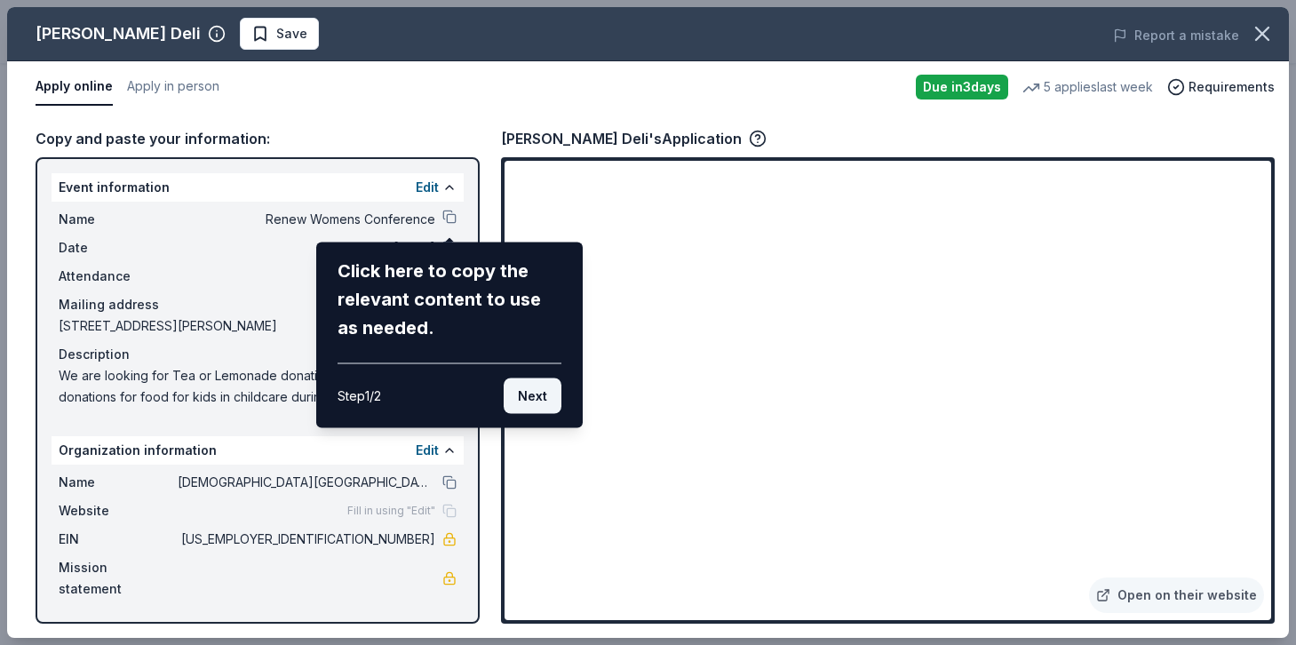
click at [527, 393] on button "Next" at bounding box center [532, 396] width 58 height 36
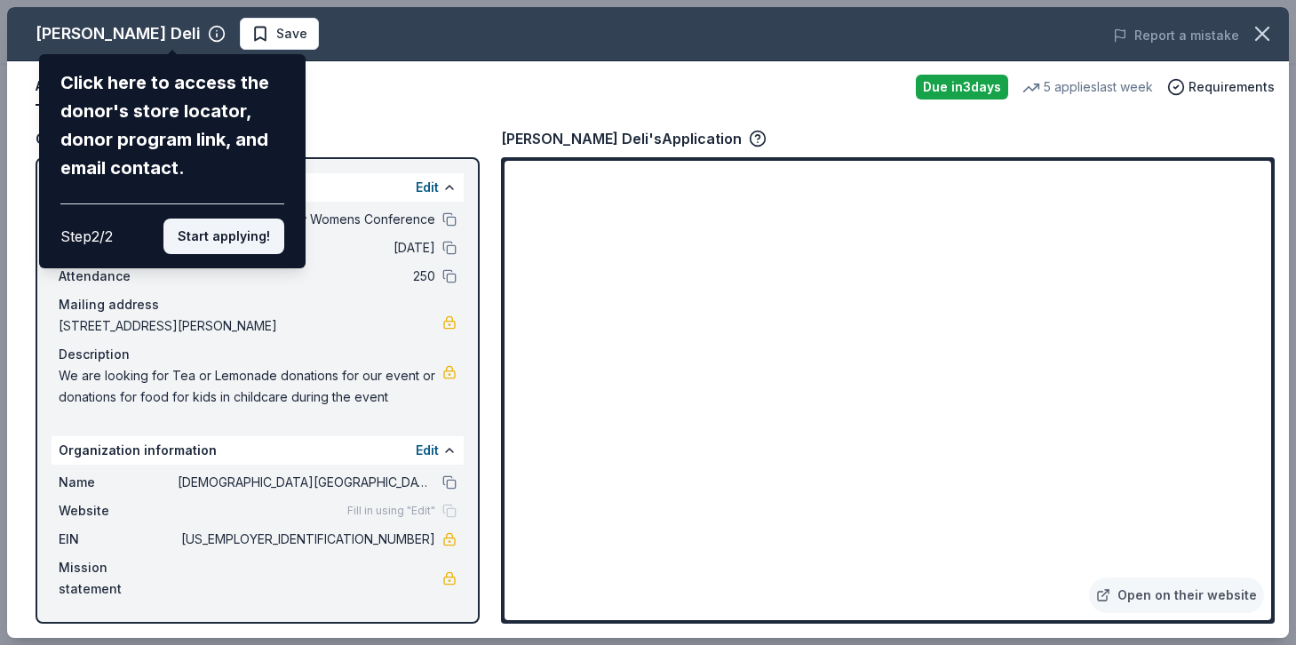
click at [235, 236] on button "Start applying!" at bounding box center [223, 236] width 121 height 36
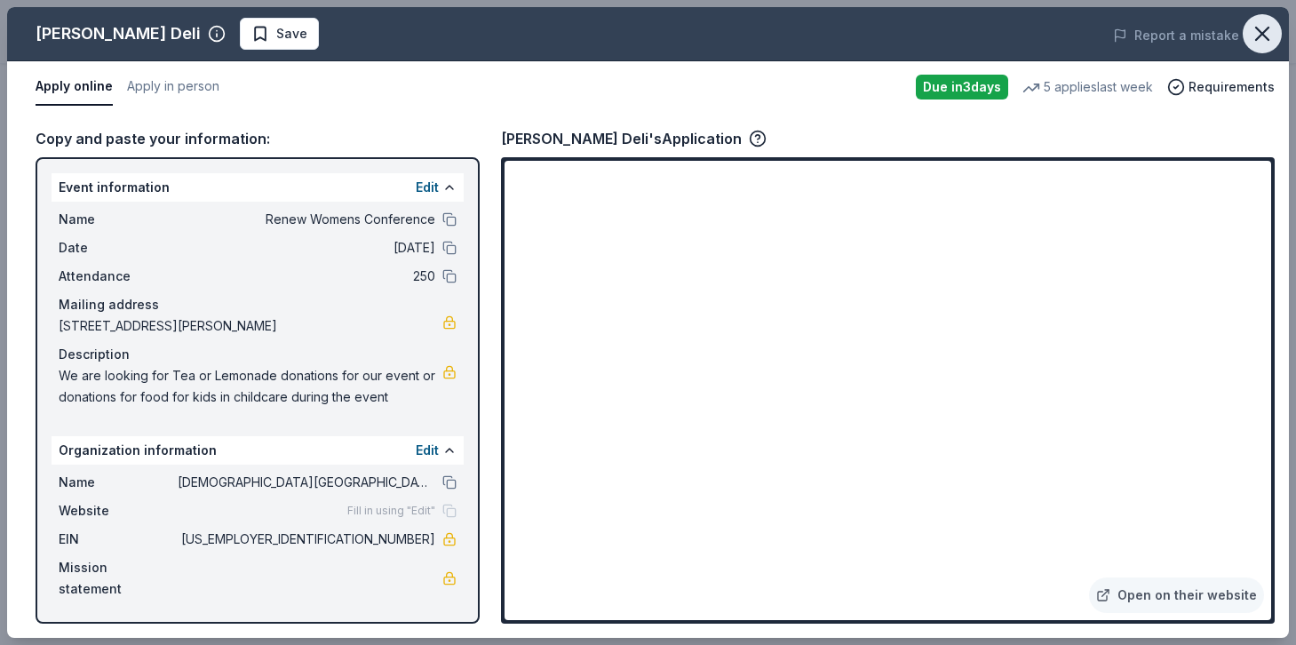
click at [1260, 30] on icon "button" at bounding box center [1261, 33] width 25 height 25
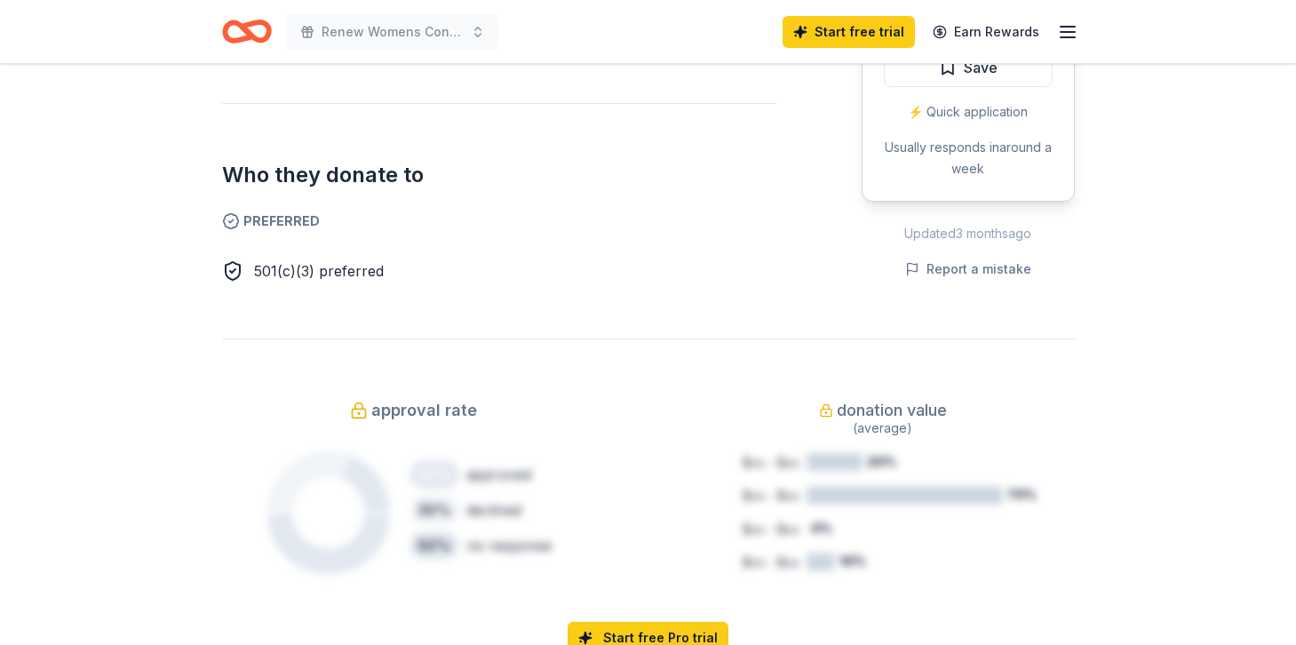
scroll to position [843, 0]
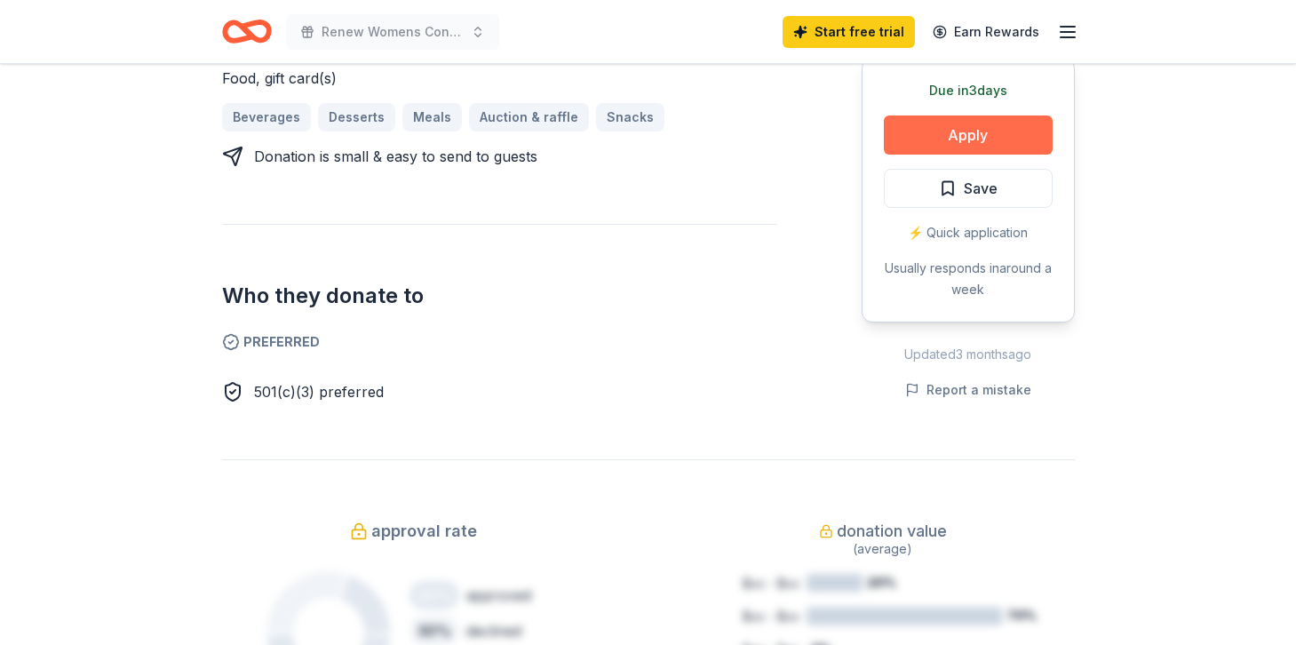
click at [995, 116] on button "Apply" at bounding box center [968, 134] width 169 height 39
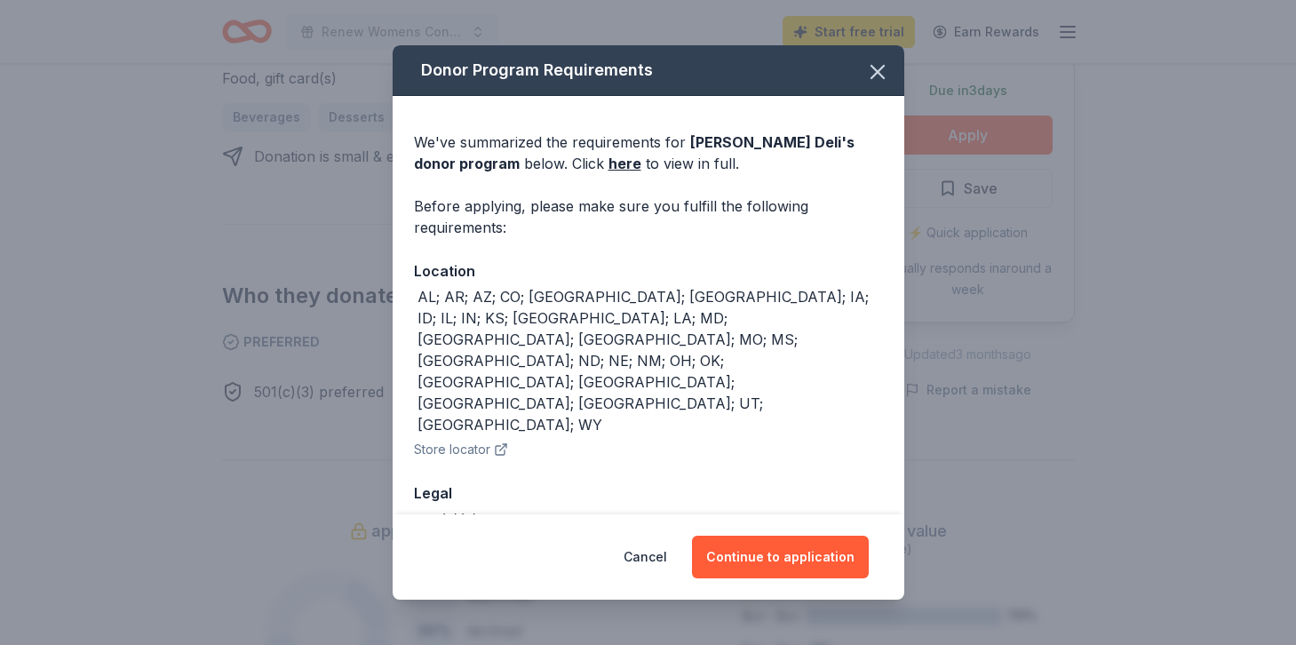
scroll to position [3, 0]
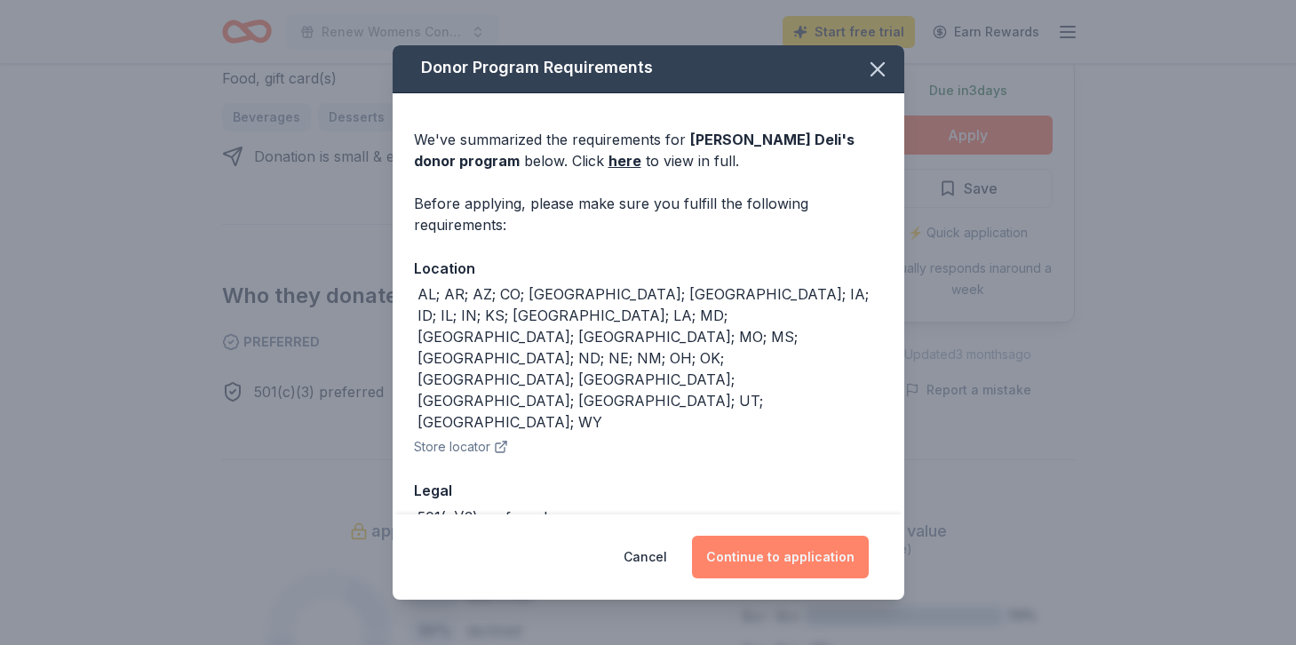
click at [768, 559] on button "Continue to application" at bounding box center [780, 556] width 177 height 43
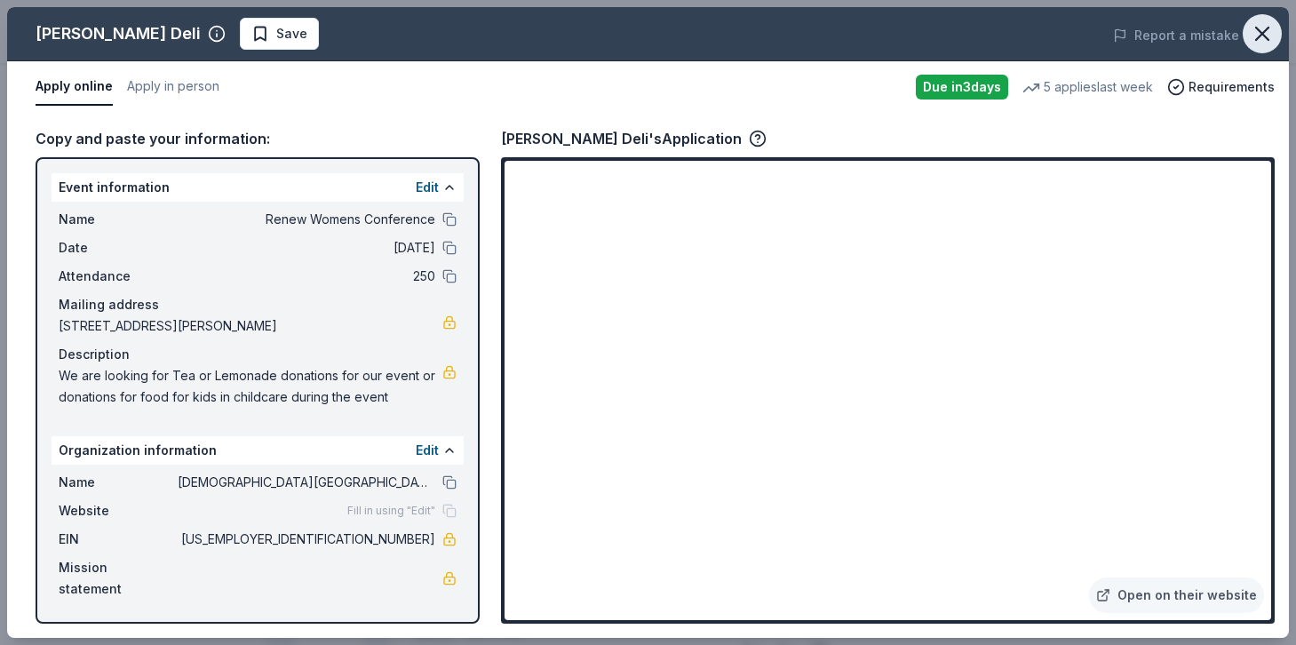
click at [1268, 28] on icon "button" at bounding box center [1261, 33] width 25 height 25
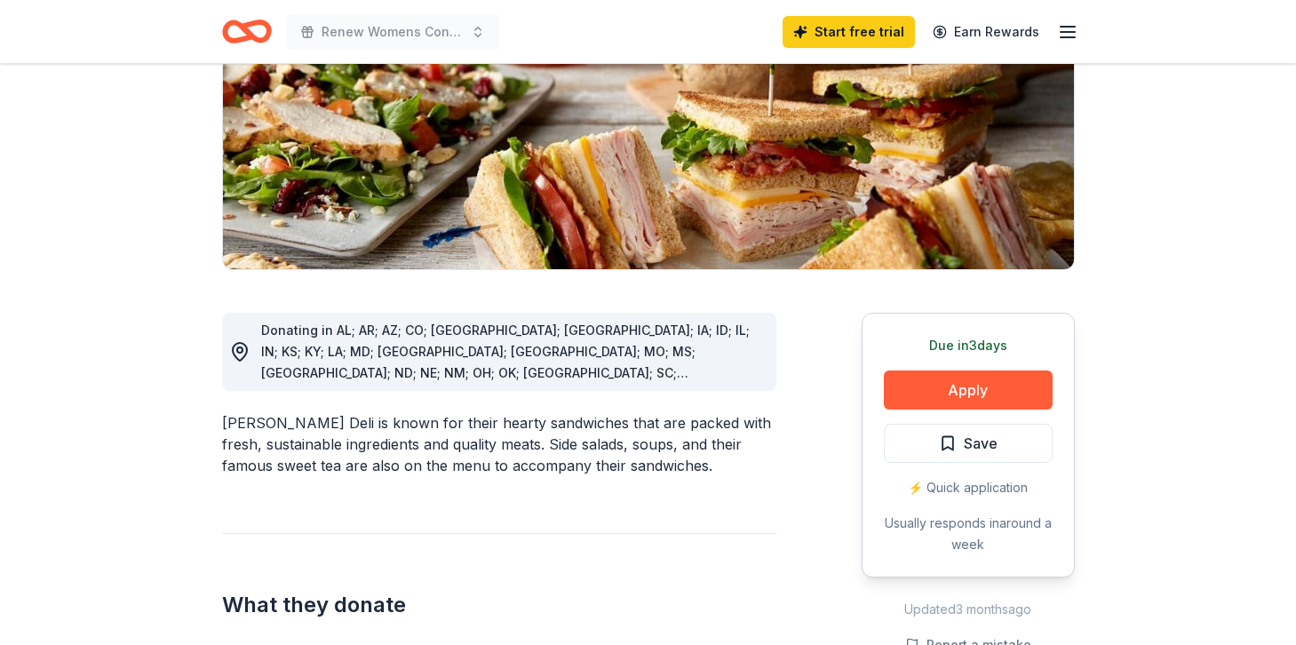
scroll to position [0, 0]
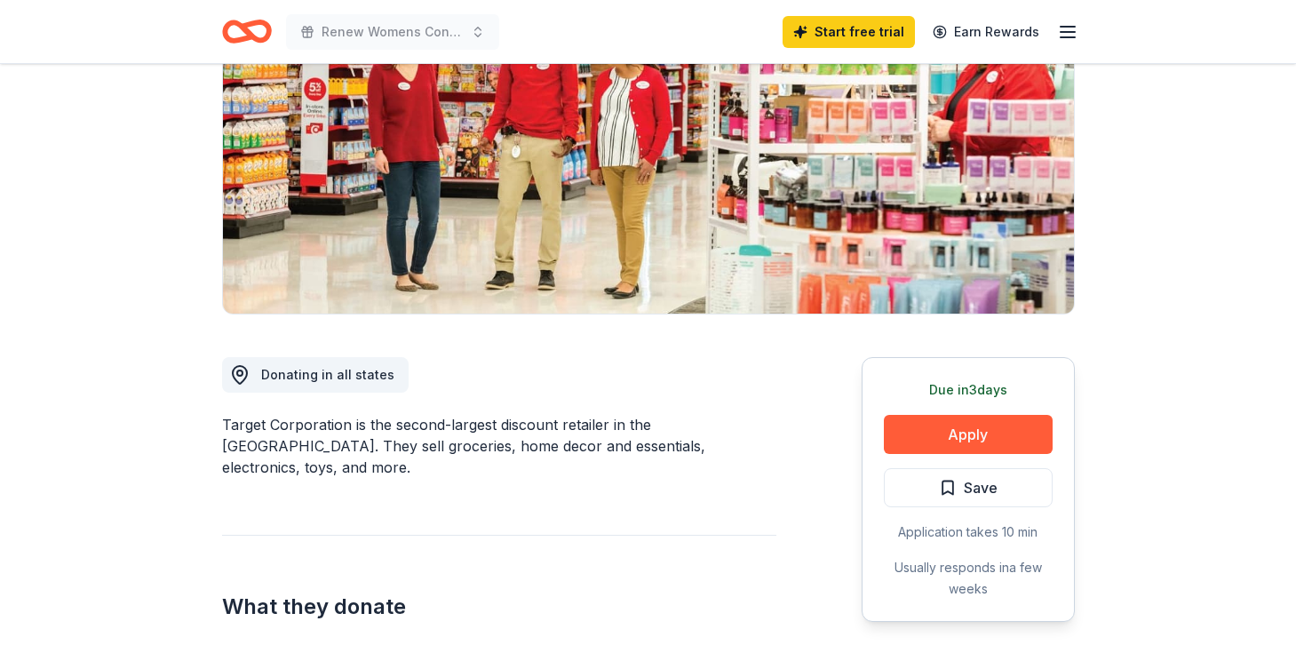
scroll to position [229, 0]
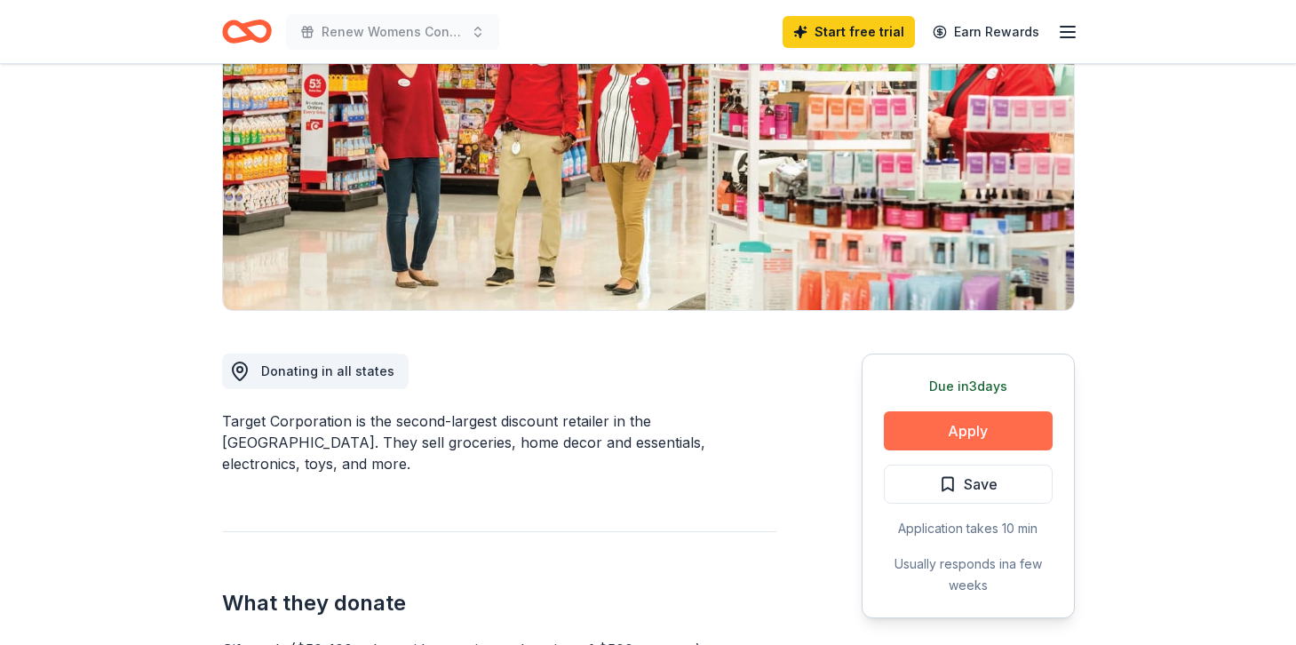
click at [998, 438] on button "Apply" at bounding box center [968, 430] width 169 height 39
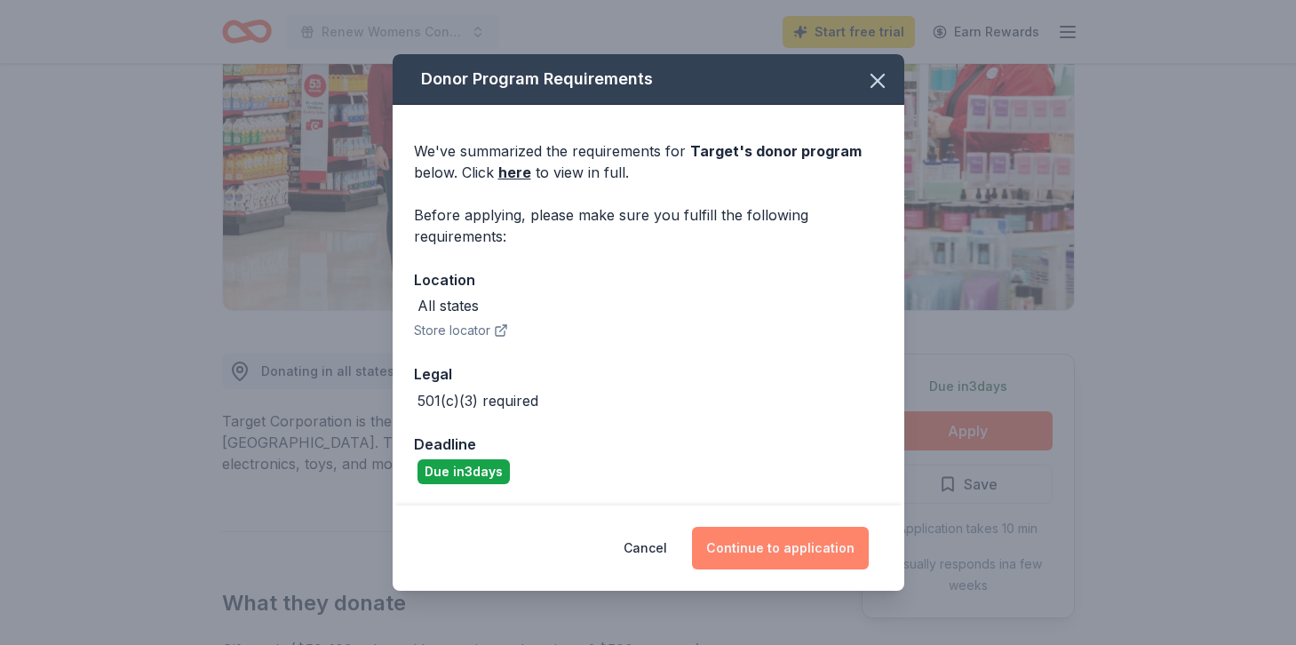
click at [778, 538] on button "Continue to application" at bounding box center [780, 548] width 177 height 43
